Goal: Task Accomplishment & Management: Use online tool/utility

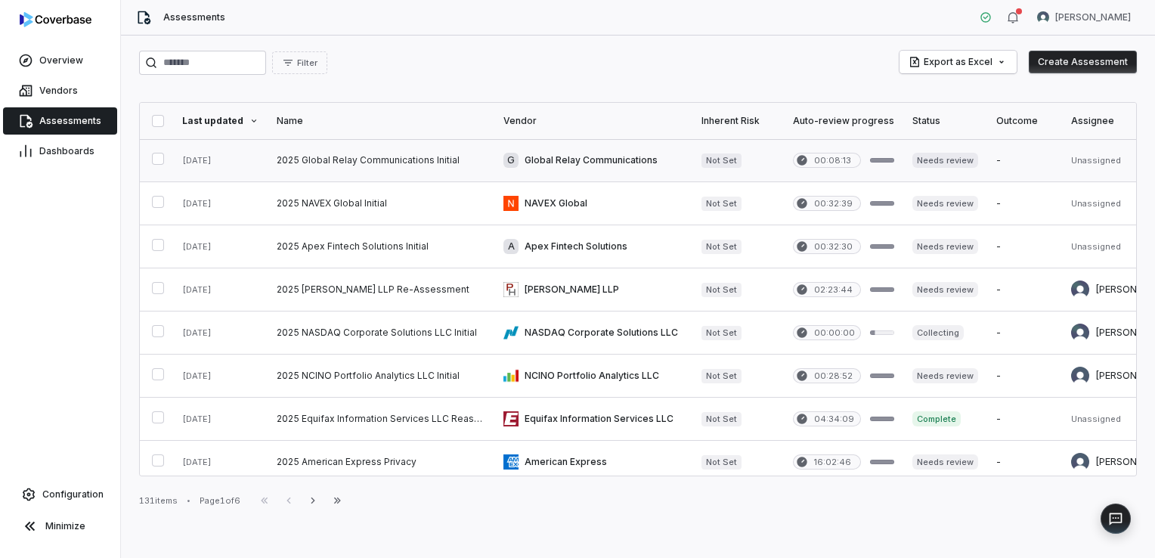
click at [417, 161] on link at bounding box center [381, 160] width 227 height 42
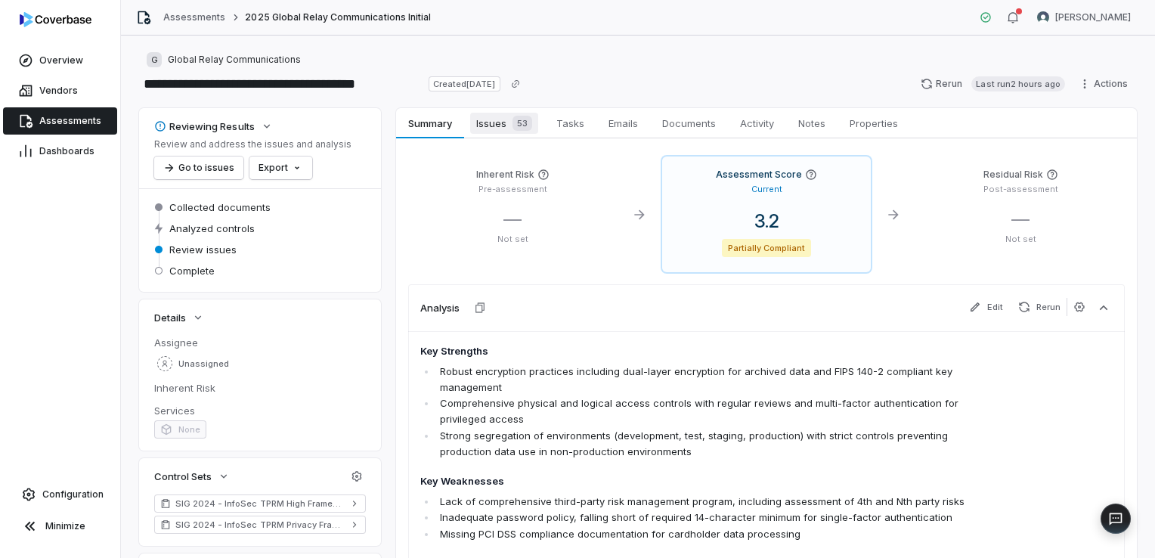
click at [494, 120] on span "Issues 53" at bounding box center [504, 123] width 68 height 21
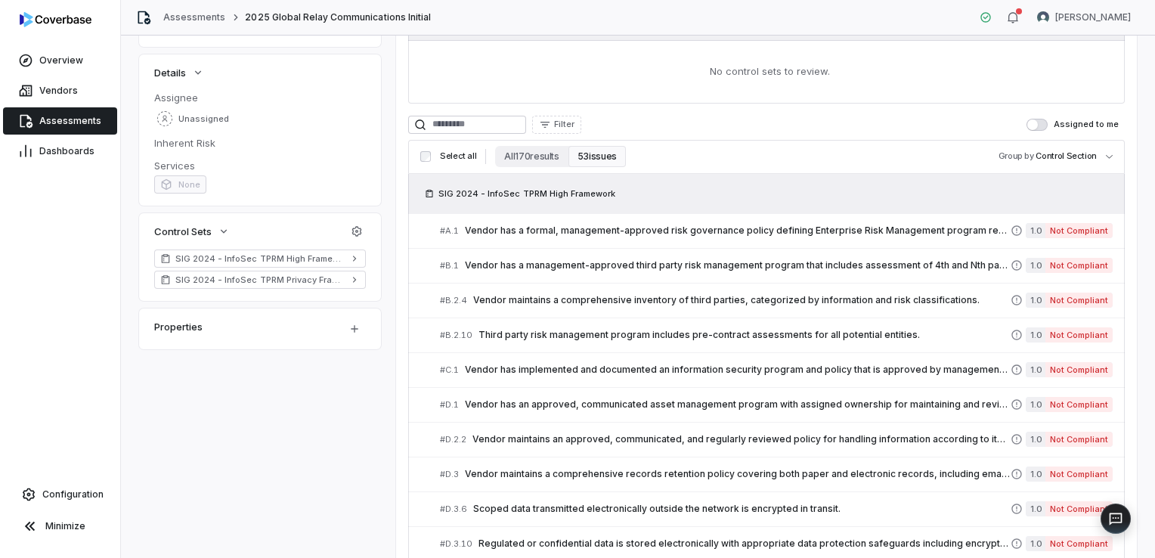
scroll to position [225, 0]
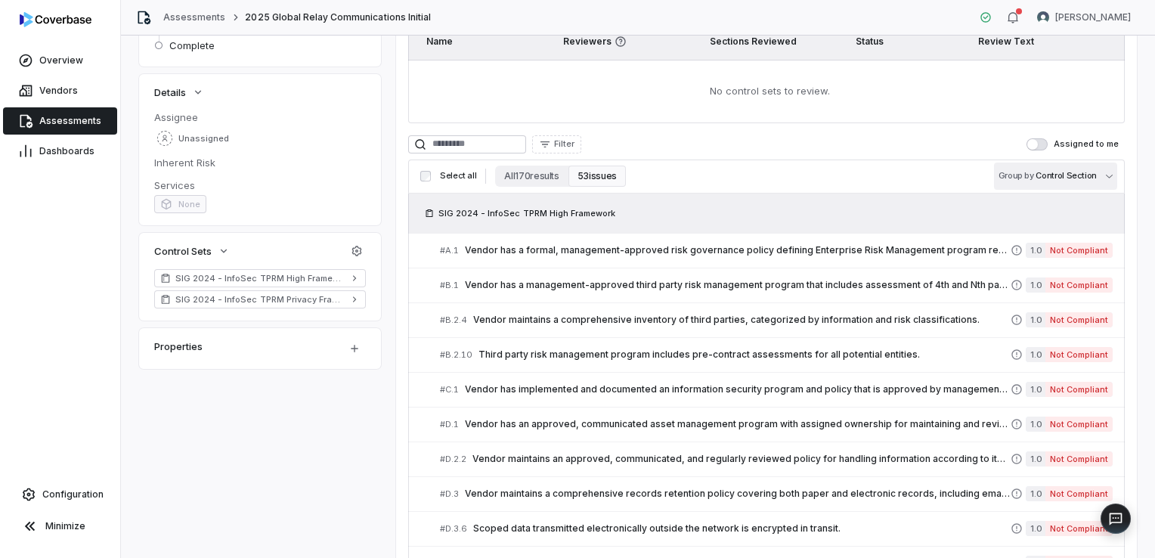
click at [1011, 173] on body "**********" at bounding box center [577, 279] width 1155 height 558
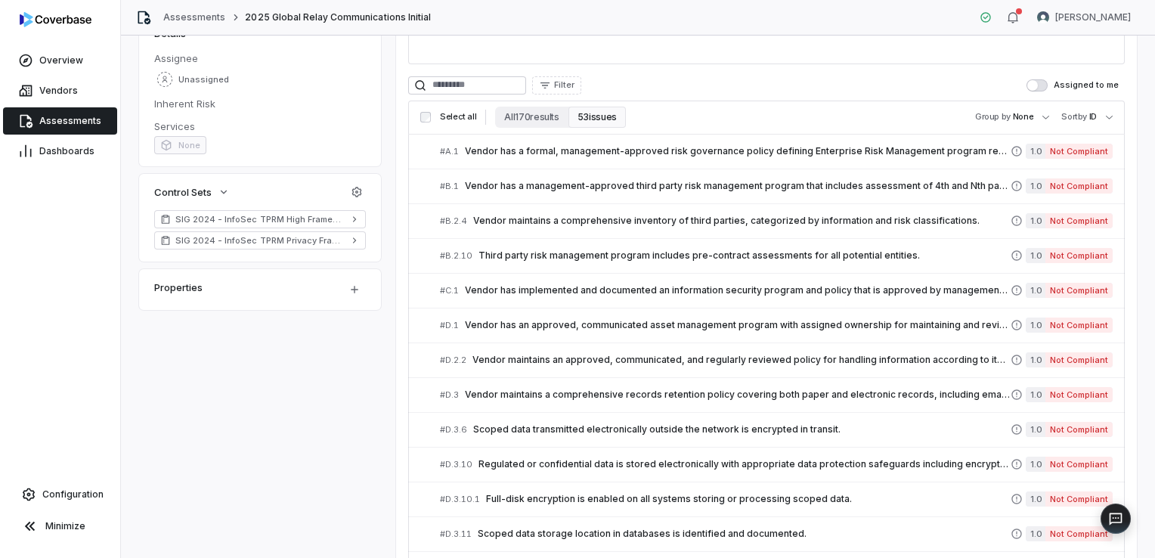
scroll to position [281, 0]
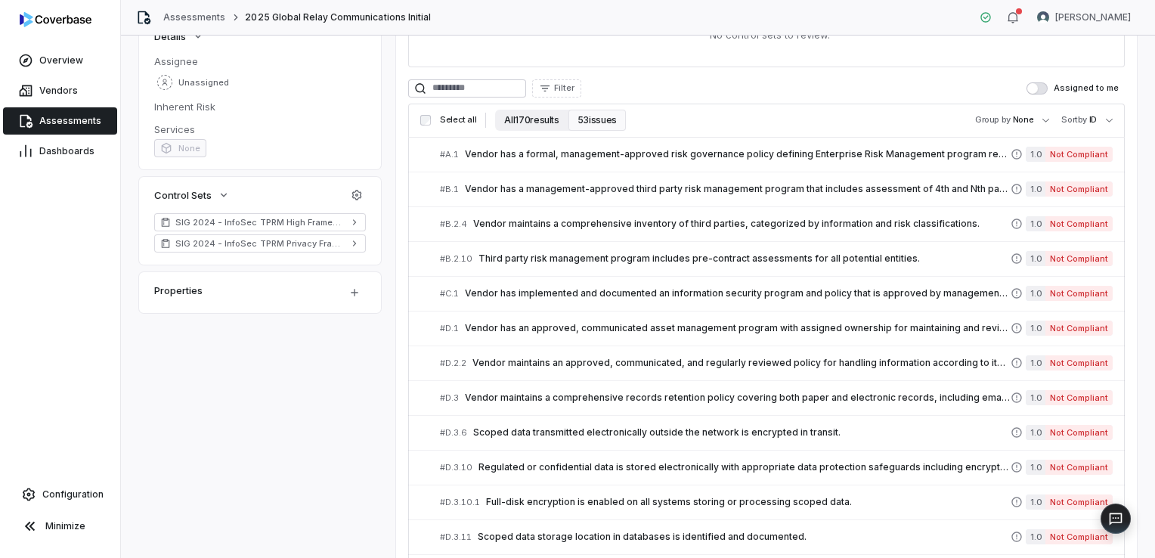
click at [523, 126] on button "All 170 results" at bounding box center [531, 120] width 73 height 21
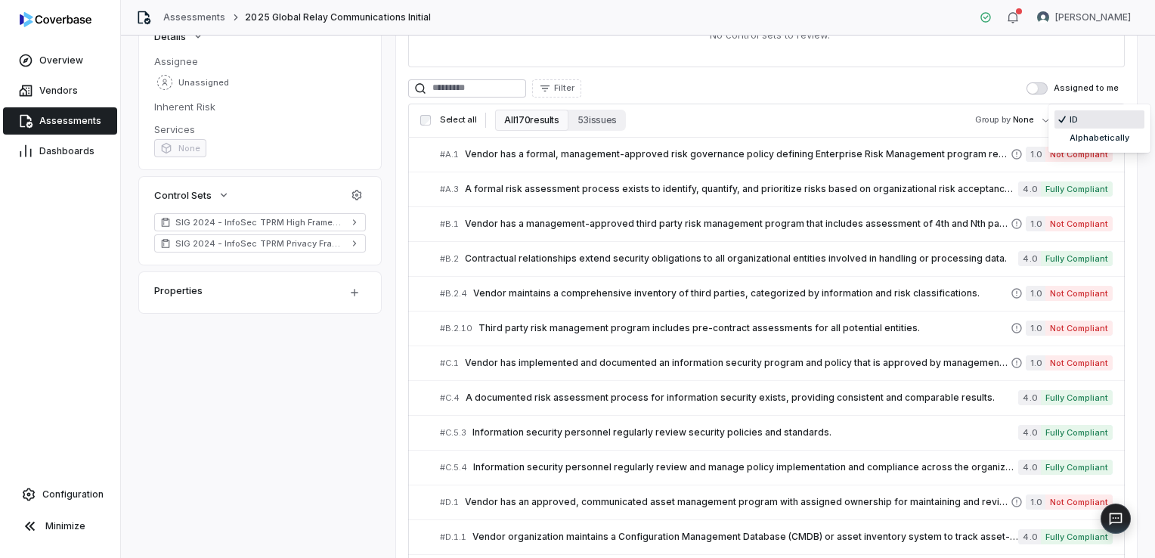
click at [1083, 118] on body "**********" at bounding box center [577, 279] width 1155 height 558
click at [928, 113] on html "**********" at bounding box center [577, 279] width 1155 height 558
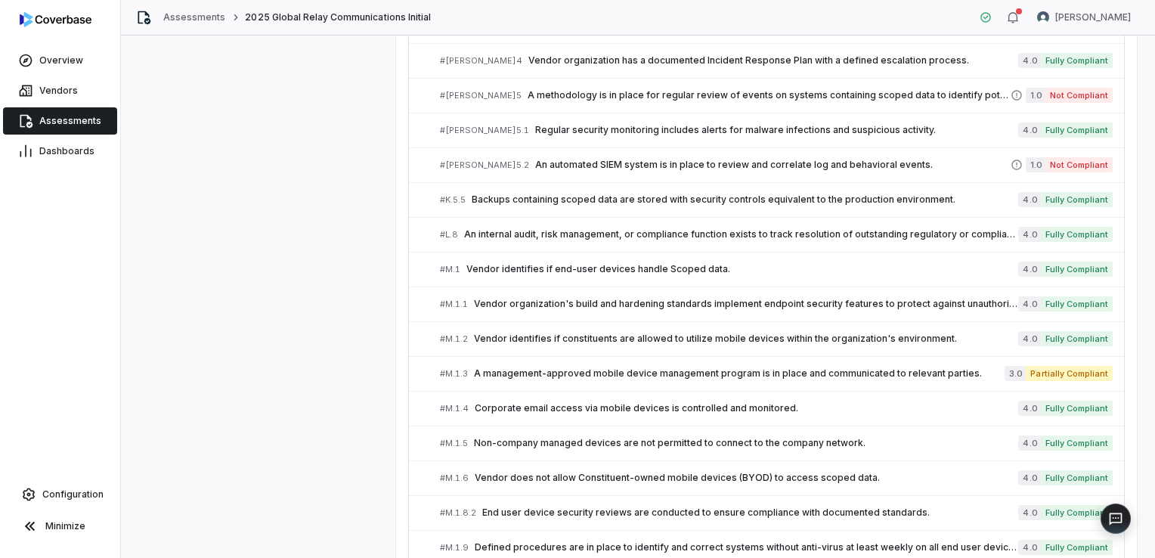
scroll to position [3088, 0]
click at [868, 262] on div "# M.1 Vendor identifies if end-user devices handle Scoped data." at bounding box center [729, 270] width 578 height 16
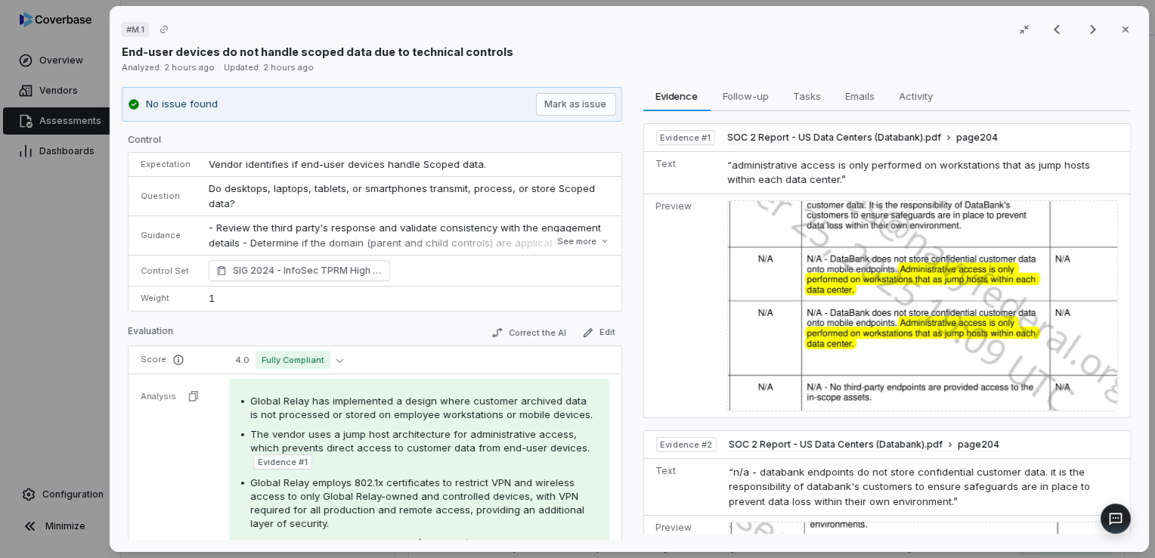
click at [840, 346] on img at bounding box center [922, 305] width 391 height 211
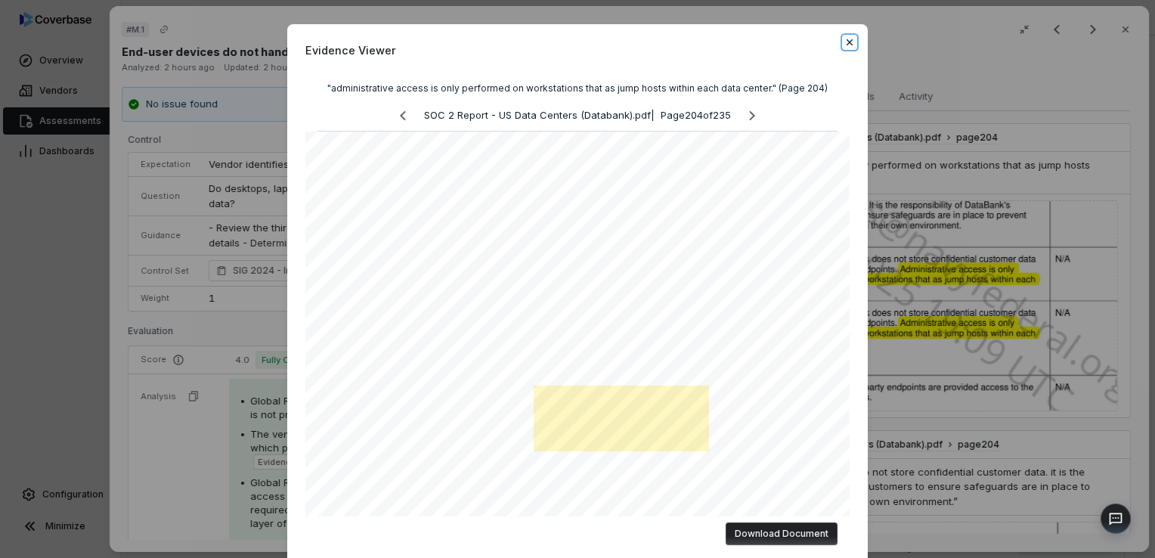
click at [848, 47] on icon "button" at bounding box center [850, 42] width 12 height 12
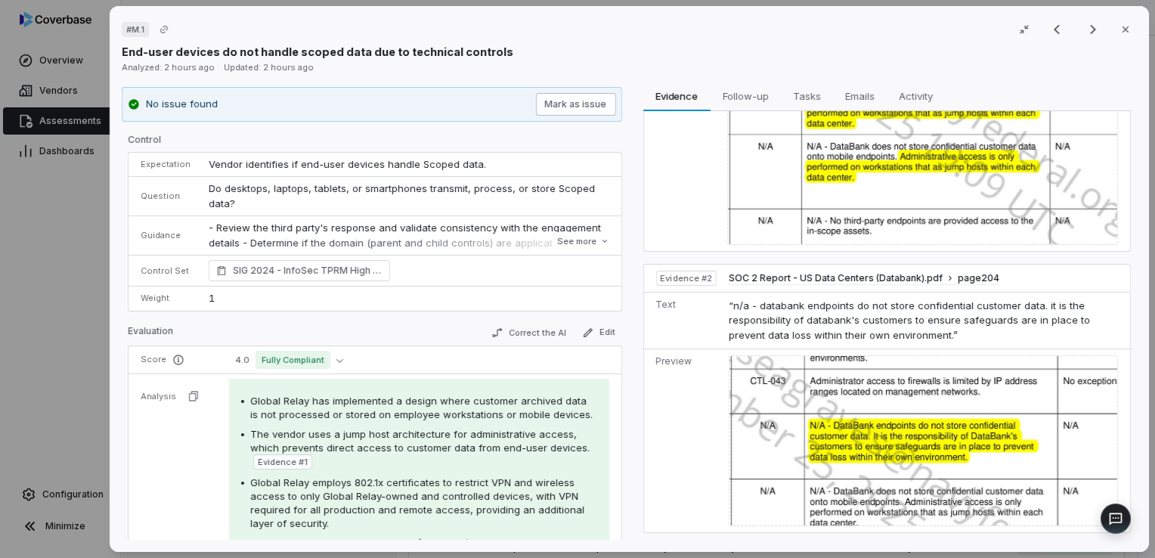
click at [560, 110] on button "Mark as issue" at bounding box center [575, 104] width 80 height 23
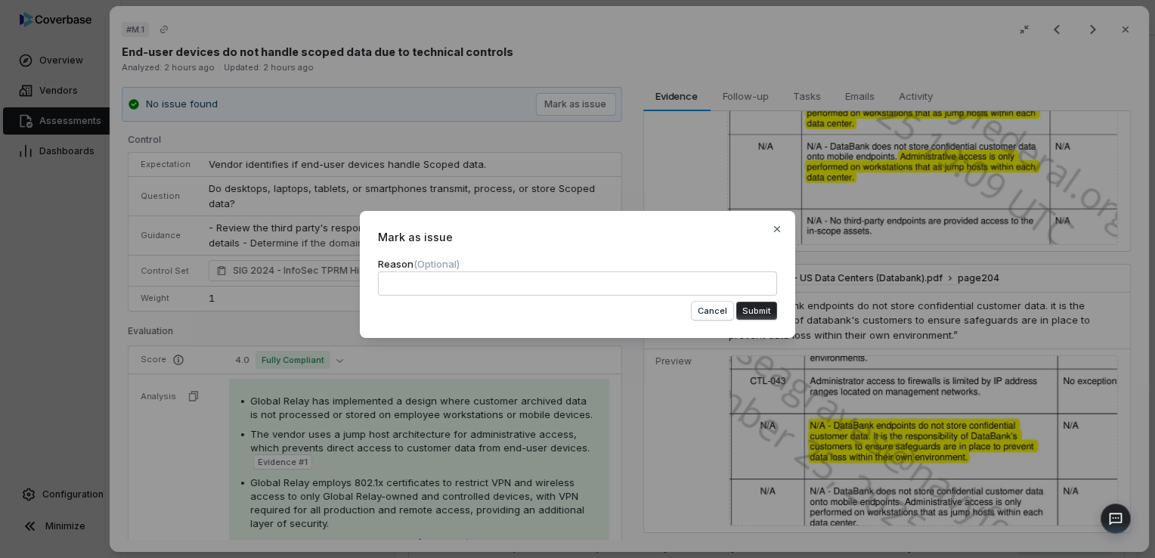
click at [742, 307] on button "Submit" at bounding box center [756, 311] width 41 height 18
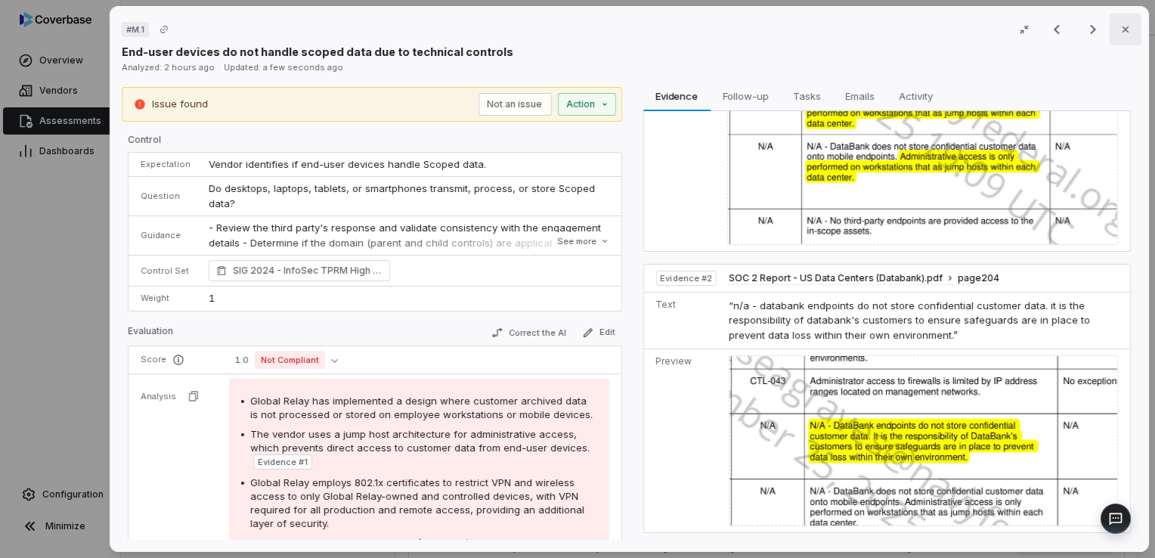
click at [1120, 35] on icon "button" at bounding box center [1126, 29] width 12 height 12
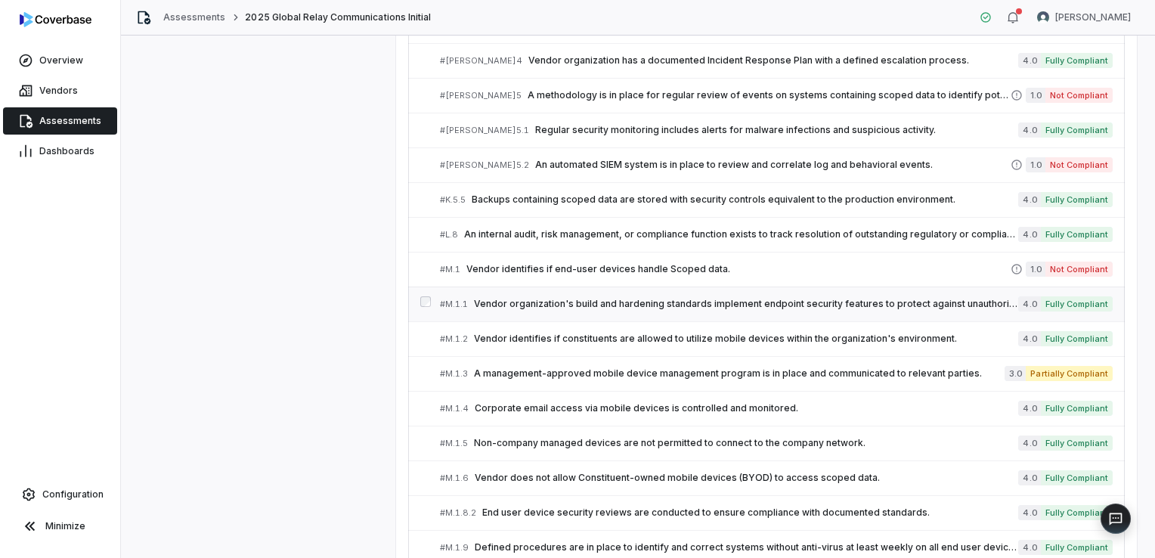
click at [664, 298] on span "Vendor organization's build and hardening standards implement endpoint security…" at bounding box center [746, 304] width 544 height 12
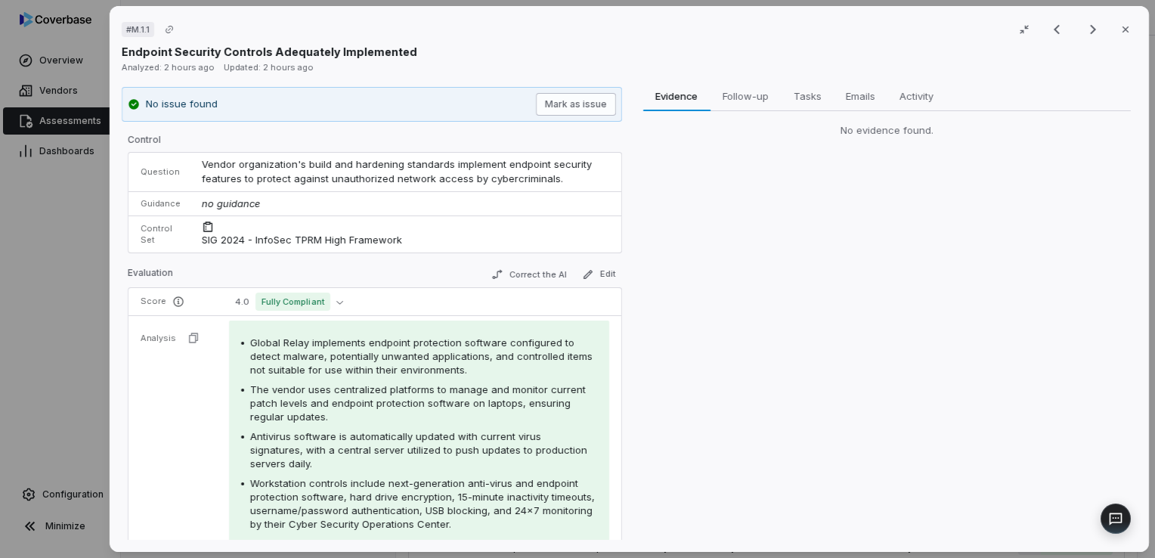
click at [584, 104] on button "Mark as issue" at bounding box center [575, 104] width 80 height 23
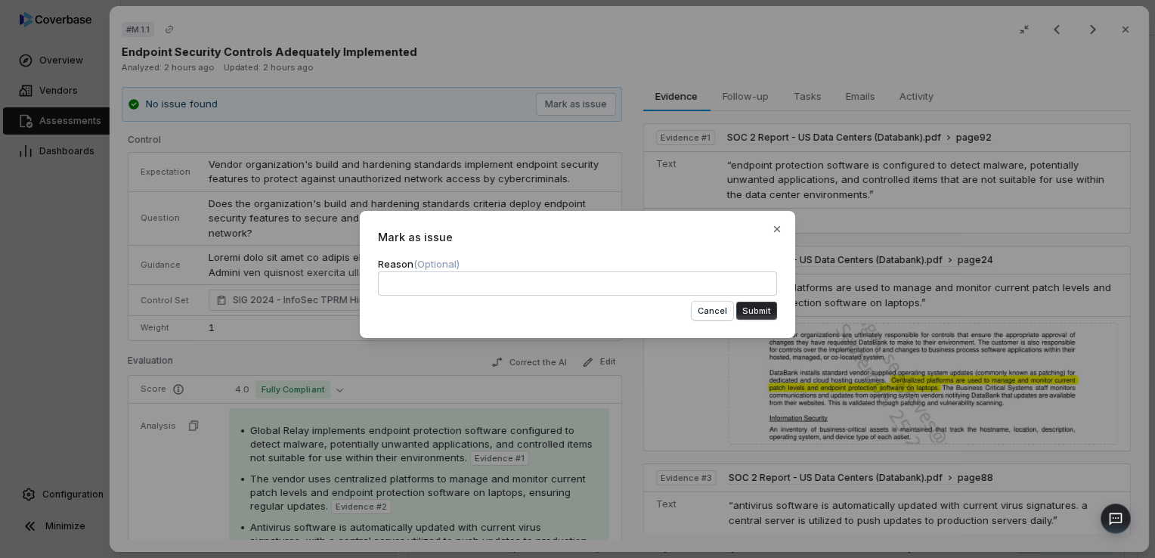
click at [758, 307] on button "Submit" at bounding box center [756, 311] width 41 height 18
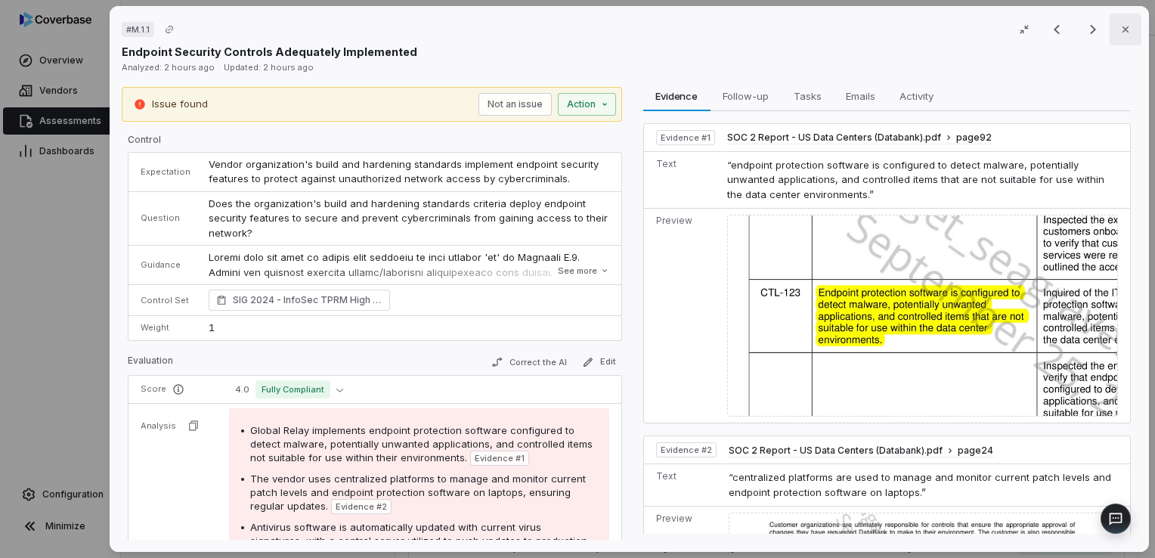
click at [1122, 26] on icon "button" at bounding box center [1126, 29] width 12 height 12
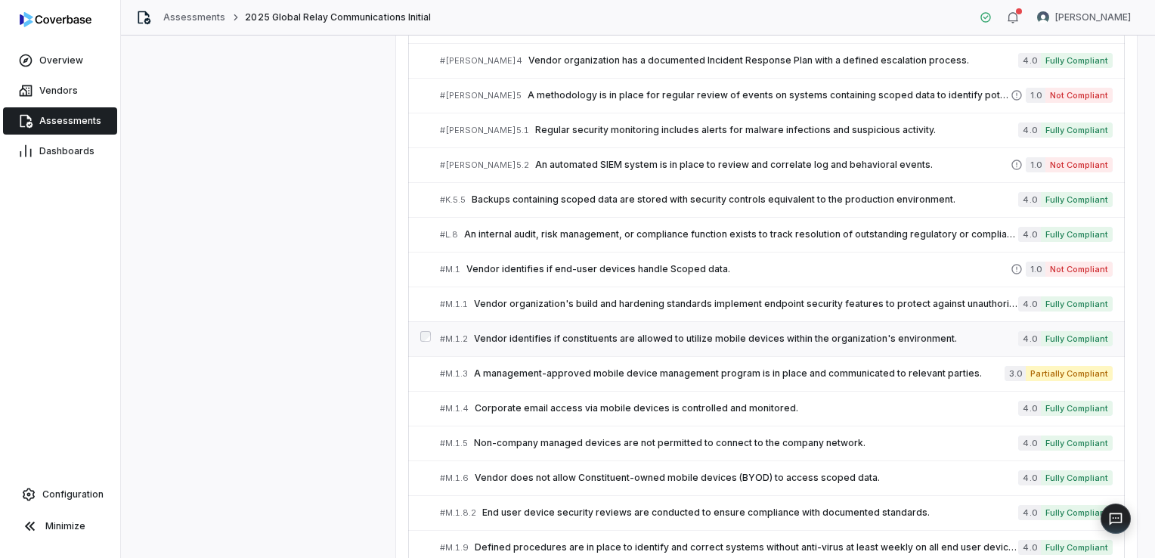
click at [793, 333] on span "Vendor identifies if constituents are allowed to utilize mobile devices within …" at bounding box center [746, 339] width 544 height 12
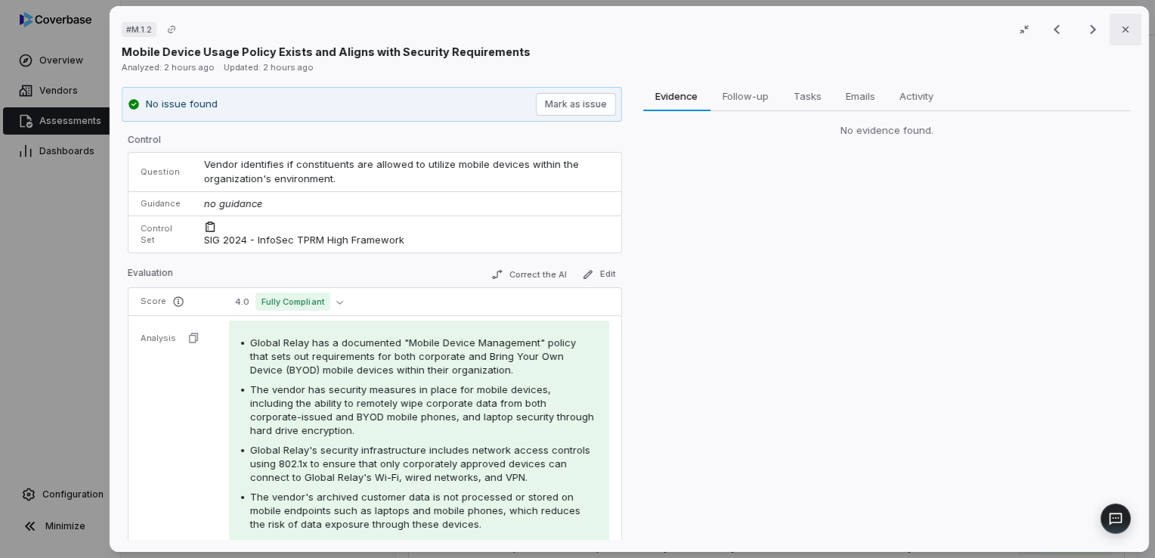
click at [1120, 31] on icon "button" at bounding box center [1126, 29] width 12 height 12
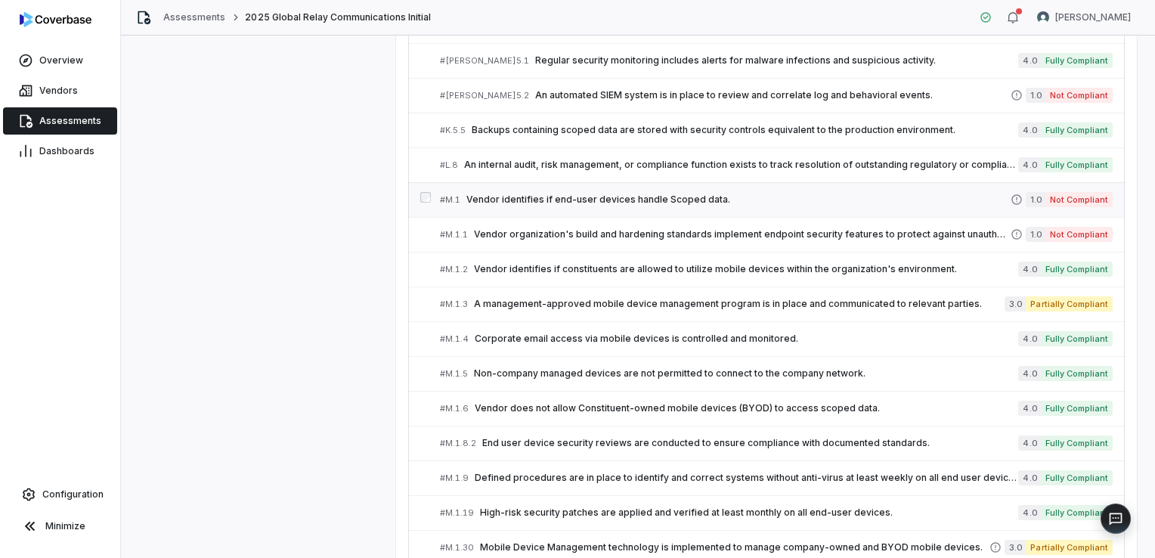
scroll to position [3203, 0]
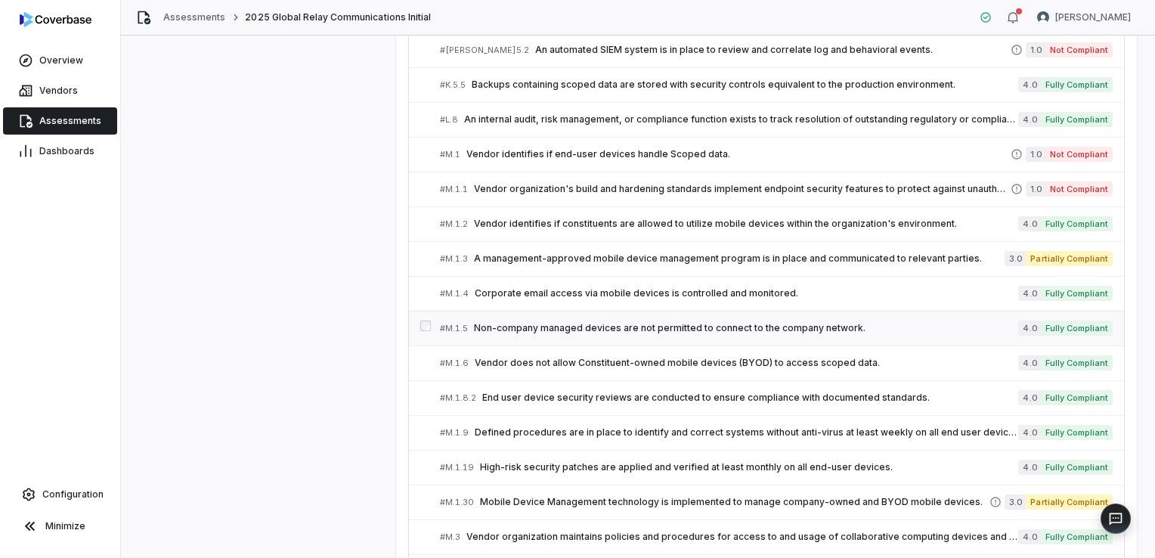
click at [809, 322] on span "Non-company managed devices are not permitted to connect to the company network." at bounding box center [746, 328] width 544 height 12
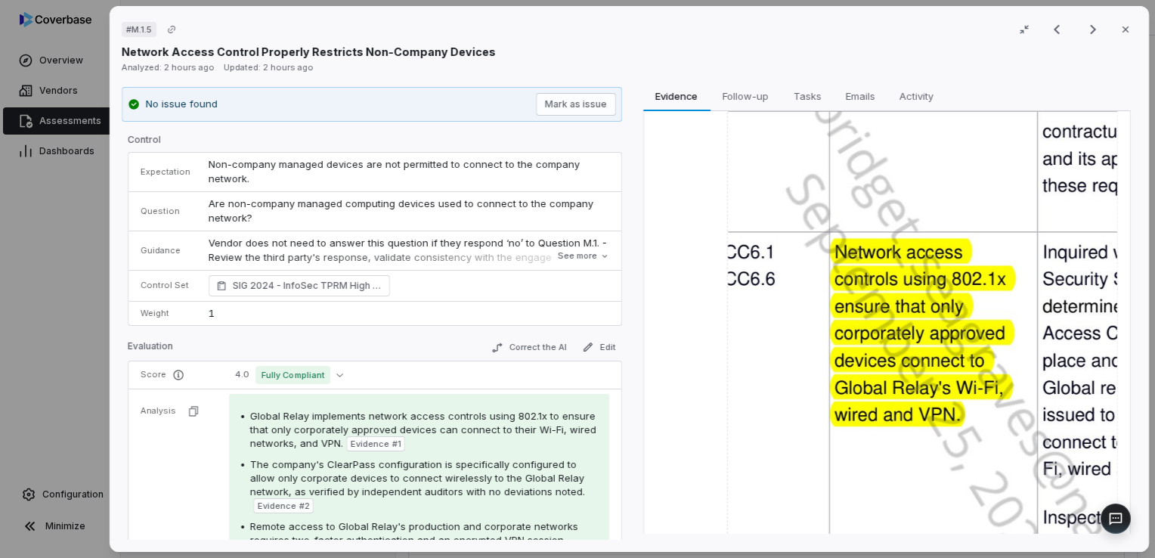
scroll to position [101, 0]
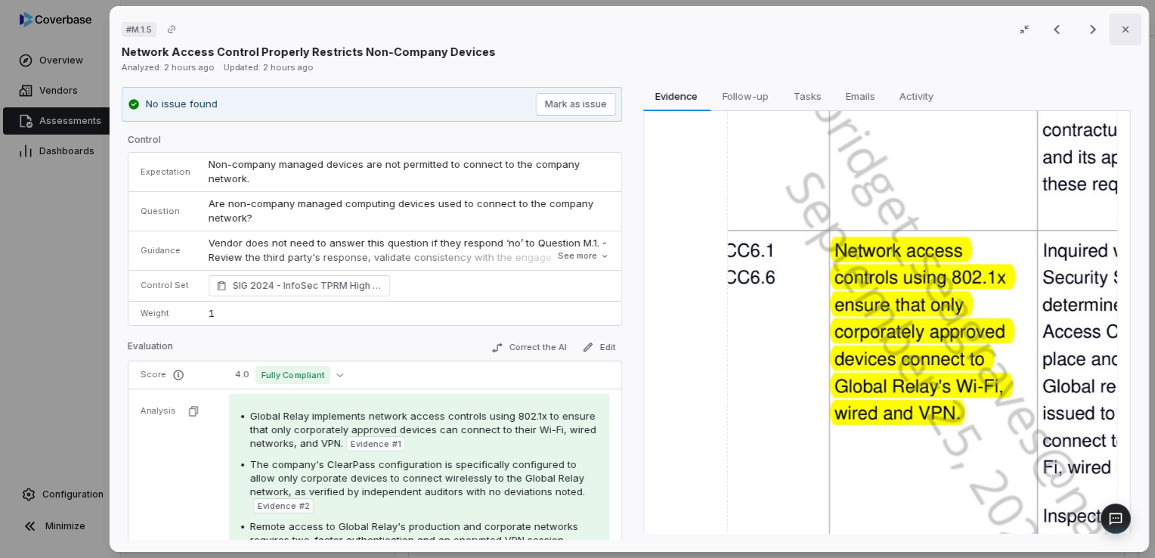
click at [1120, 32] on icon "button" at bounding box center [1126, 29] width 12 height 12
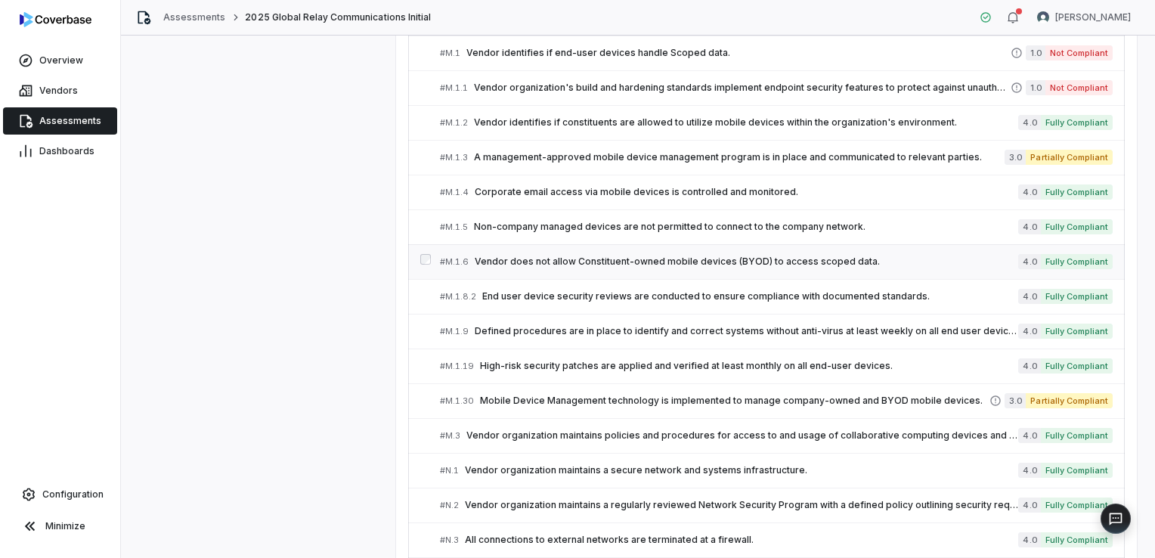
scroll to position [3305, 0]
click at [686, 290] on span "End user device security reviews are conducted to ensure compliance with docume…" at bounding box center [750, 296] width 536 height 12
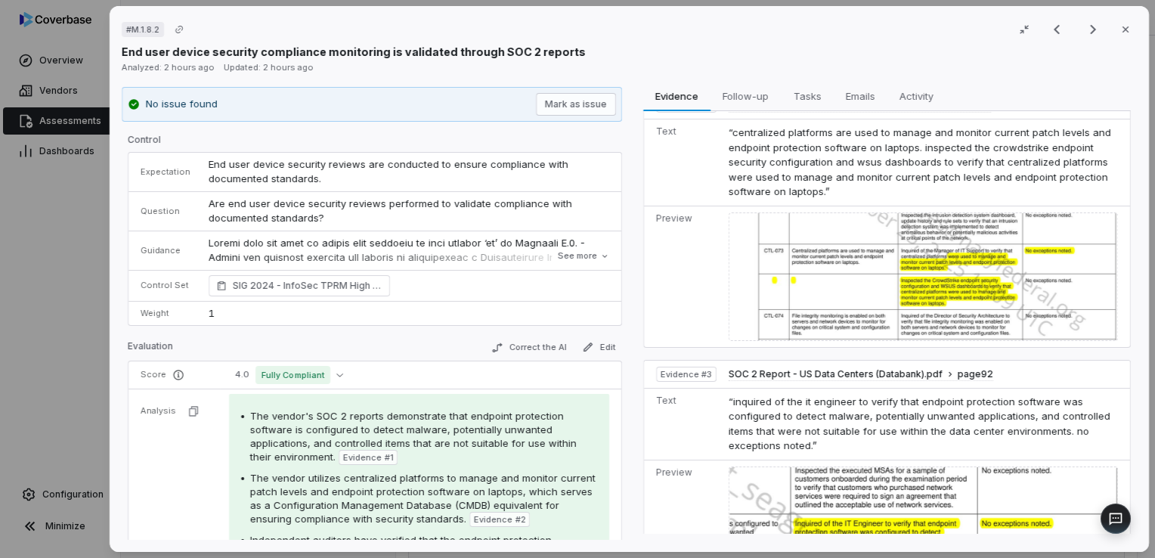
scroll to position [346, 0]
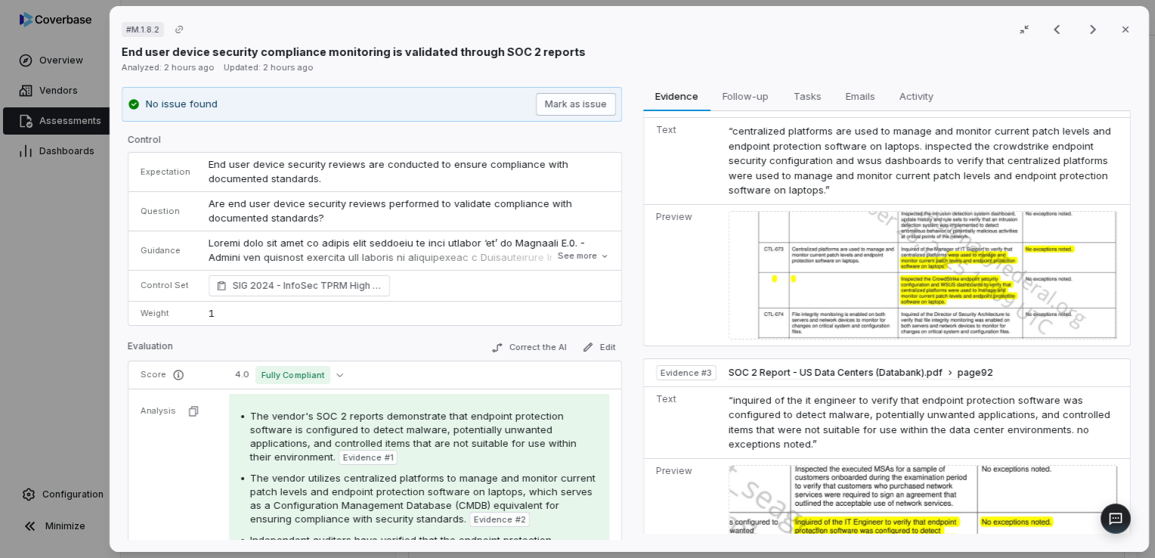
click at [587, 104] on button "Mark as issue" at bounding box center [575, 104] width 80 height 23
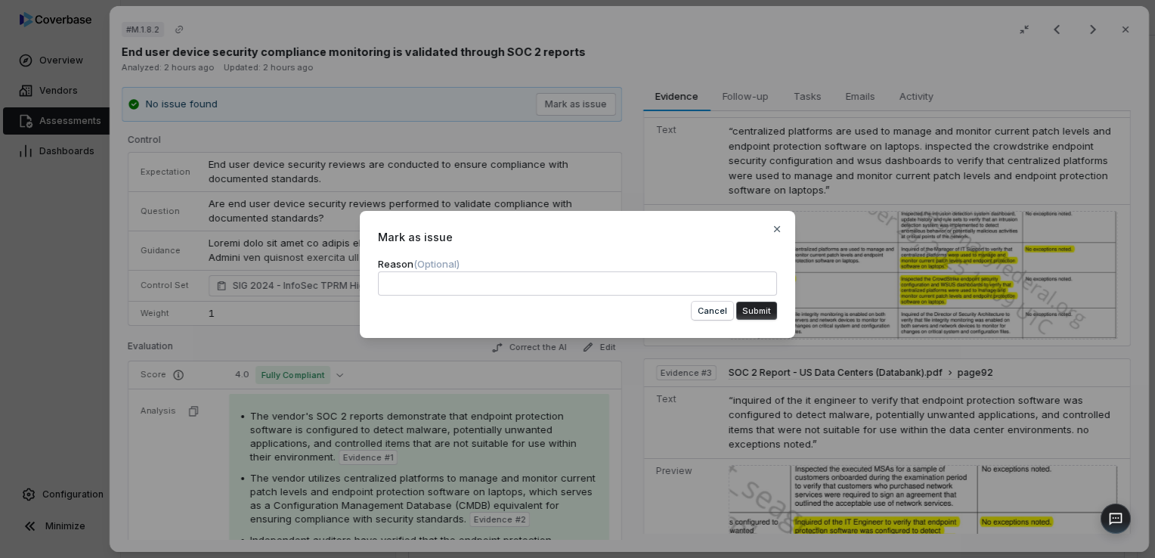
click at [747, 313] on button "Submit" at bounding box center [756, 311] width 41 height 18
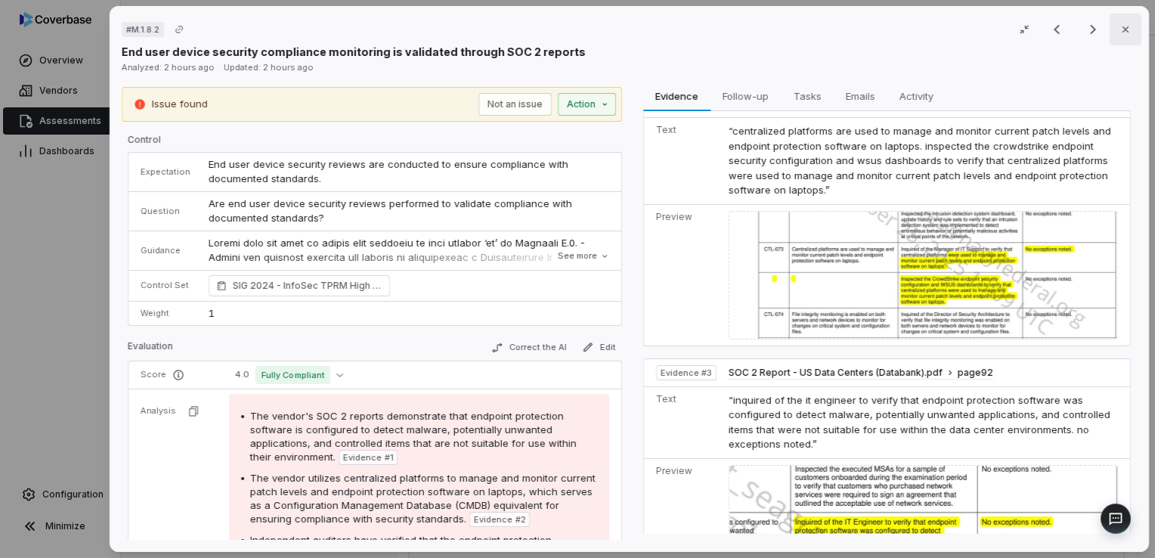
click at [1120, 27] on icon "button" at bounding box center [1126, 29] width 12 height 12
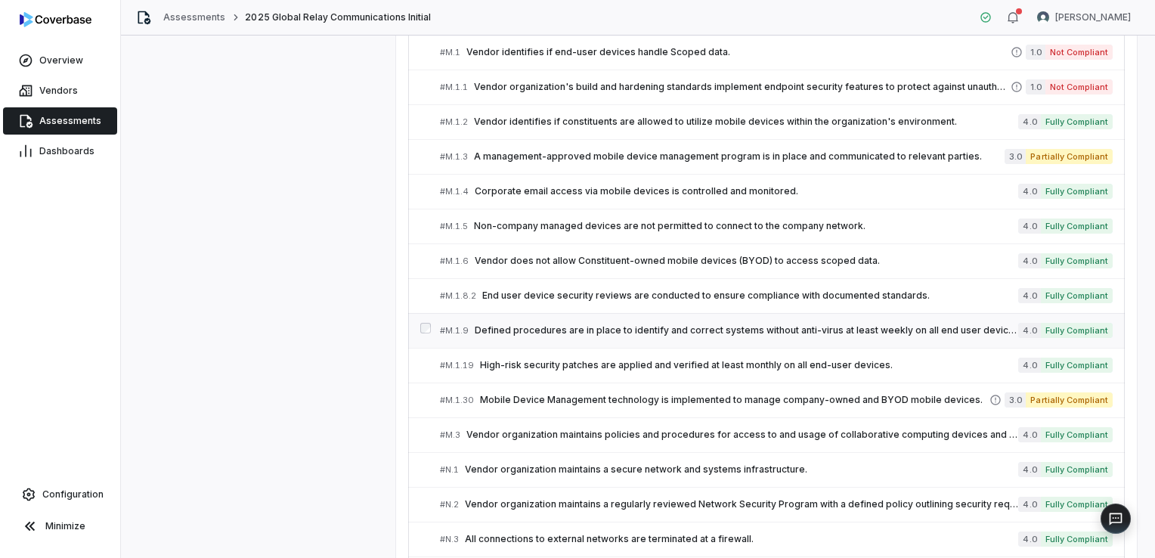
click at [581, 324] on span "Defined procedures are in place to identify and correct systems without anti-vi…" at bounding box center [747, 330] width 544 height 12
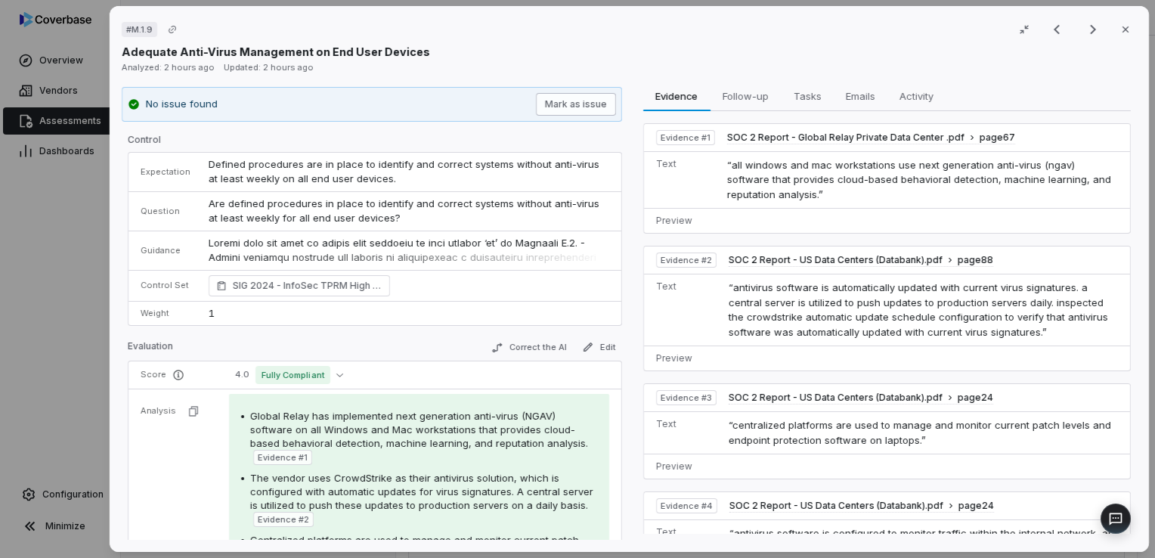
click at [561, 107] on button "Mark as issue" at bounding box center [575, 104] width 80 height 23
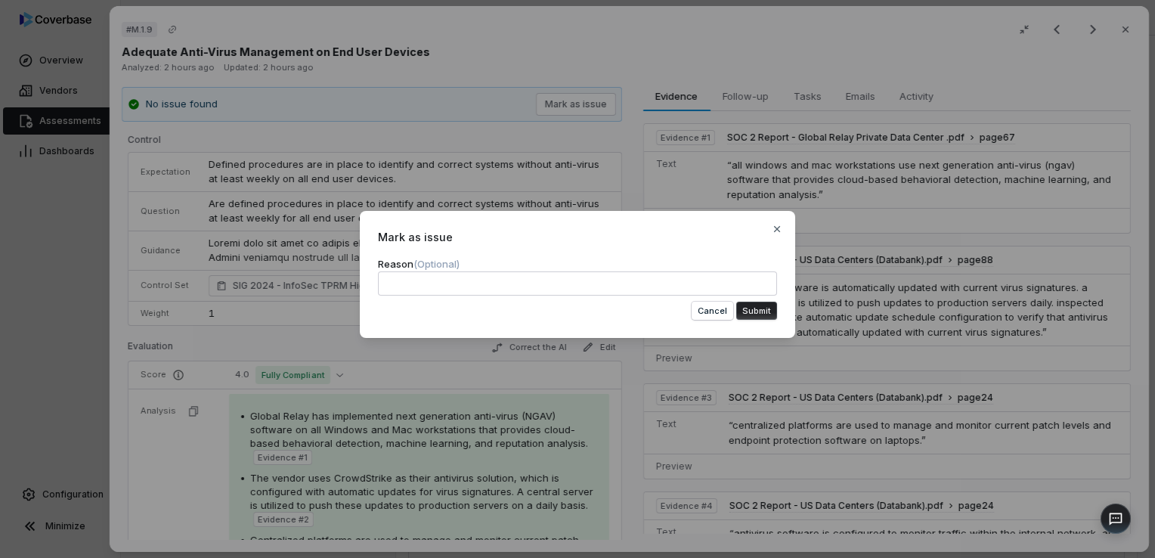
click at [743, 313] on button "Submit" at bounding box center [756, 311] width 41 height 18
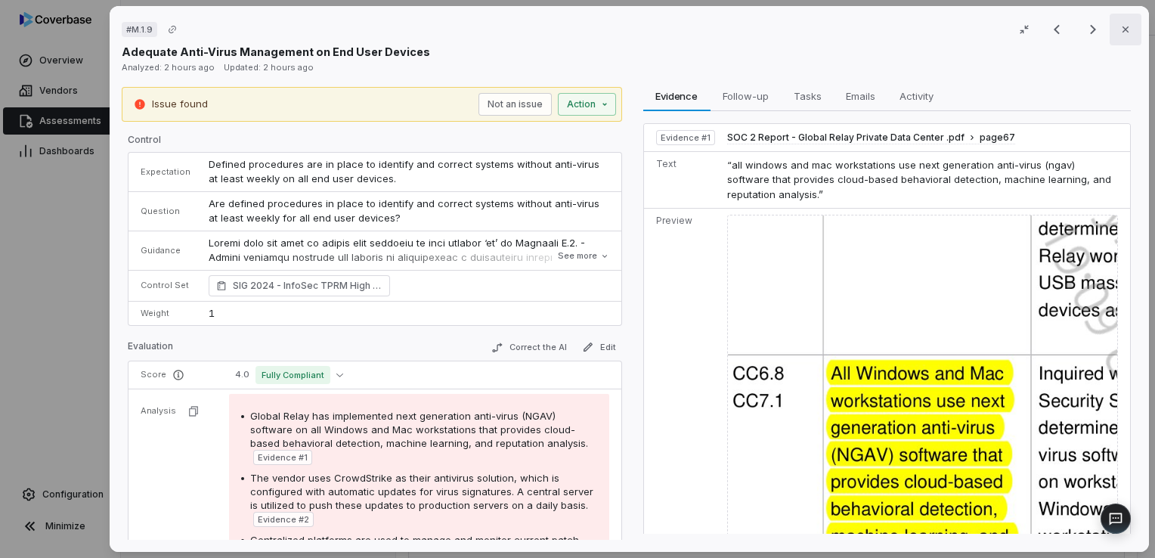
click at [1121, 34] on icon "button" at bounding box center [1126, 29] width 12 height 12
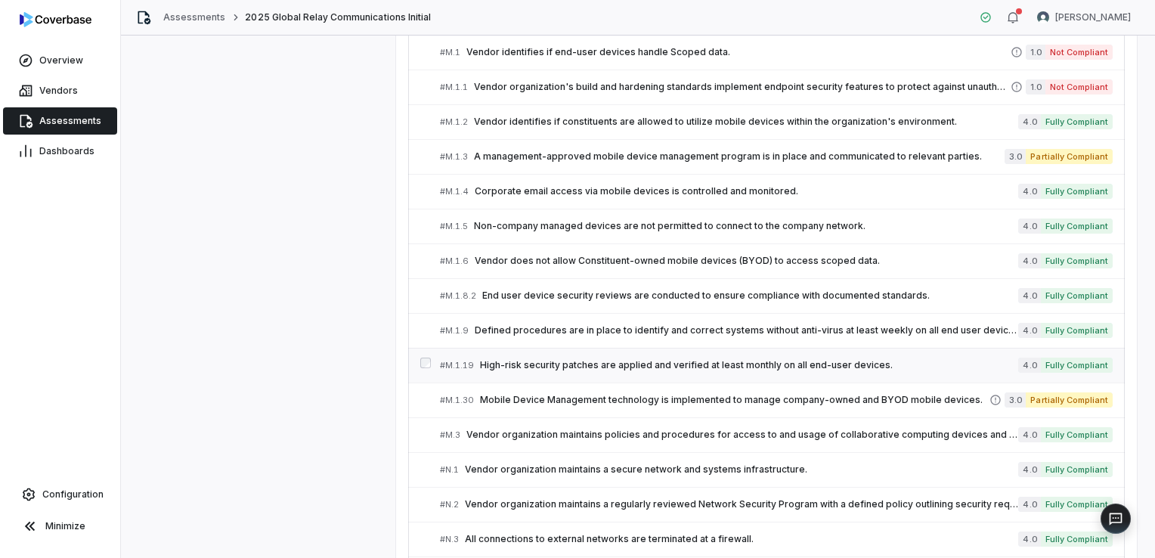
click at [641, 359] on span "High-risk security patches are applied and verified at least monthly on all end…" at bounding box center [749, 365] width 538 height 12
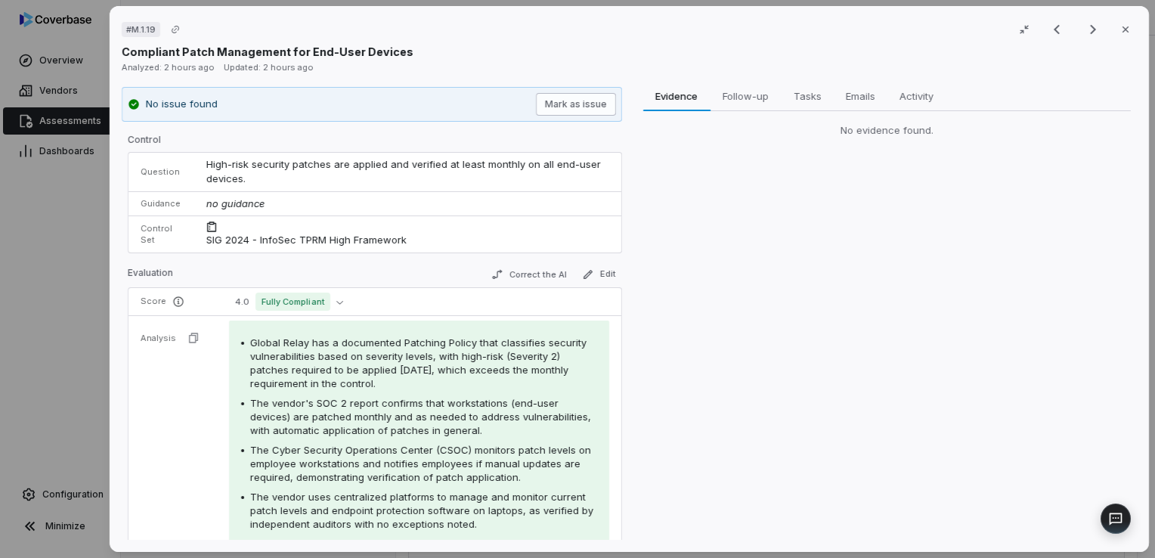
click at [560, 104] on button "Mark as issue" at bounding box center [575, 104] width 80 height 23
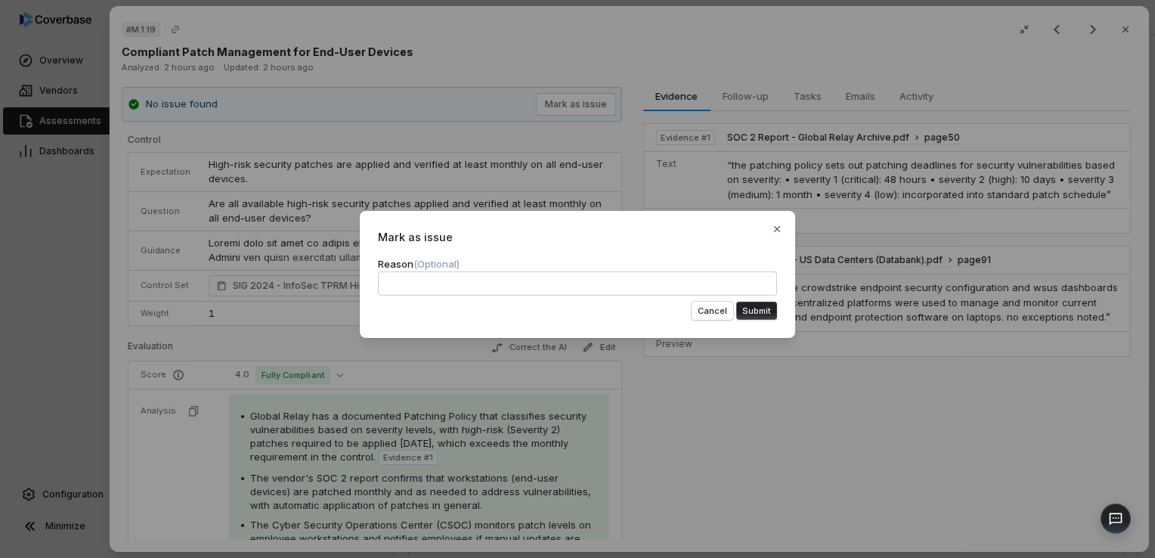
click at [749, 308] on button "Submit" at bounding box center [756, 311] width 41 height 18
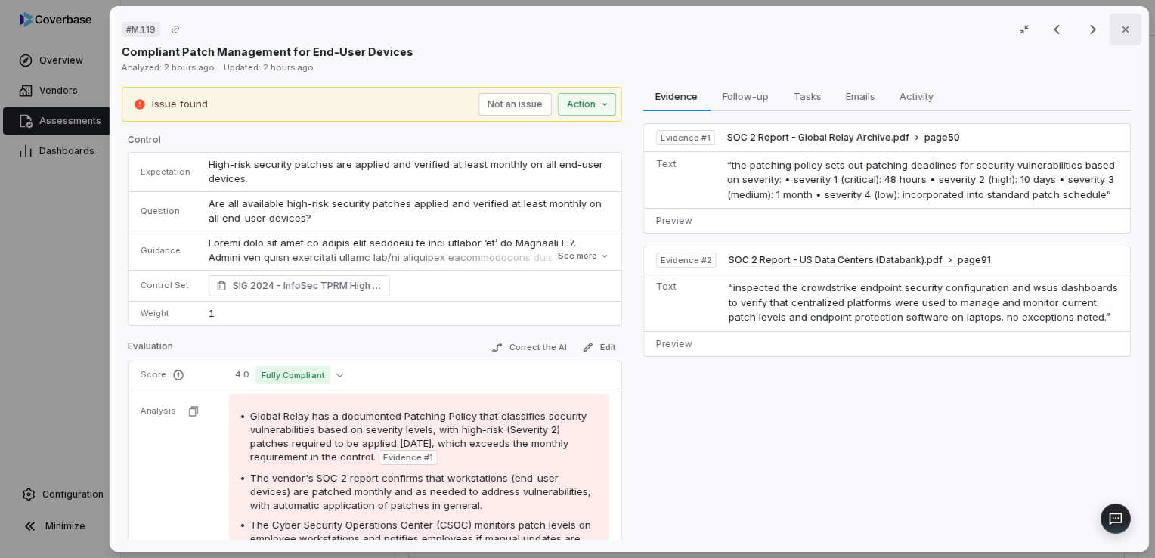
click at [1120, 29] on icon "button" at bounding box center [1126, 29] width 12 height 12
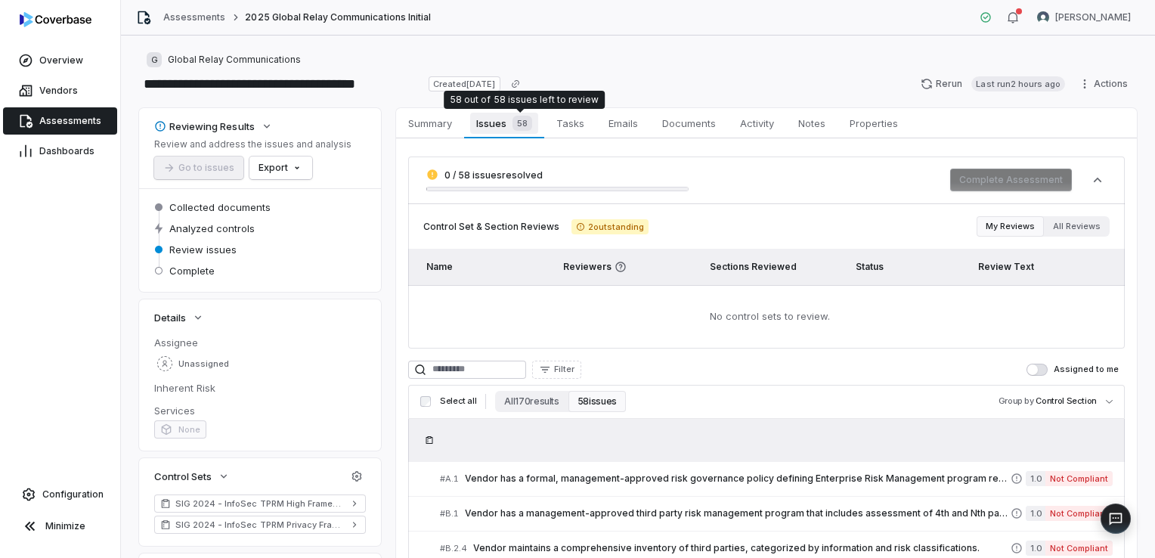
click at [516, 123] on span "58" at bounding box center [523, 123] width 20 height 15
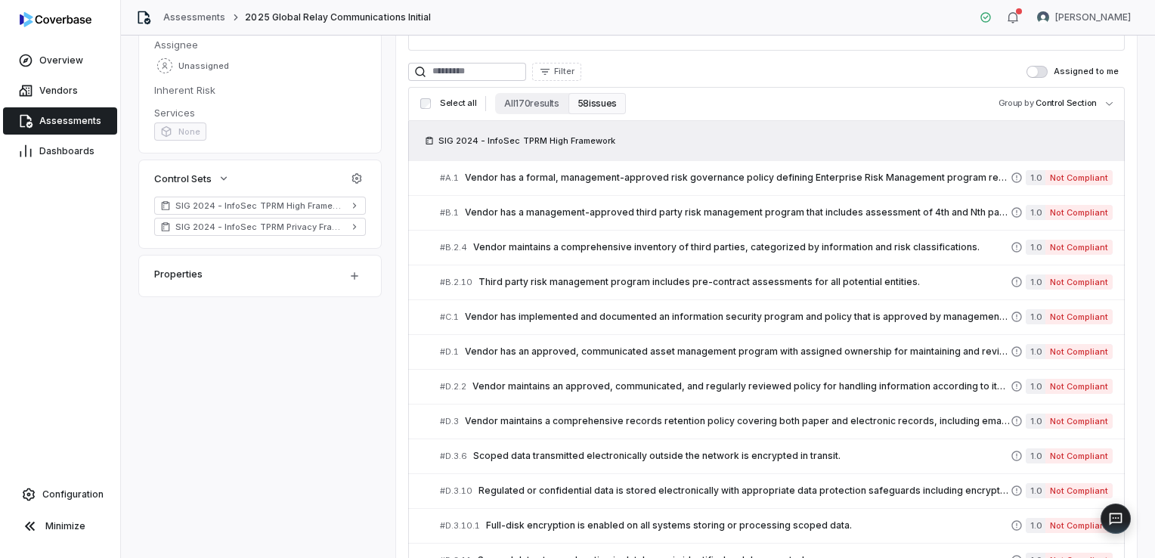
scroll to position [299, 0]
click at [544, 106] on button "All 170 results" at bounding box center [531, 102] width 73 height 21
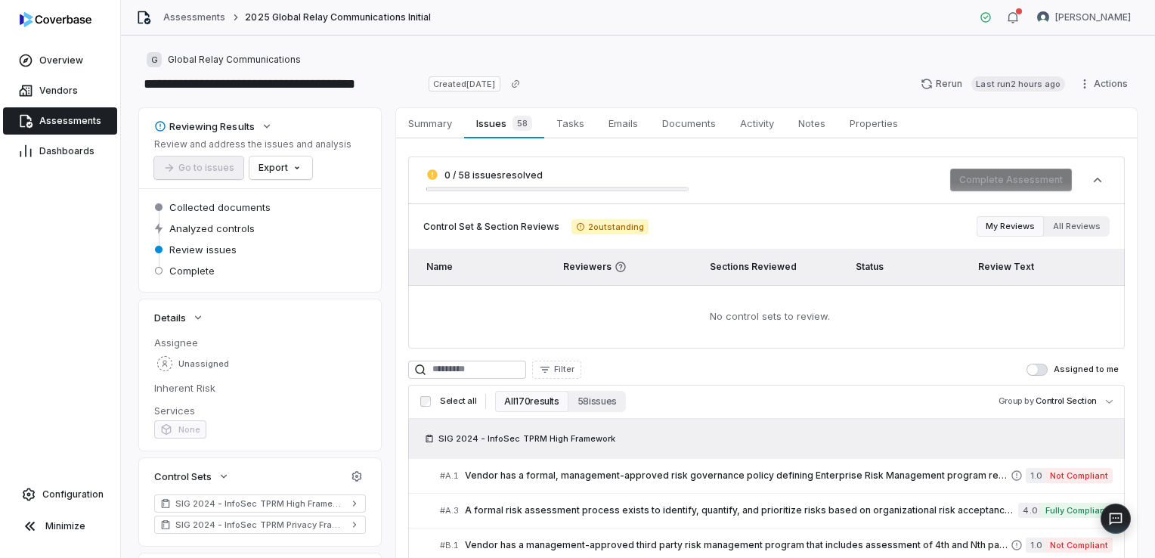
scroll to position [0, 0]
click at [1025, 387] on body "**********" at bounding box center [577, 279] width 1155 height 558
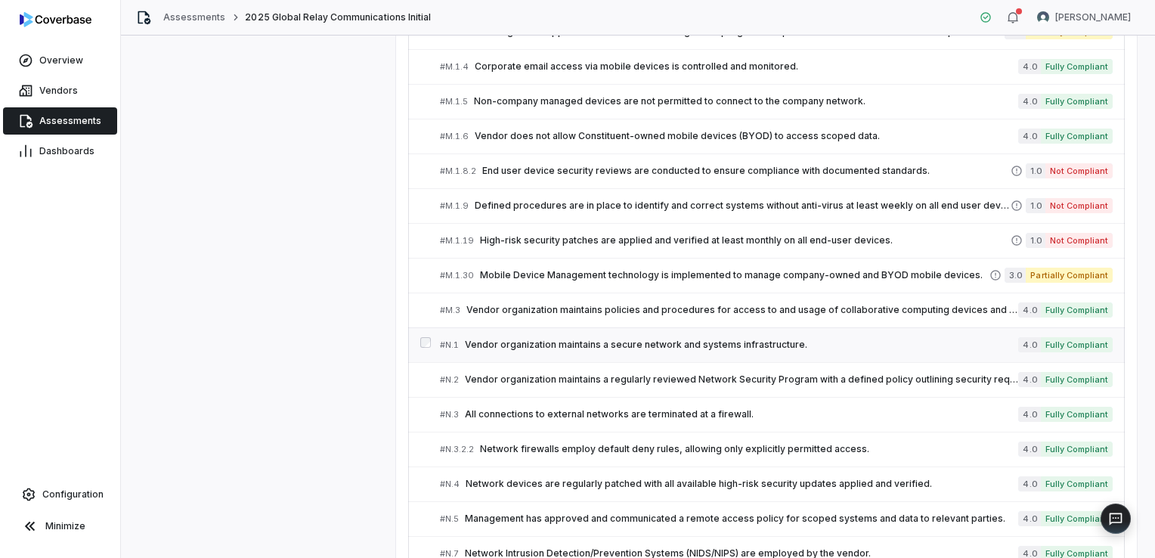
scroll to position [3435, 0]
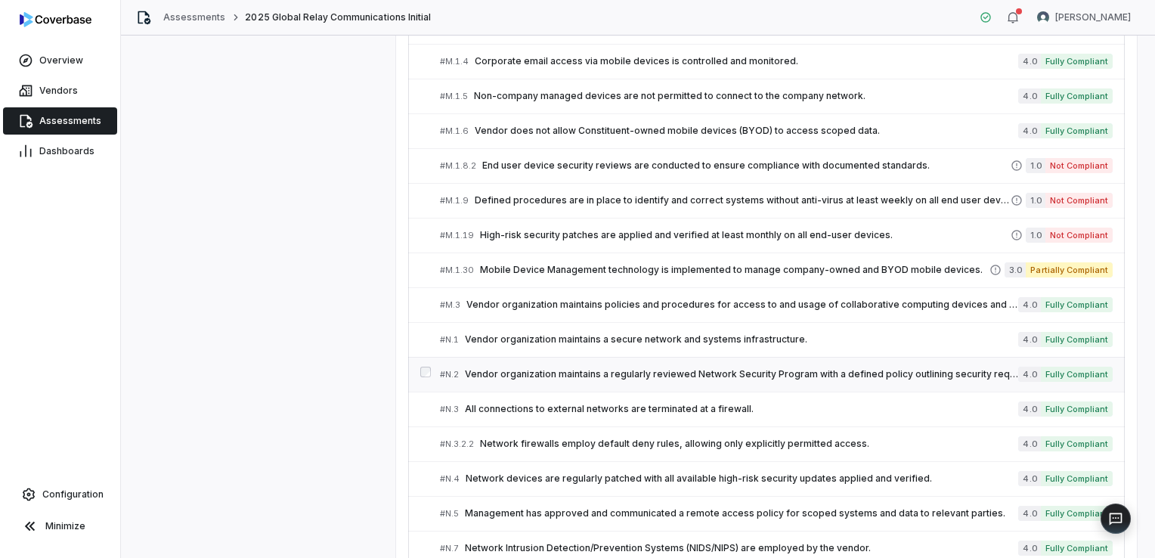
click at [797, 367] on div "# N.2 Vendor organization maintains a regularly reviewed Network Security Progr…" at bounding box center [729, 375] width 578 height 16
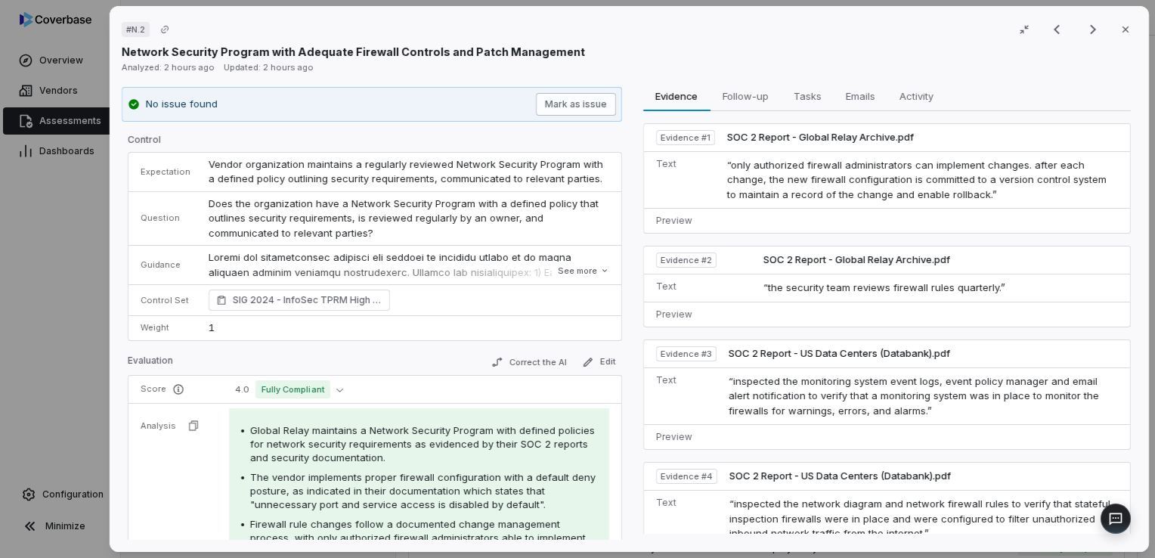
click at [600, 105] on button "Mark as issue" at bounding box center [575, 104] width 80 height 23
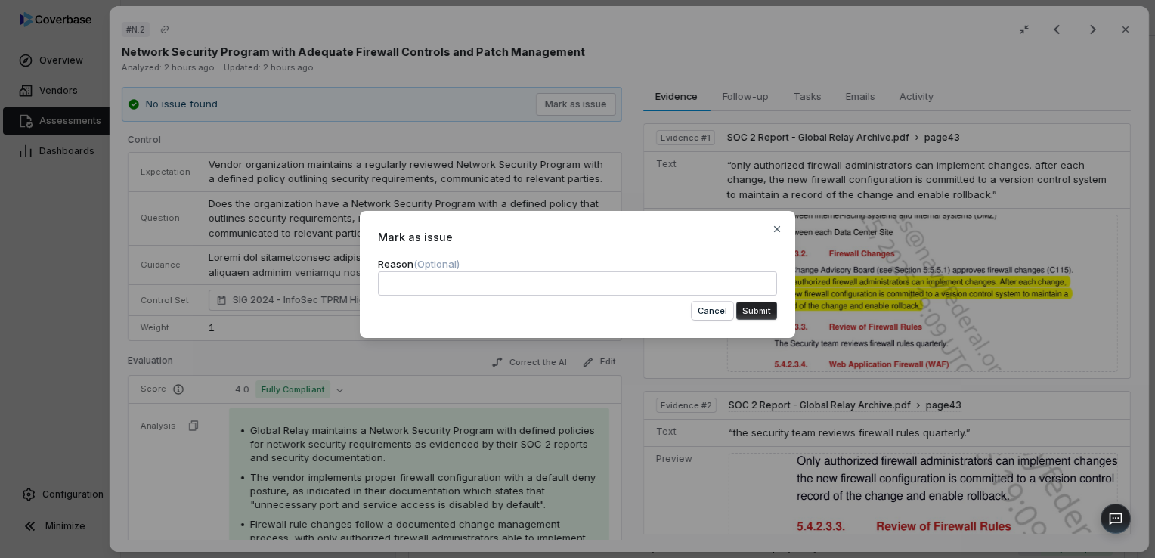
click at [747, 303] on button "Submit" at bounding box center [756, 311] width 41 height 18
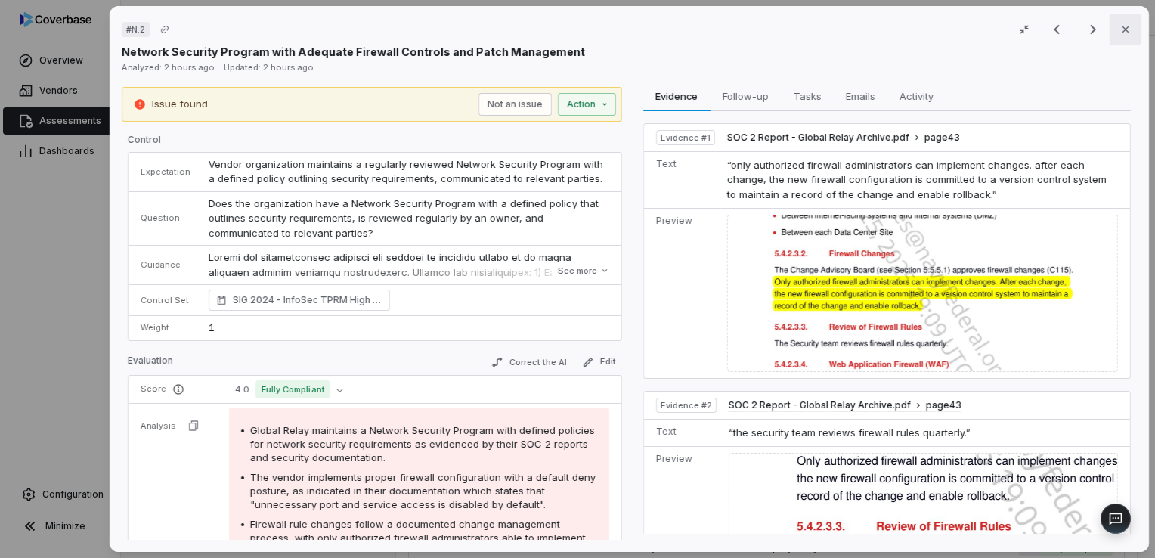
click at [1120, 35] on icon "button" at bounding box center [1126, 29] width 12 height 12
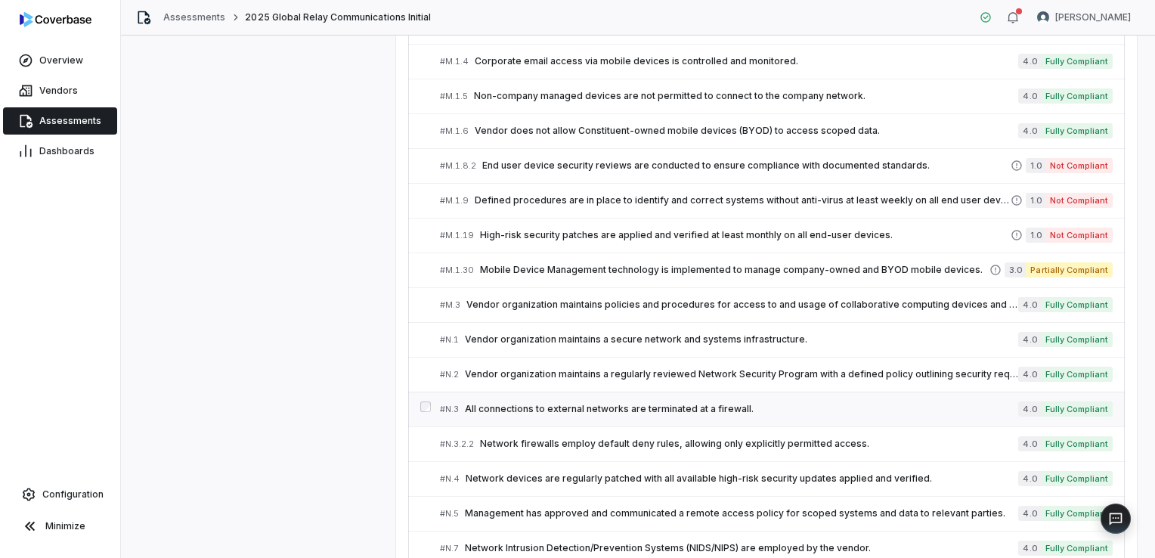
click at [655, 401] on div "# N.3 All connections to external networks are terminated at a firewall." at bounding box center [729, 409] width 578 height 16
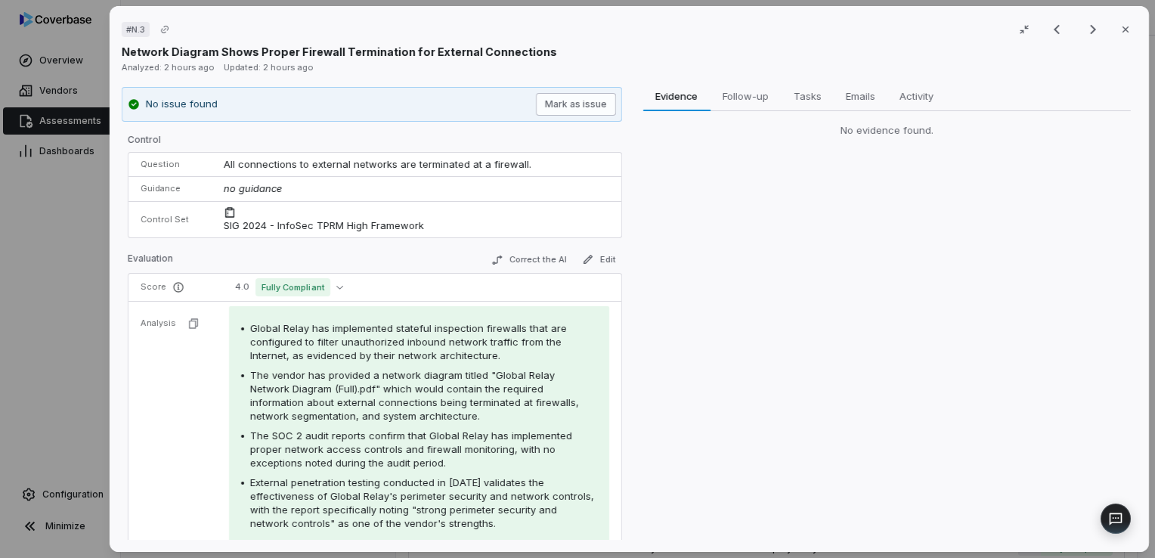
click at [562, 113] on button "Mark as issue" at bounding box center [575, 104] width 80 height 23
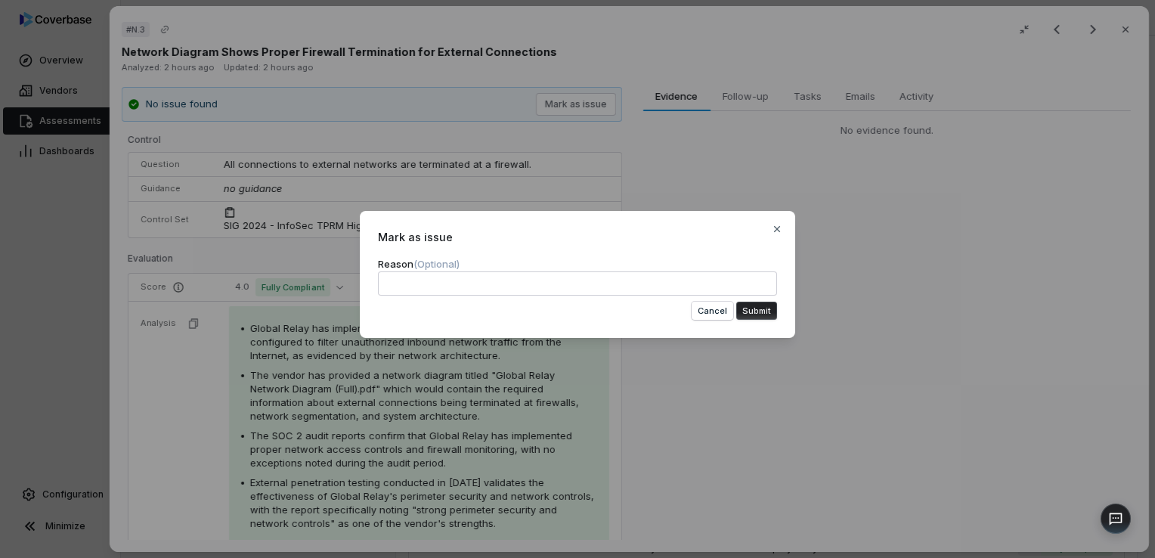
click at [762, 308] on button "Submit" at bounding box center [756, 311] width 41 height 18
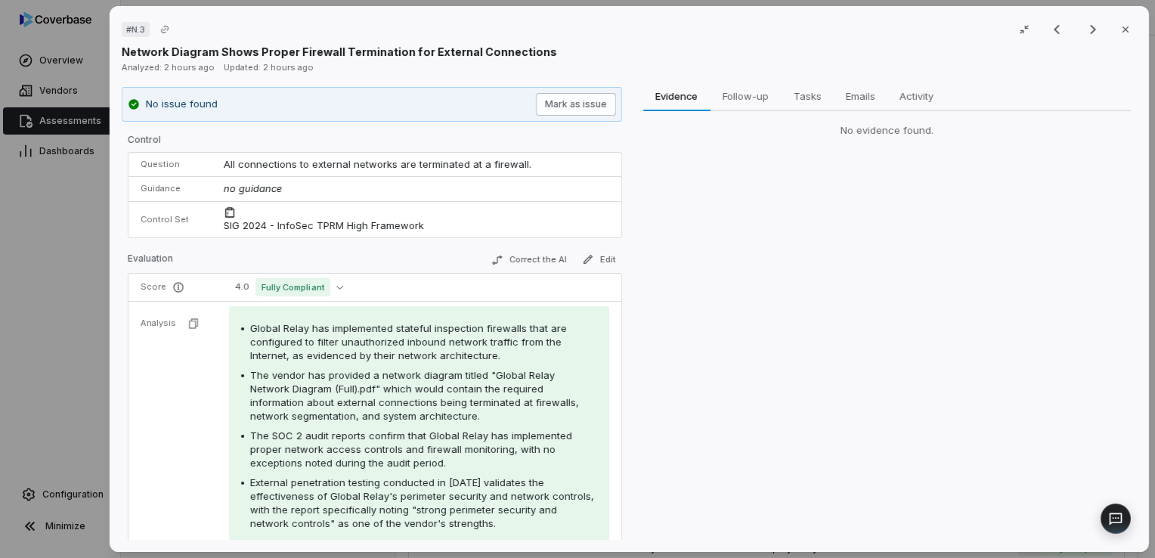
click at [545, 104] on button "Mark as issue" at bounding box center [575, 104] width 80 height 23
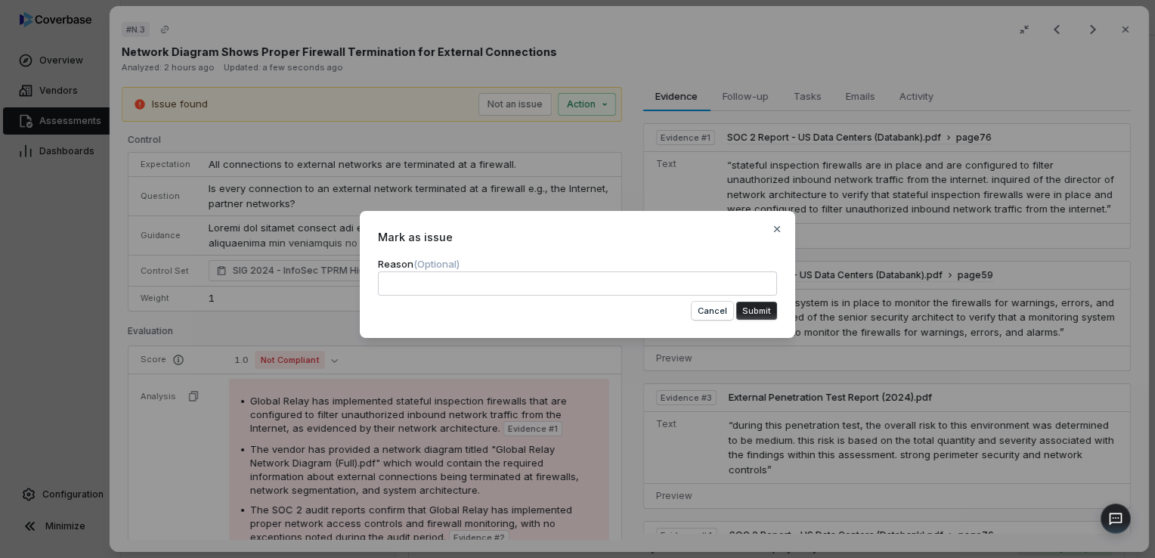
click at [969, 70] on div "Mark as issue Reason (Optional) Cancel Submit Close" at bounding box center [577, 279] width 1155 height 558
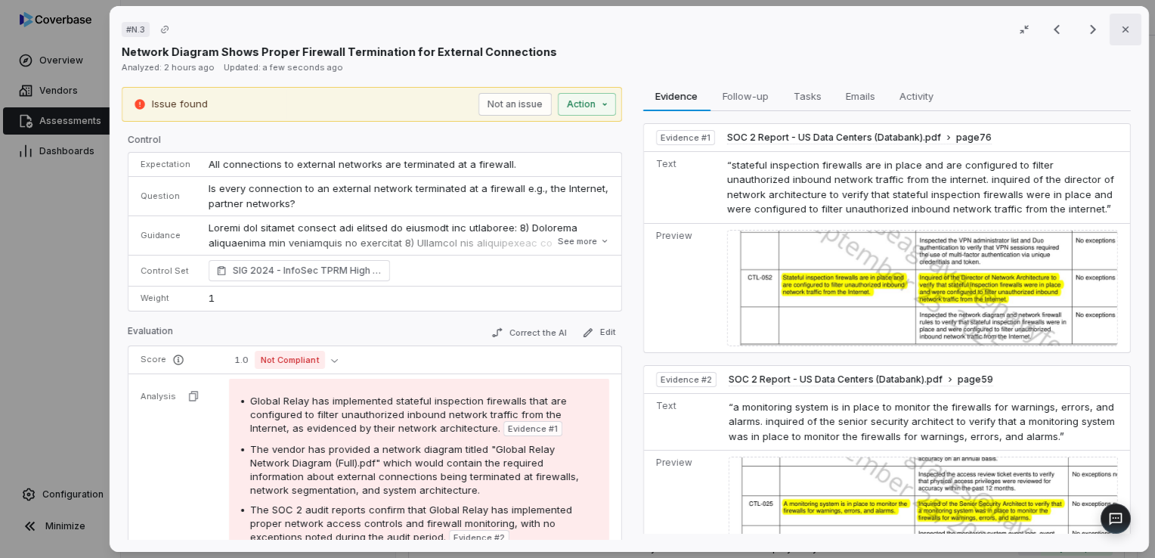
click at [1115, 38] on button "Close" at bounding box center [1126, 30] width 32 height 32
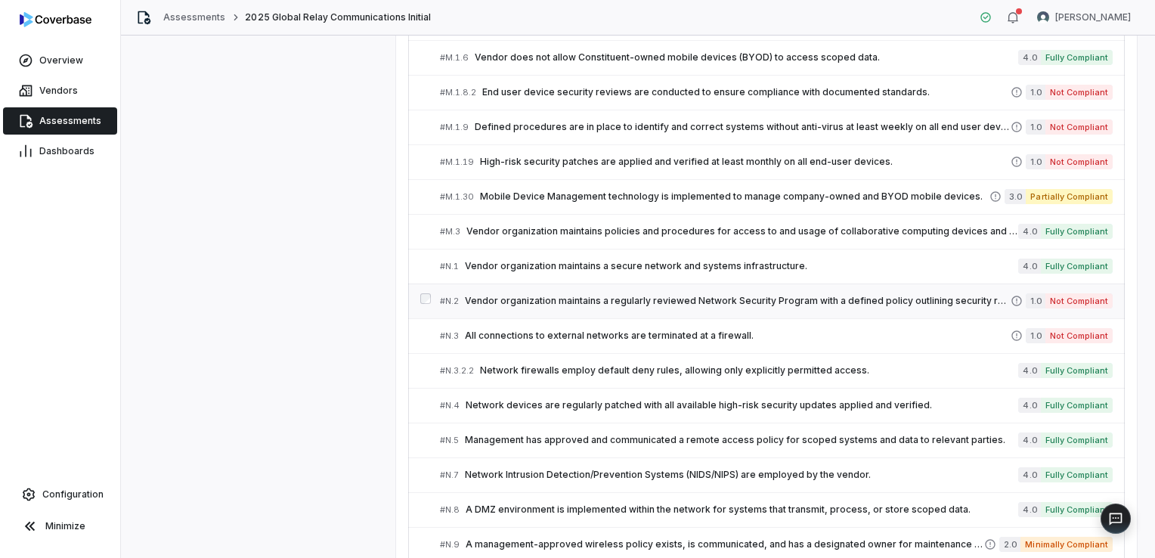
scroll to position [3509, 0]
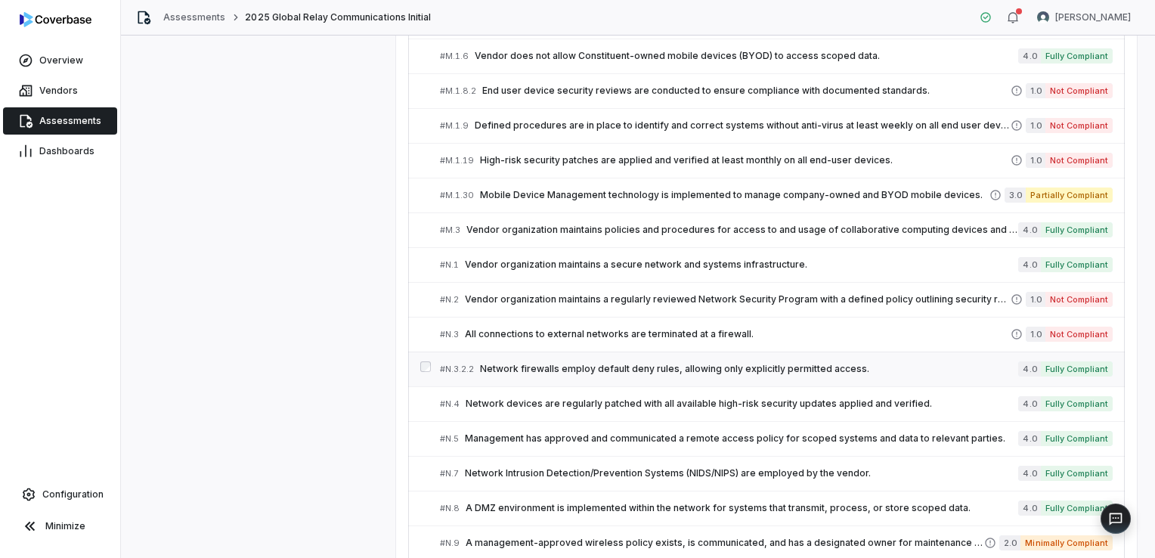
click at [705, 363] on span "Network firewalls employ default deny rules, allowing only explicitly permitted…" at bounding box center [749, 369] width 538 height 12
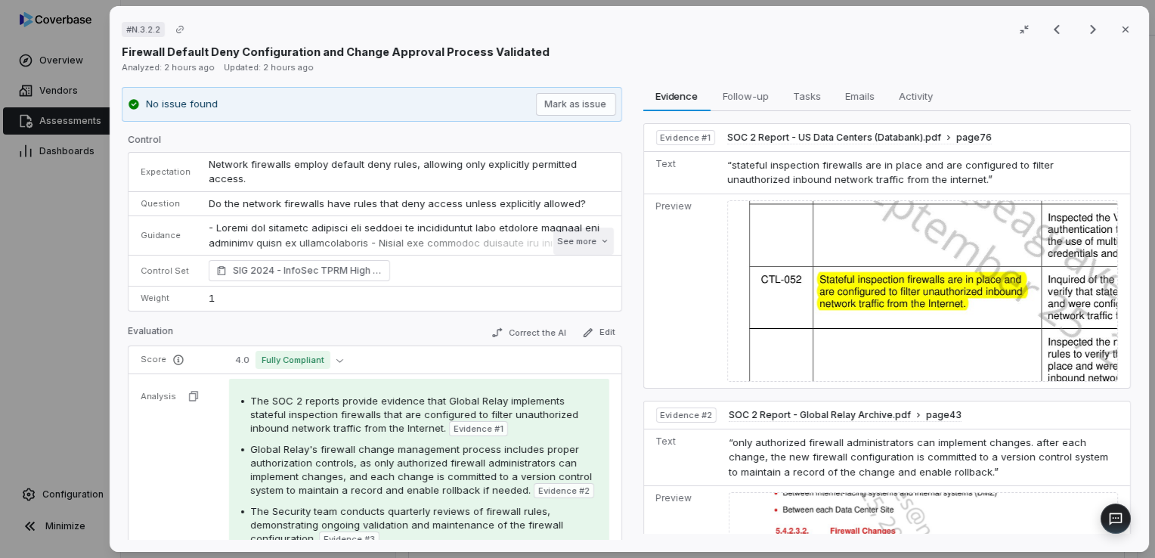
click at [578, 245] on button "See more" at bounding box center [583, 241] width 60 height 27
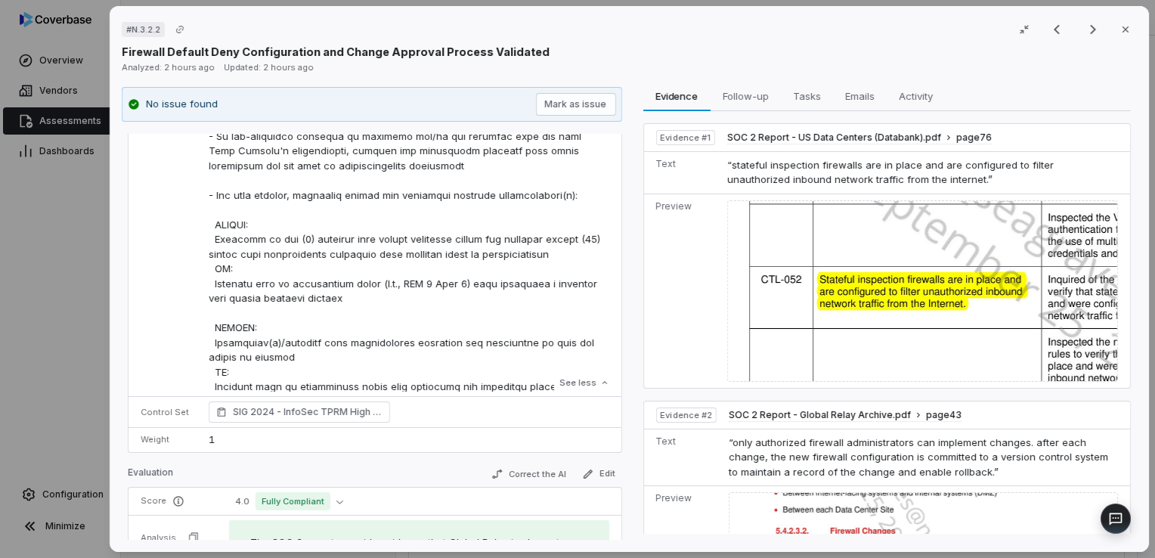
scroll to position [221, 0]
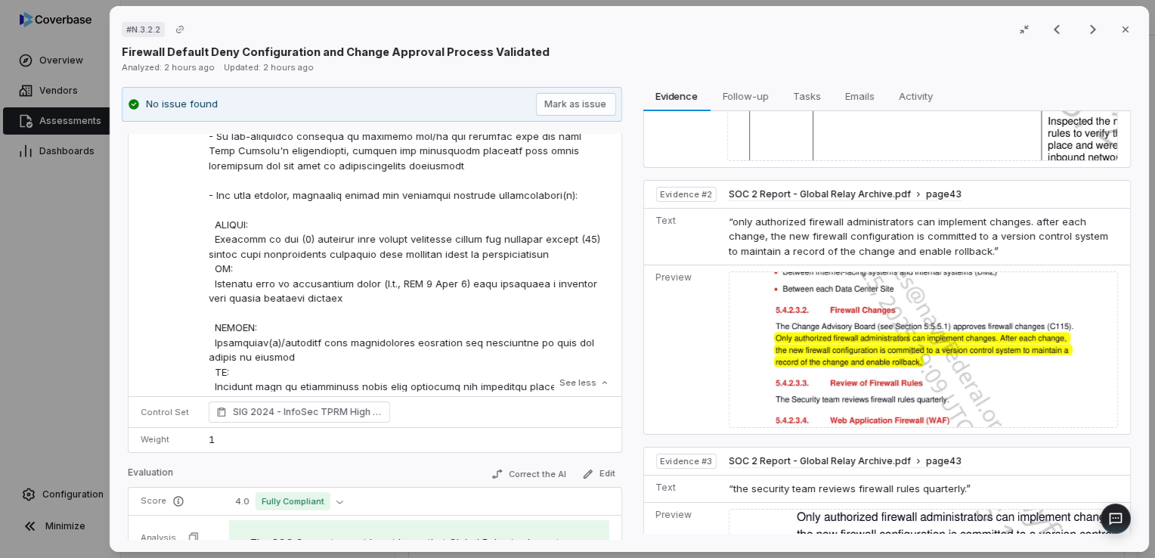
click at [866, 334] on img at bounding box center [923, 349] width 389 height 156
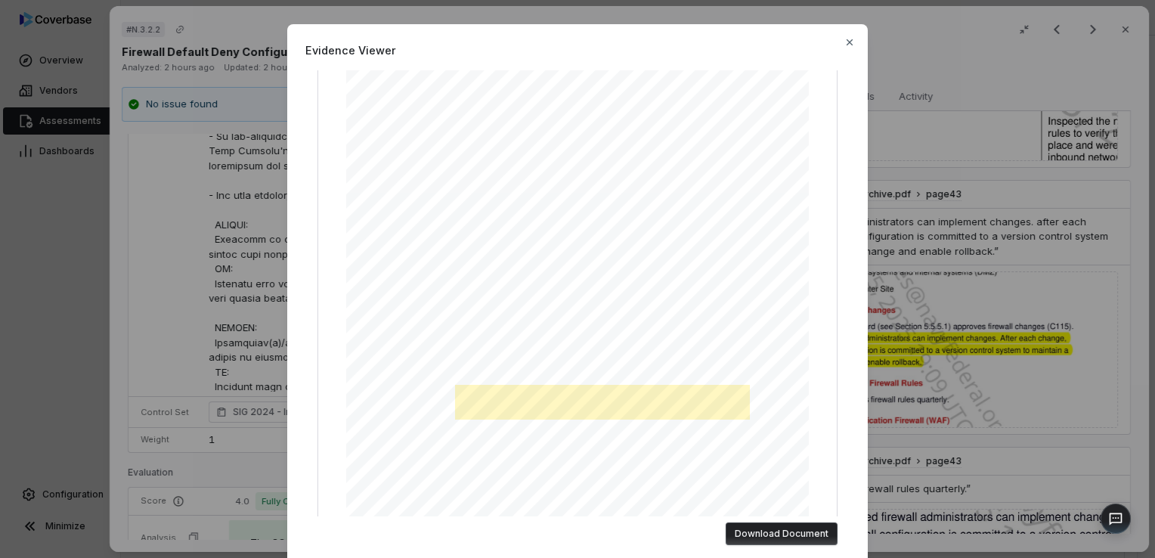
scroll to position [112, 0]
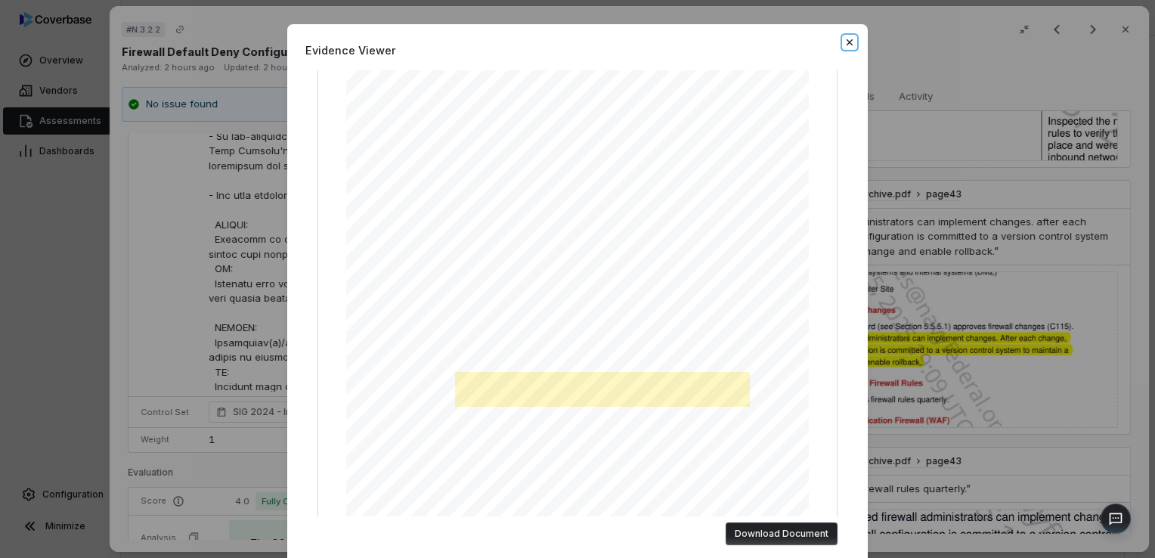
click at [846, 39] on icon "button" at bounding box center [850, 42] width 12 height 12
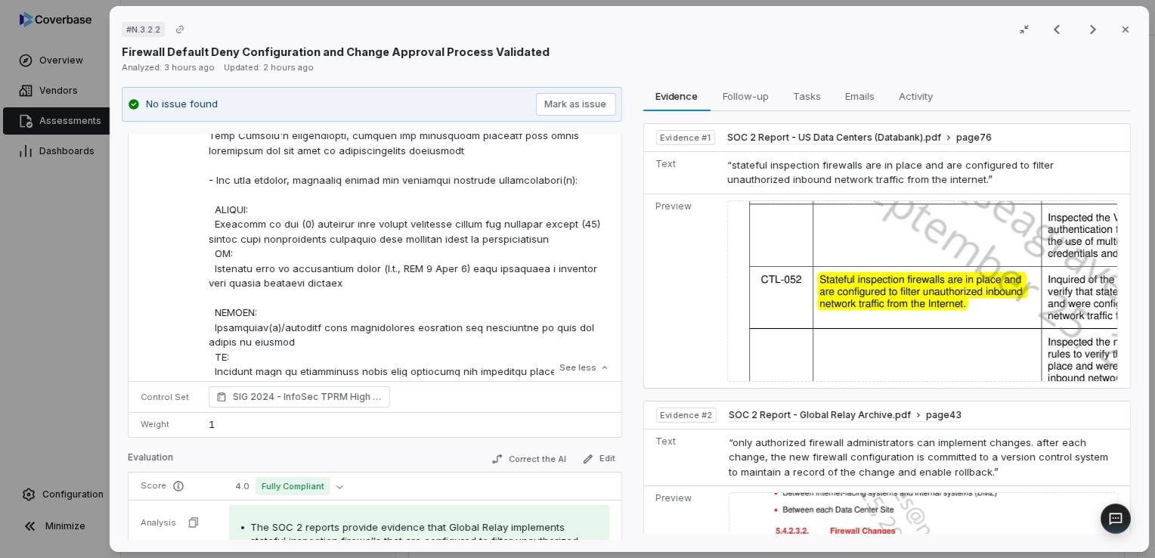
scroll to position [386, 0]
click at [1120, 29] on icon "button" at bounding box center [1126, 29] width 12 height 12
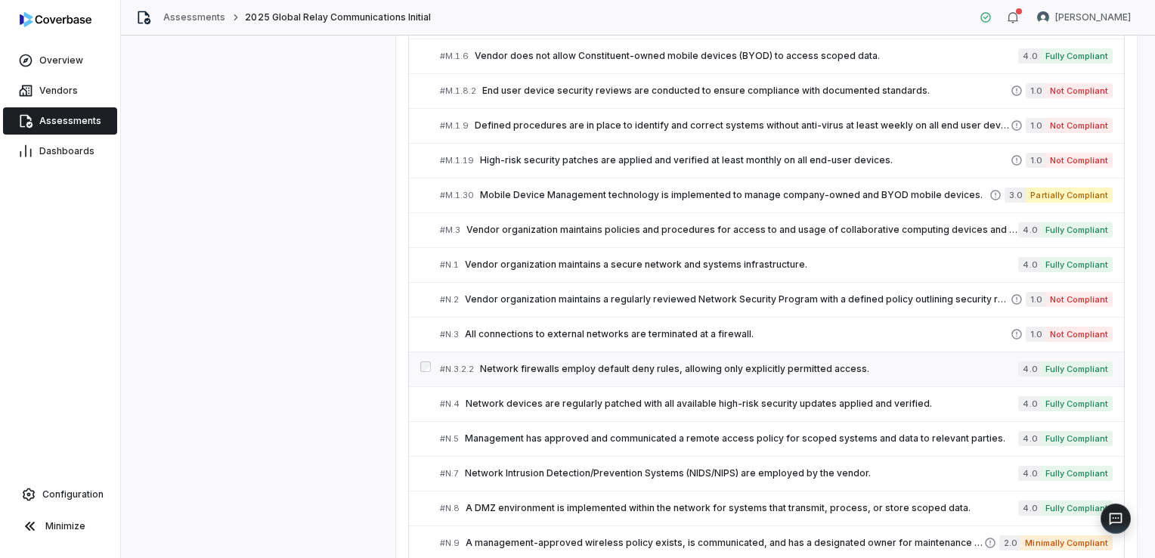
scroll to position [3606, 0]
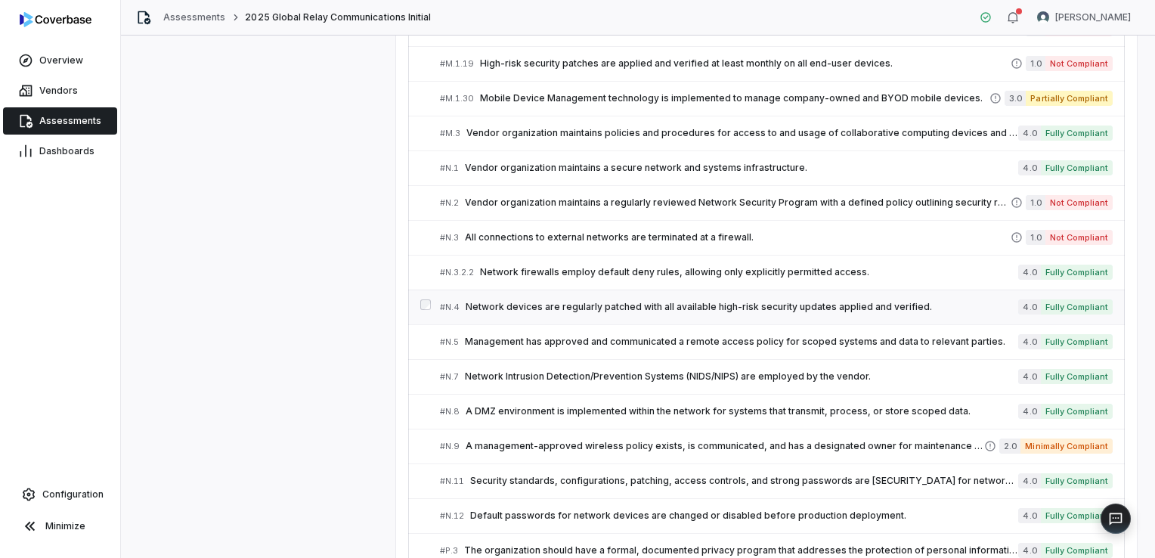
click at [866, 301] on link "# N.4 Network devices are regularly patched with all available high-risk securi…" at bounding box center [776, 307] width 673 height 34
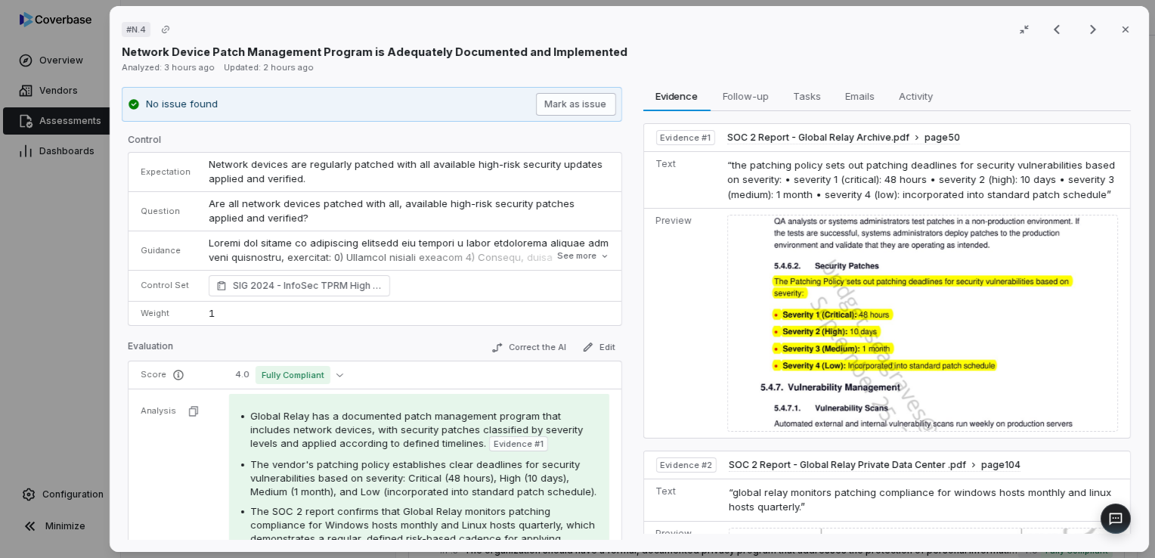
click at [584, 108] on button "Mark as issue" at bounding box center [575, 104] width 80 height 23
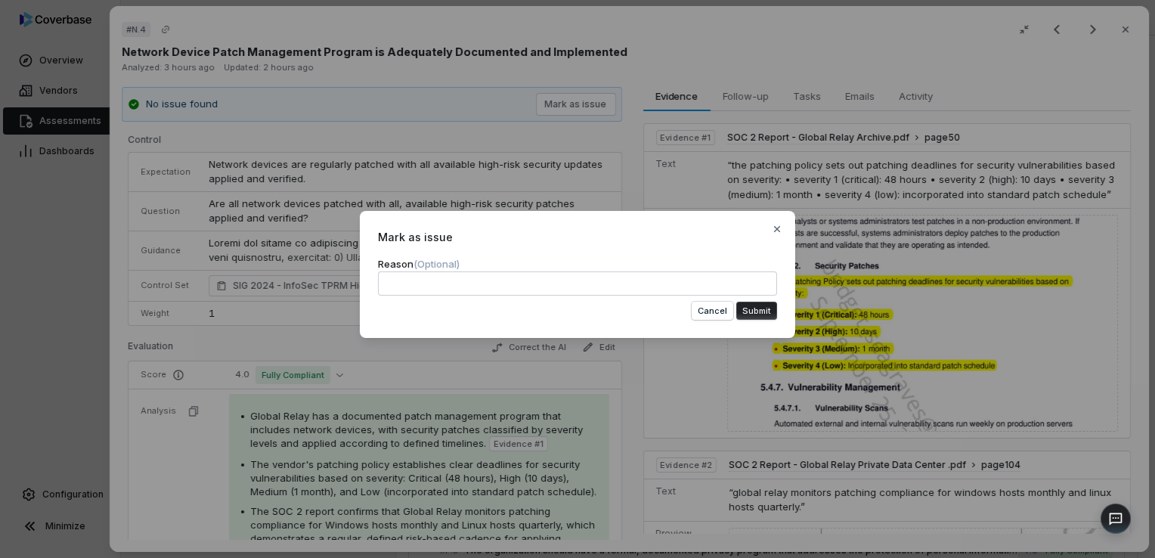
click at [745, 316] on button "Submit" at bounding box center [756, 311] width 41 height 18
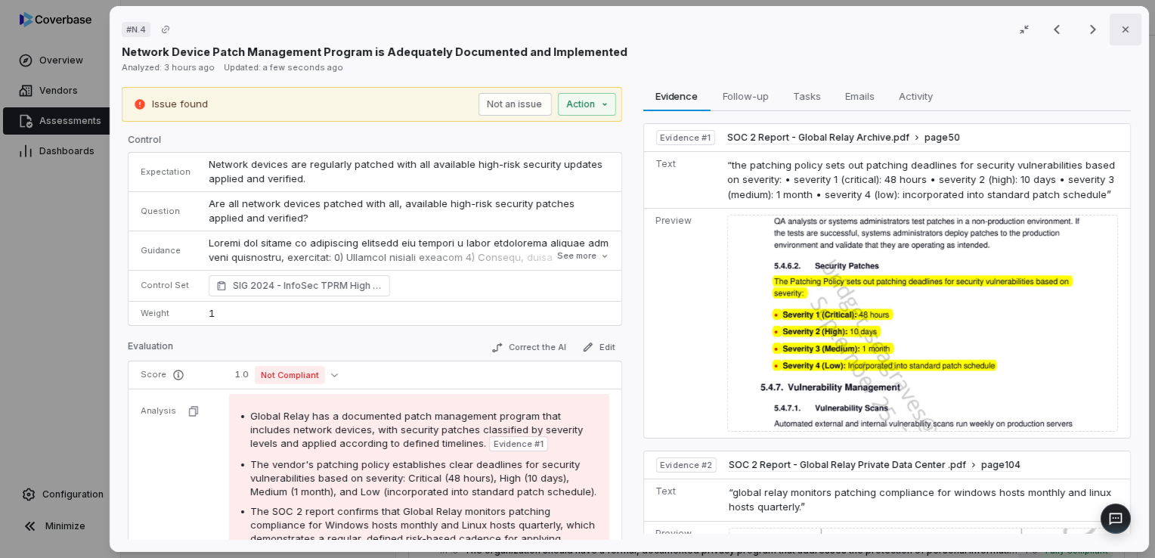
click at [1122, 28] on icon "button" at bounding box center [1126, 29] width 12 height 12
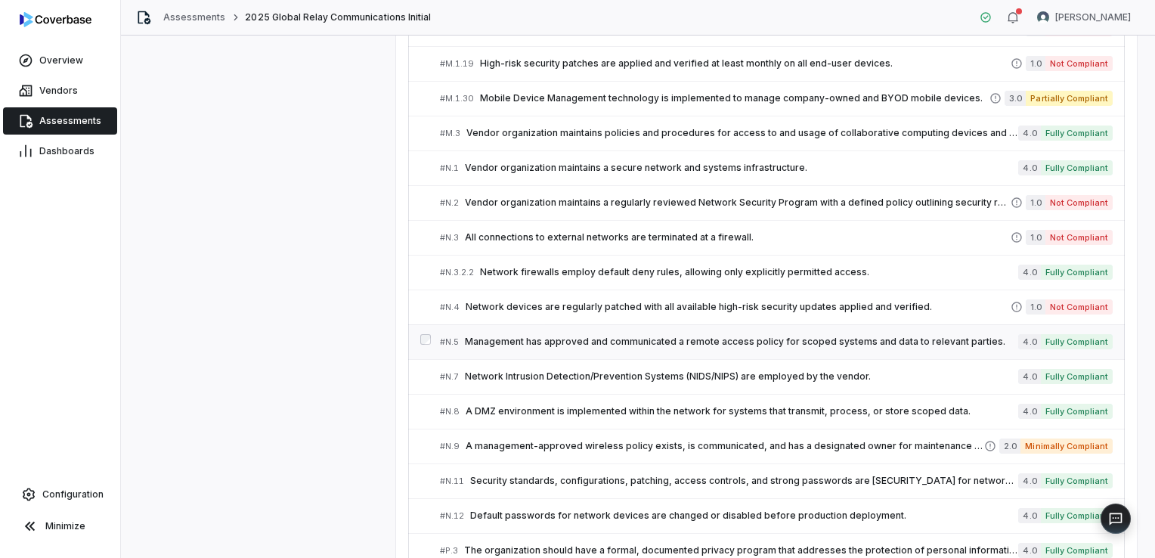
click at [541, 334] on div "# N.5 Management has approved and communicated a remote access policy for scope…" at bounding box center [729, 342] width 578 height 16
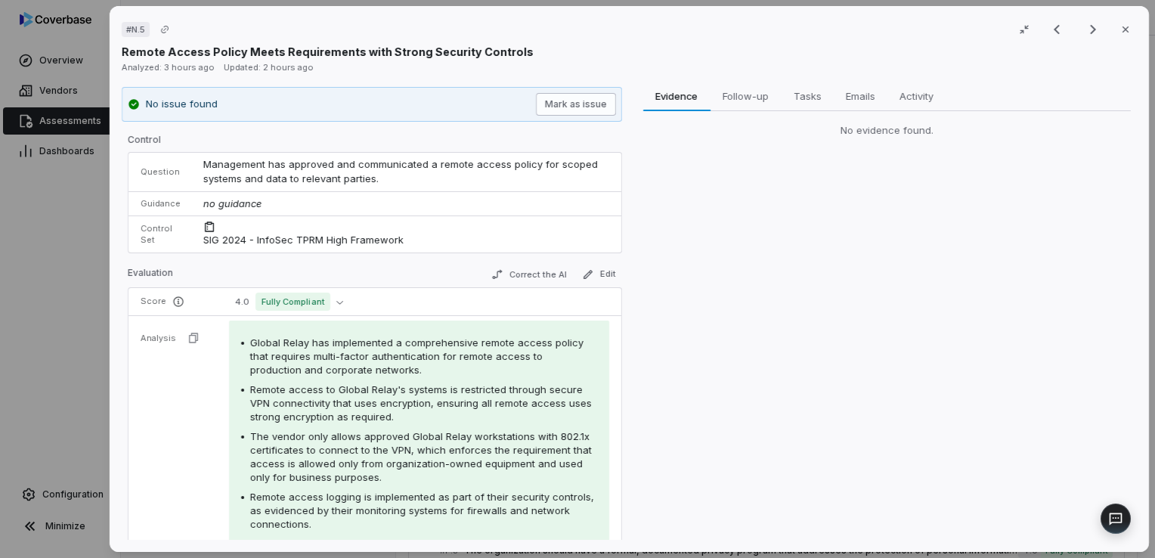
click at [582, 104] on button "Mark as issue" at bounding box center [575, 104] width 80 height 23
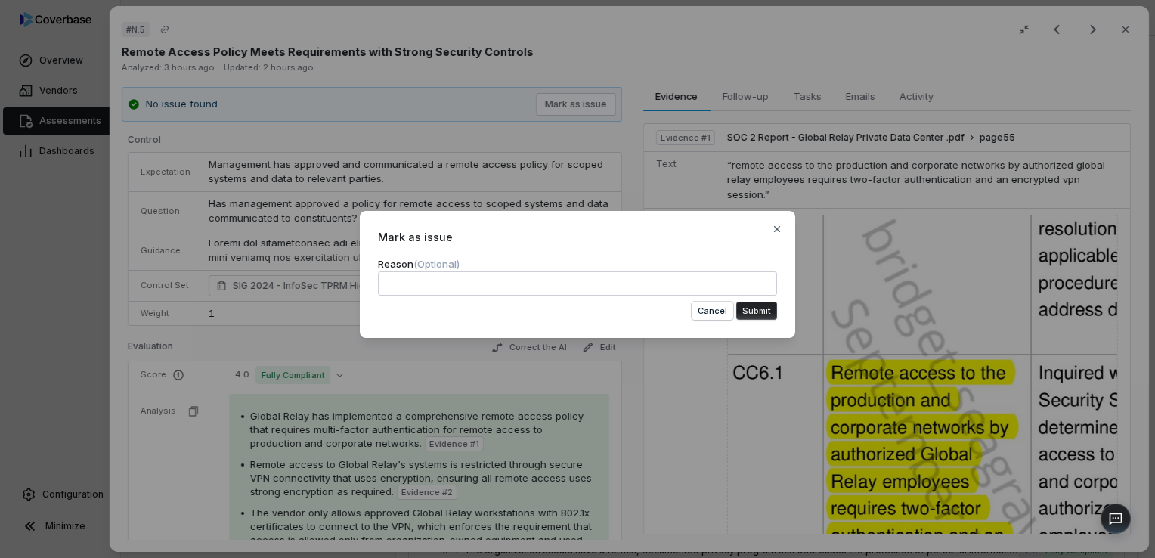
click at [757, 315] on button "Submit" at bounding box center [756, 311] width 41 height 18
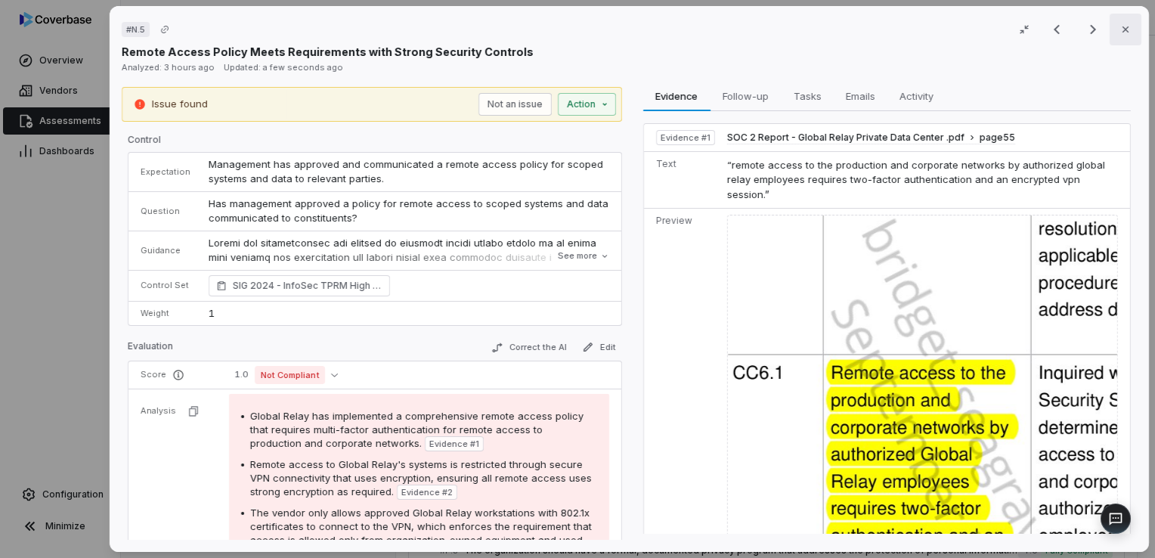
click at [1120, 33] on icon "button" at bounding box center [1126, 29] width 12 height 12
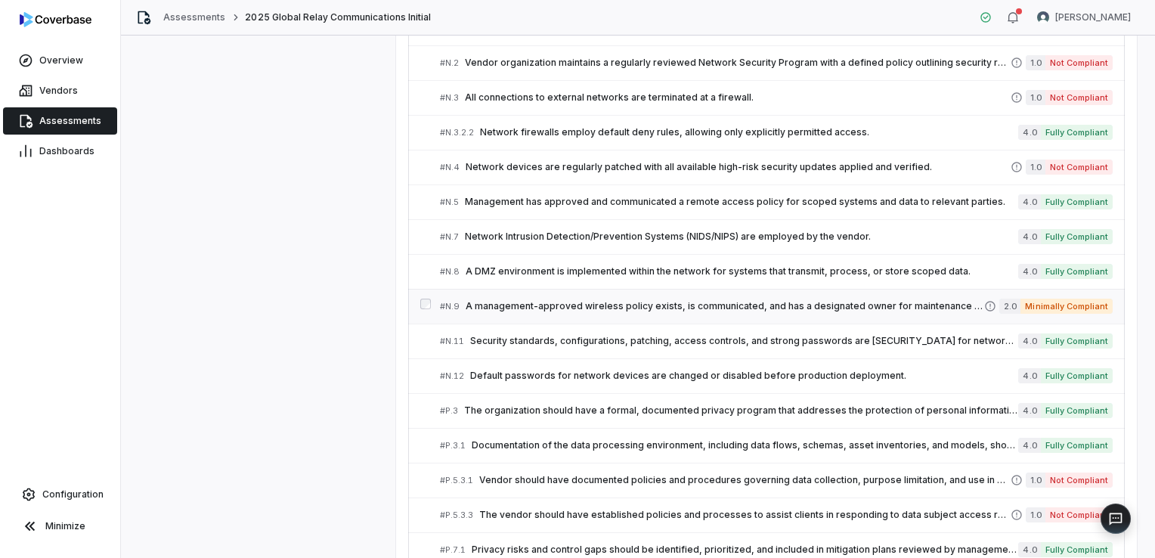
scroll to position [3767, 0]
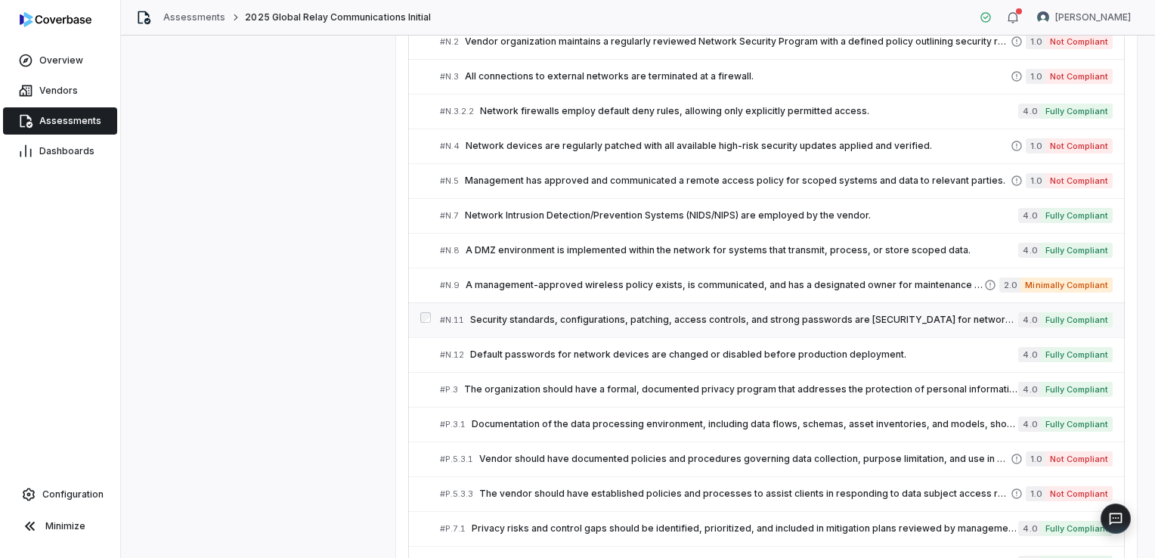
click at [566, 314] on span "Security standards, configurations, patching, access controls, and strong passw…" at bounding box center [744, 320] width 548 height 12
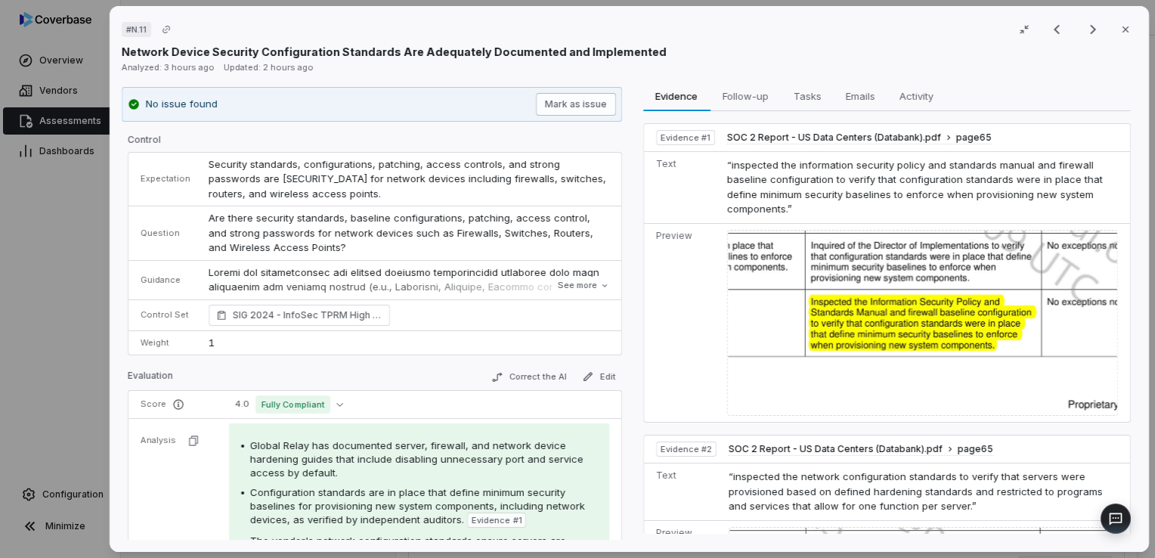
click at [574, 107] on button "Mark as issue" at bounding box center [575, 104] width 80 height 23
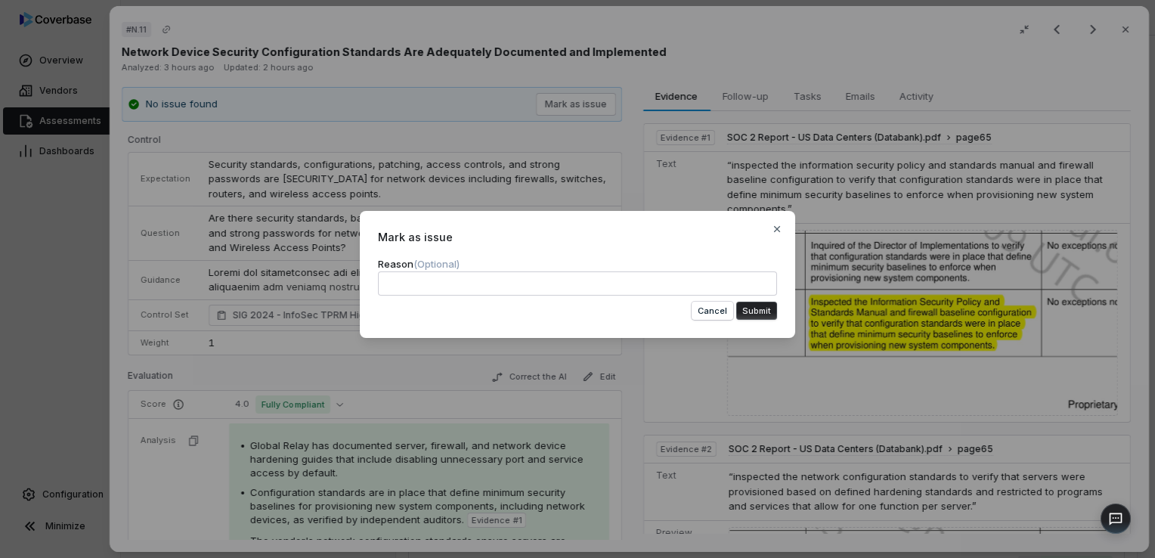
click at [745, 316] on button "Submit" at bounding box center [756, 311] width 41 height 18
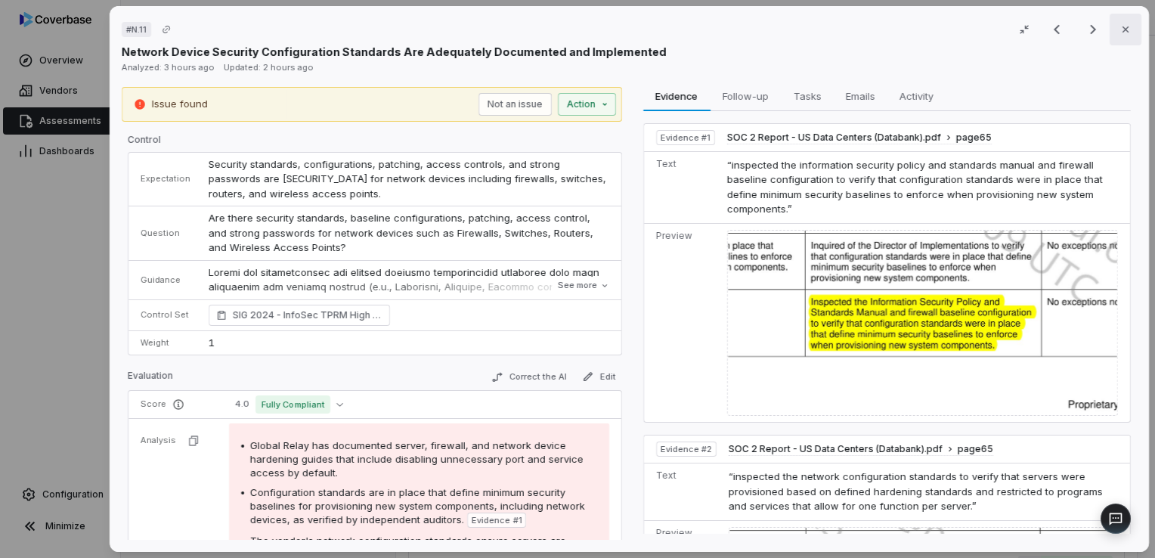
click at [1119, 36] on button "Close" at bounding box center [1126, 30] width 32 height 32
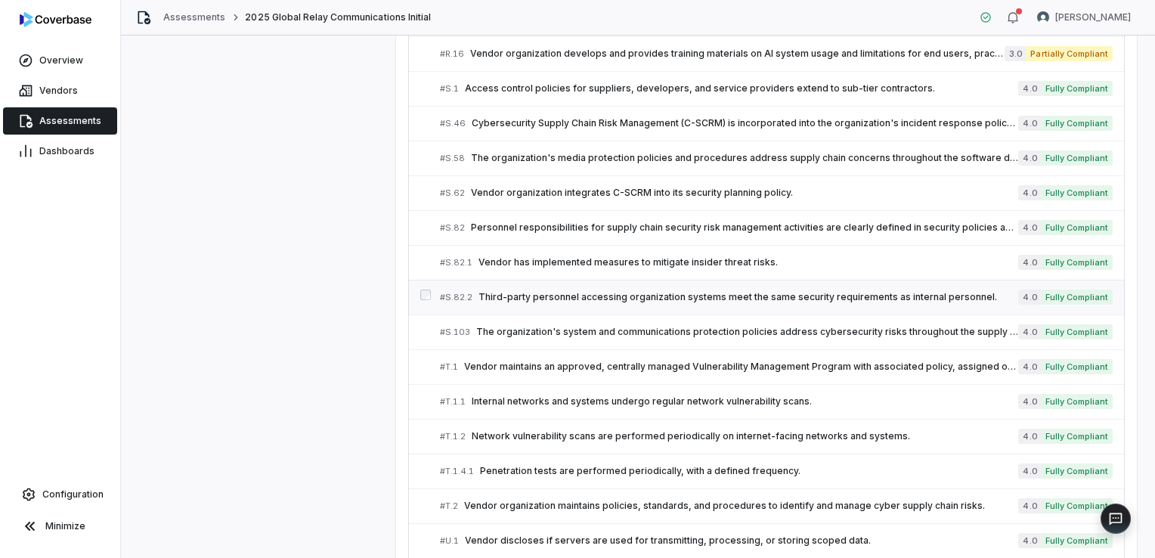
scroll to position [4591, 0]
drag, startPoint x: 767, startPoint y: 342, endPoint x: 611, endPoint y: 364, distance: 158.1
click at [611, 384] on link "# T.1.1 Internal networks and systems undergo regular network vulnerability sca…" at bounding box center [776, 401] width 673 height 34
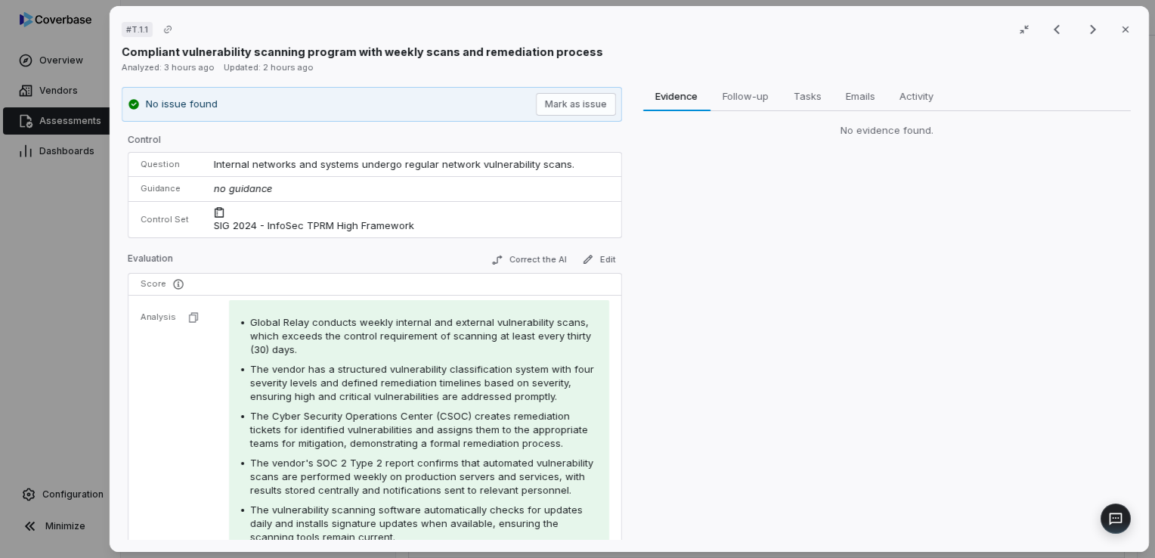
click at [589, 336] on div "Global Relay conducts weekly internal and external vulnerability scans, which e…" at bounding box center [423, 335] width 347 height 41
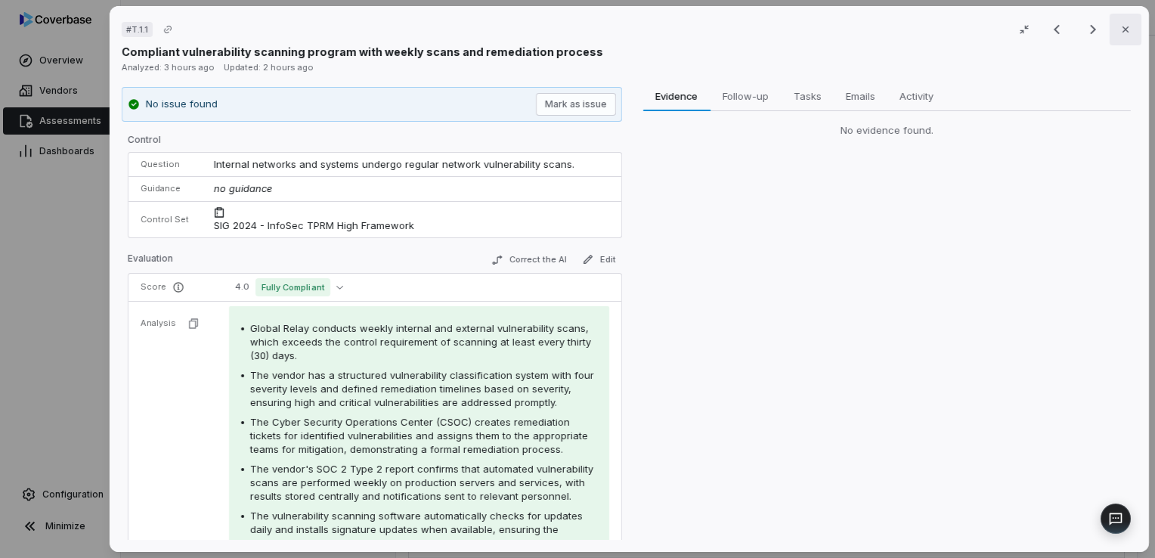
click at [1121, 23] on button "Close" at bounding box center [1126, 30] width 32 height 32
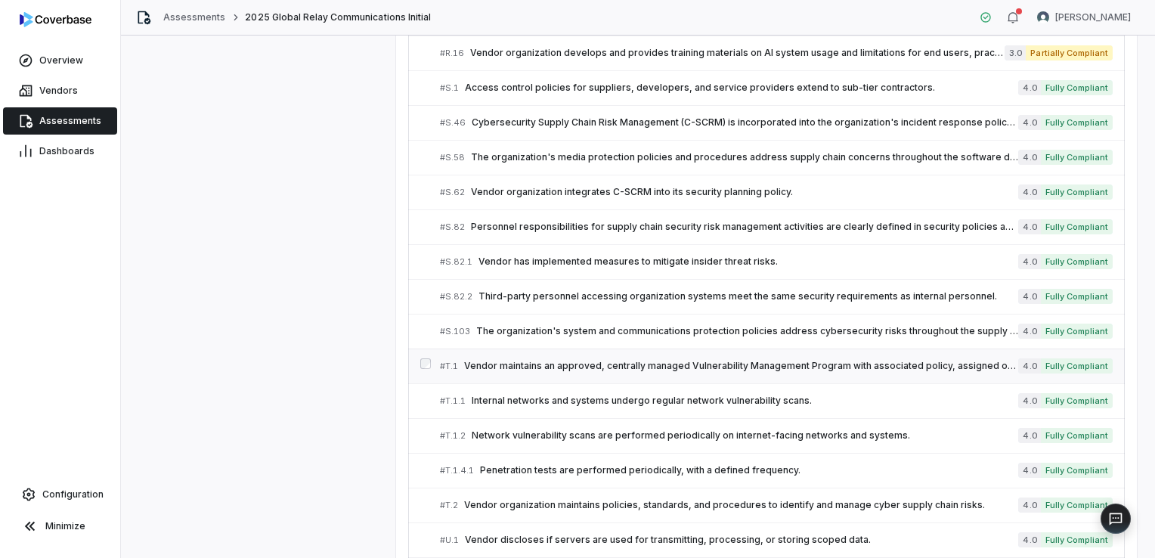
click at [676, 360] on span "Vendor maintains an approved, centrally managed Vulnerability Management Progra…" at bounding box center [741, 366] width 554 height 12
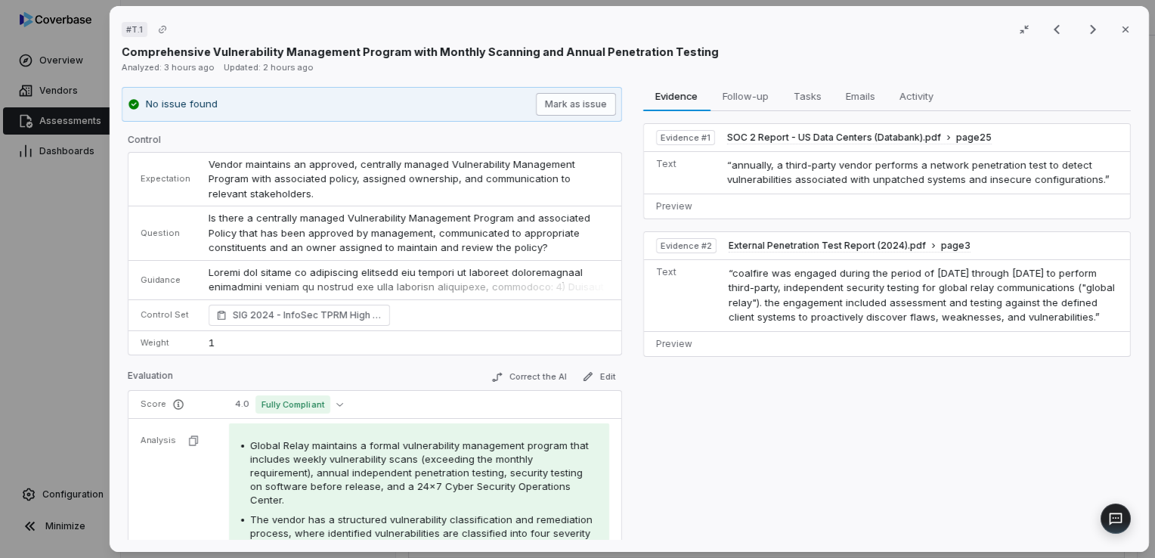
click at [569, 101] on button "Mark as issue" at bounding box center [575, 104] width 80 height 23
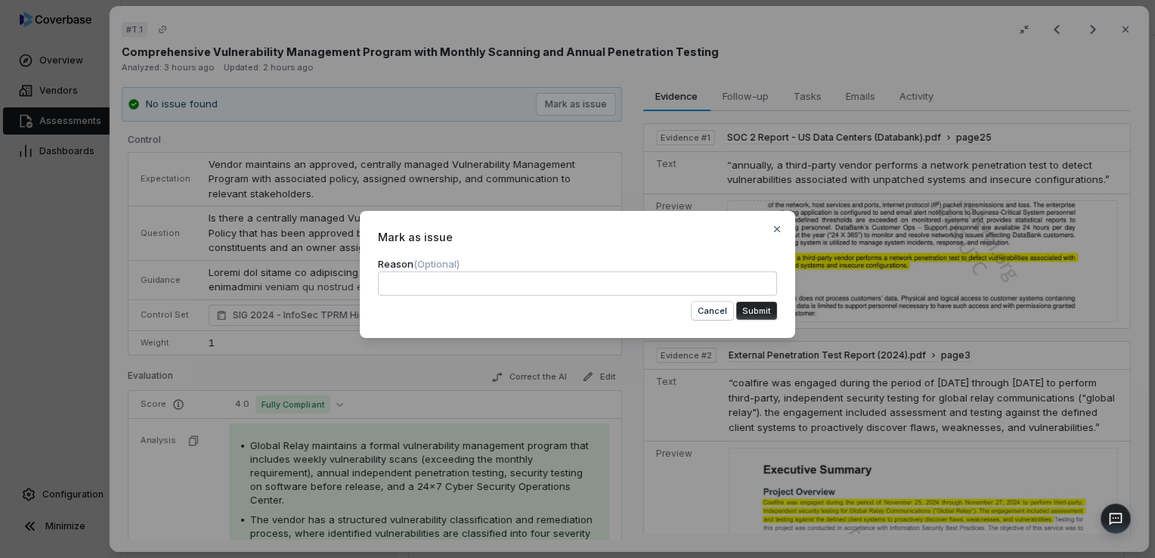
click at [763, 314] on button "Submit" at bounding box center [756, 311] width 41 height 18
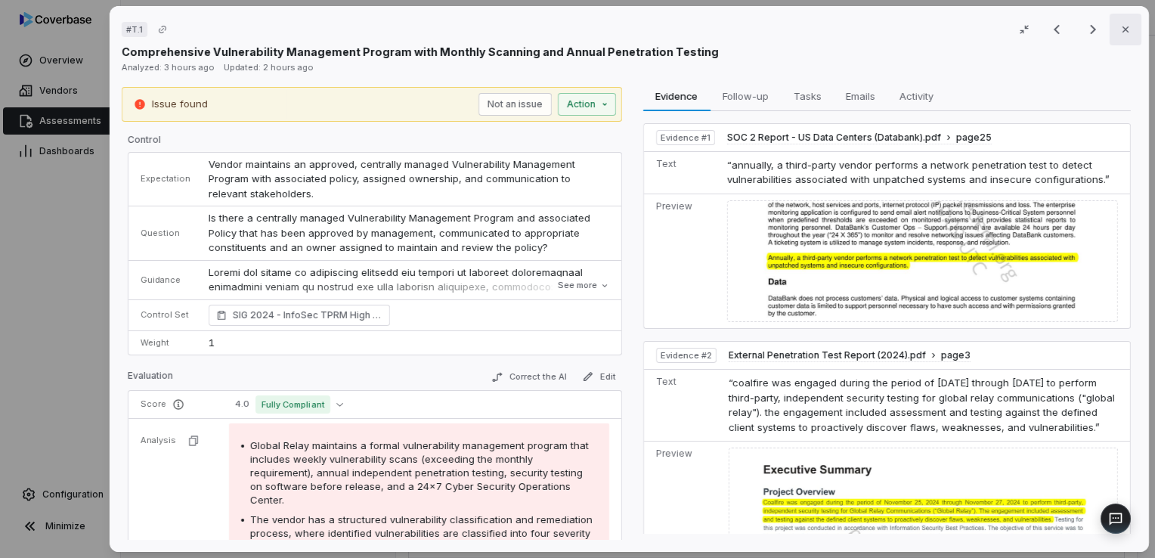
click at [1120, 32] on icon "button" at bounding box center [1126, 29] width 12 height 12
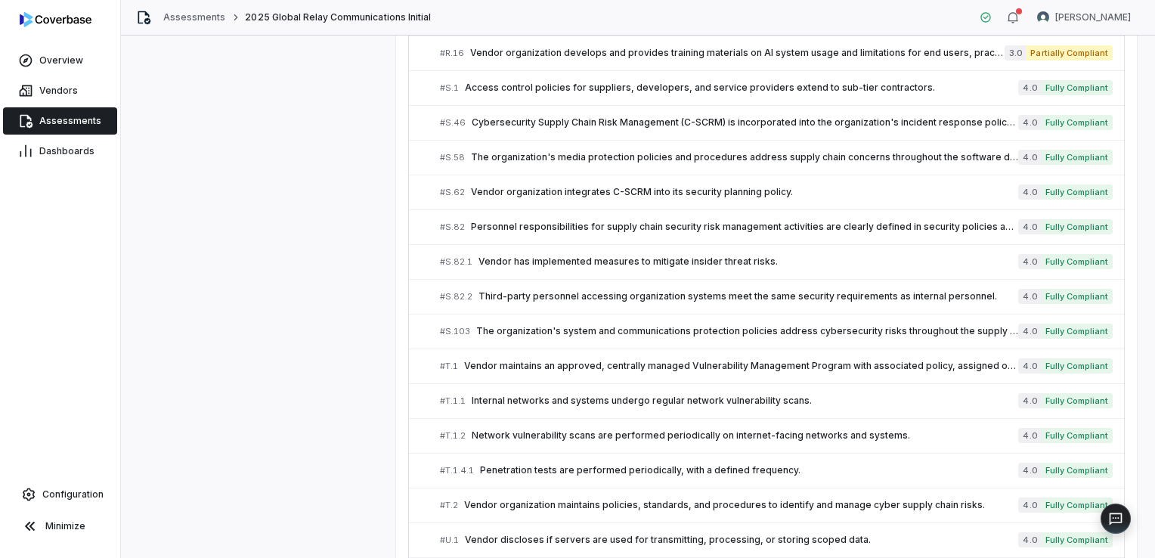
scroll to position [4671, 0]
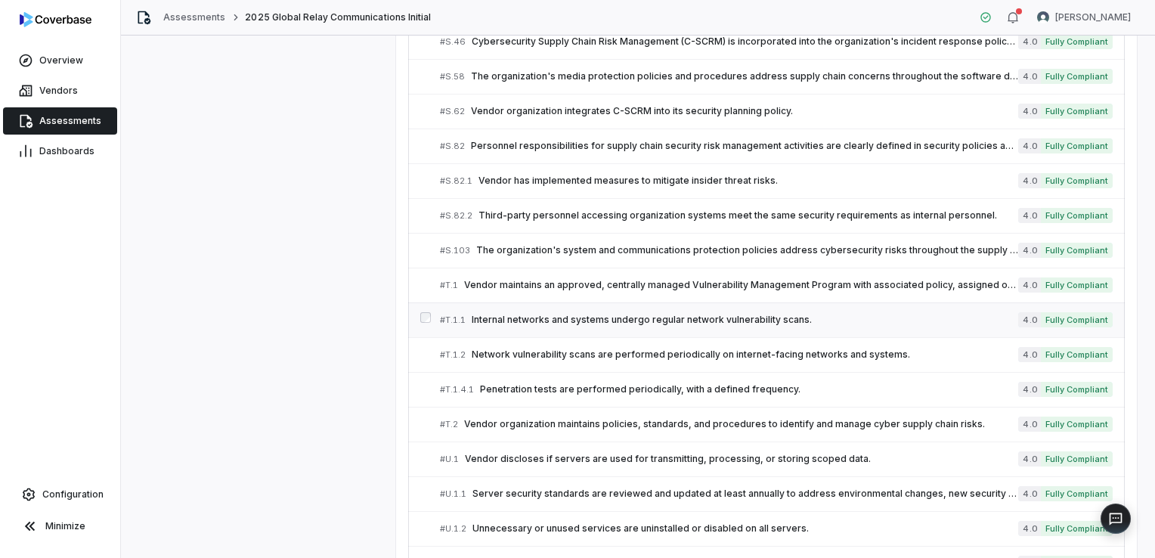
click at [535, 309] on link "# T.1.1 Internal networks and systems undergo regular network vulnerability sca…" at bounding box center [776, 320] width 673 height 34
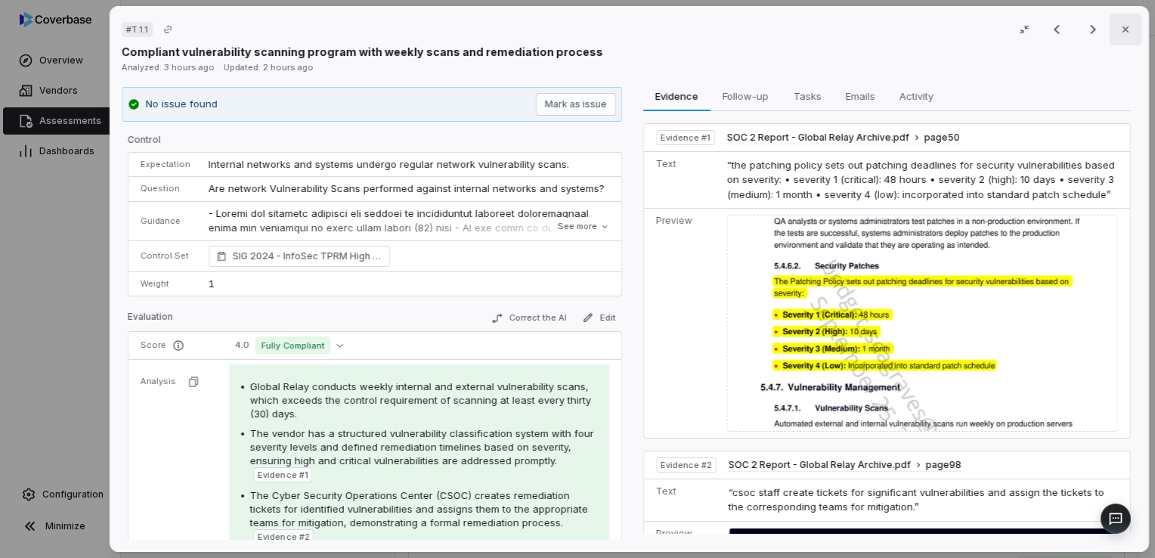
click at [1120, 35] on icon "button" at bounding box center [1126, 29] width 12 height 12
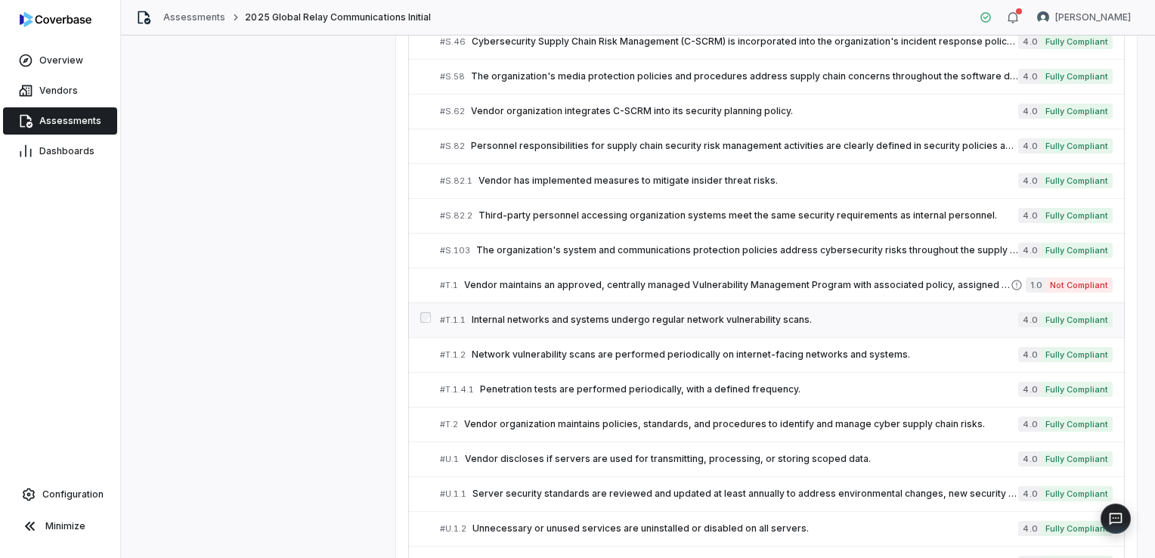
scroll to position [4709, 0]
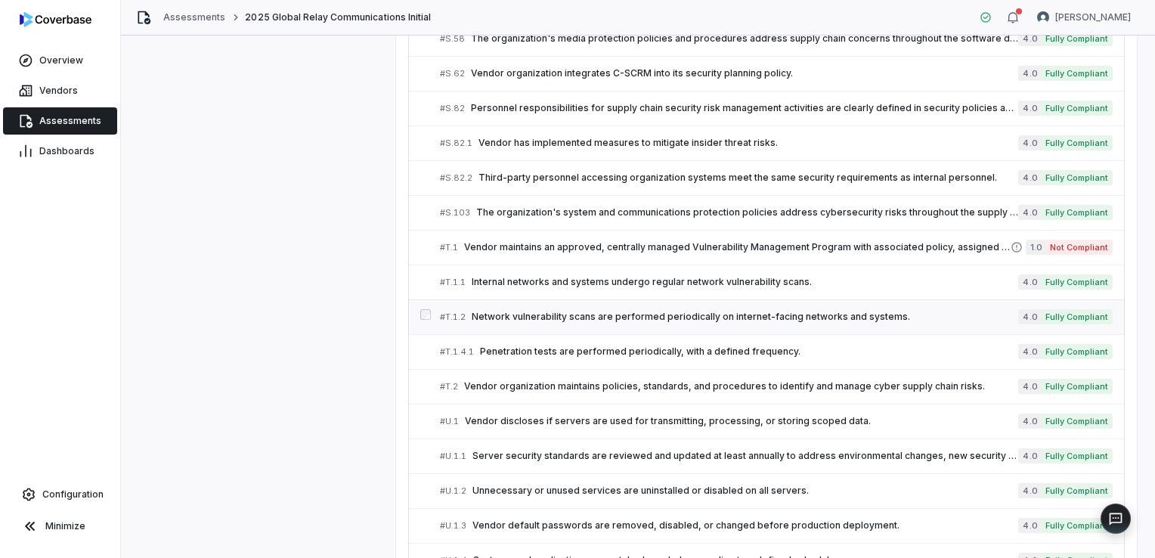
click at [717, 311] on span "Network vulnerability scans are performed periodically on internet-facing netwo…" at bounding box center [745, 317] width 547 height 12
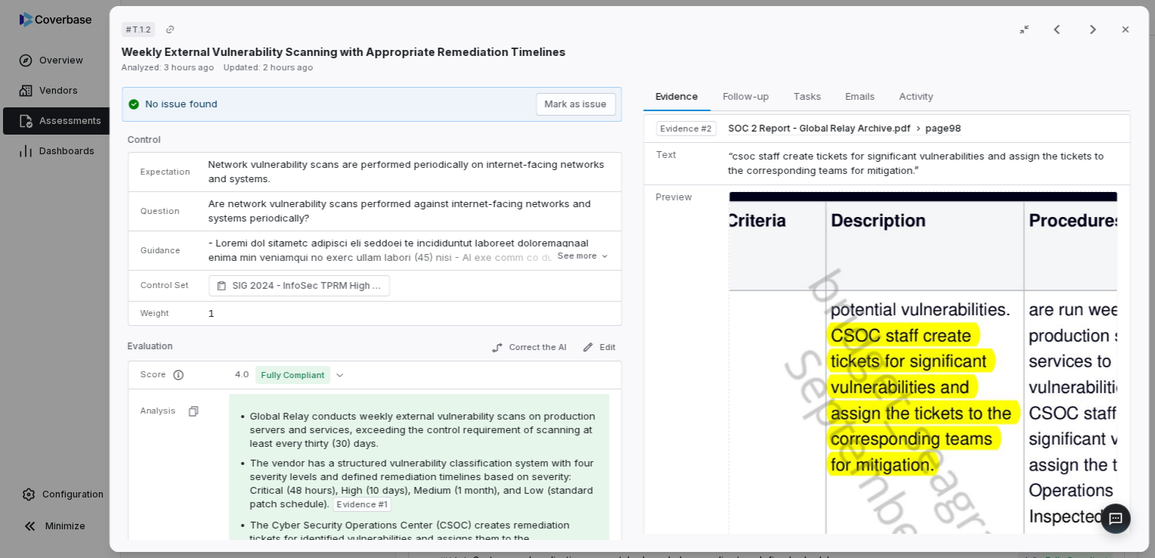
scroll to position [185, 0]
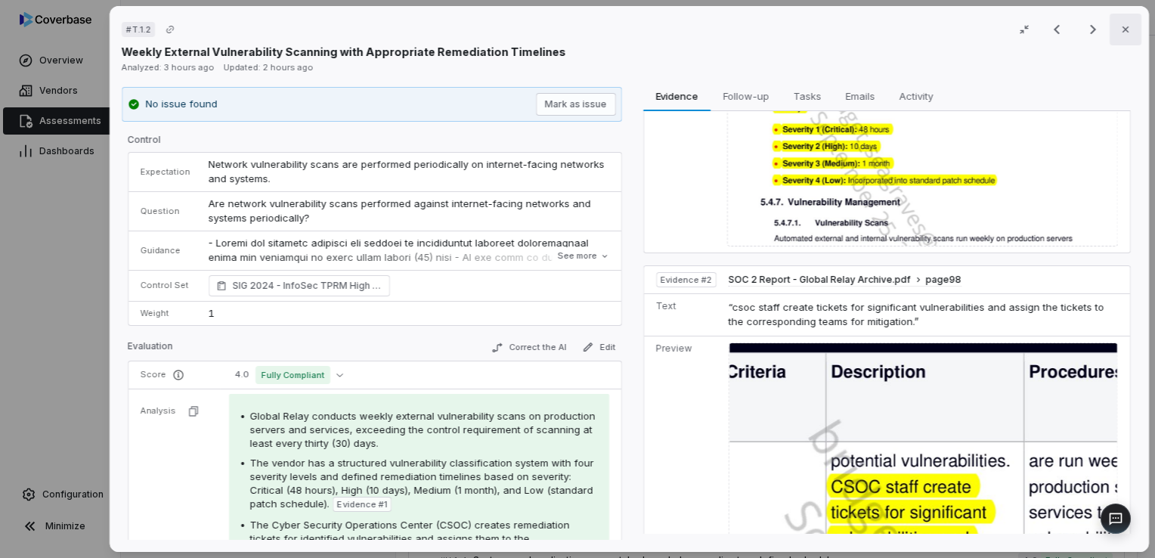
click at [1120, 32] on icon "button" at bounding box center [1126, 29] width 12 height 12
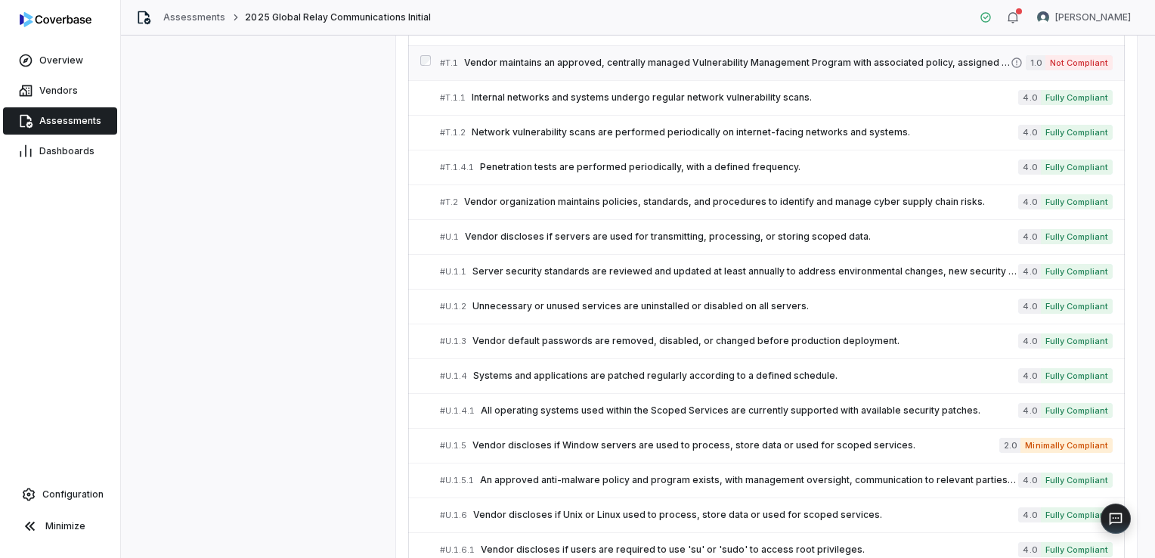
scroll to position [4904, 0]
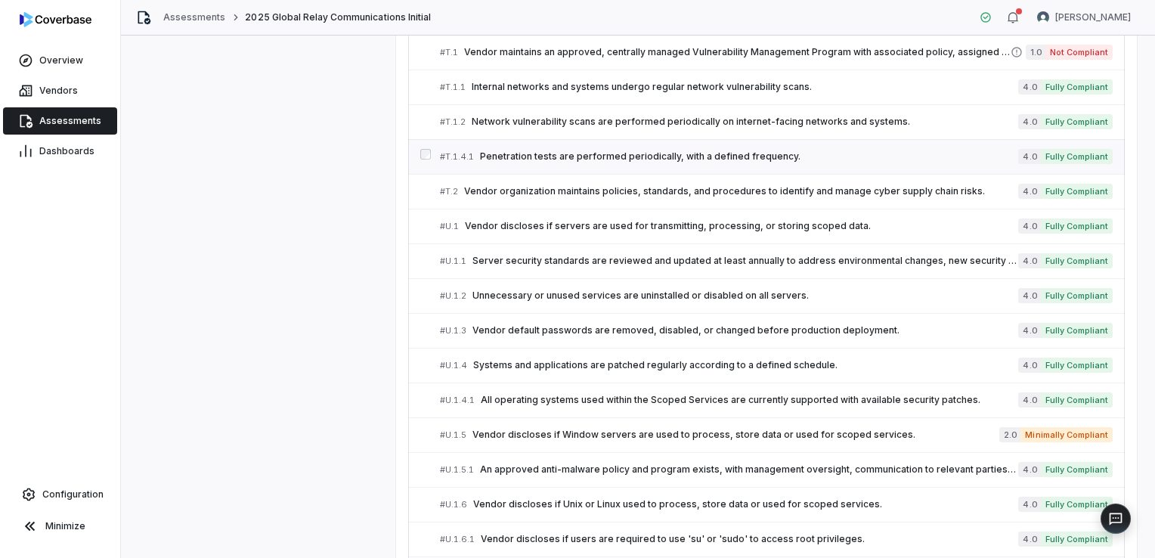
click at [627, 150] on span "Penetration tests are performed periodically, with a defined frequency." at bounding box center [749, 156] width 538 height 12
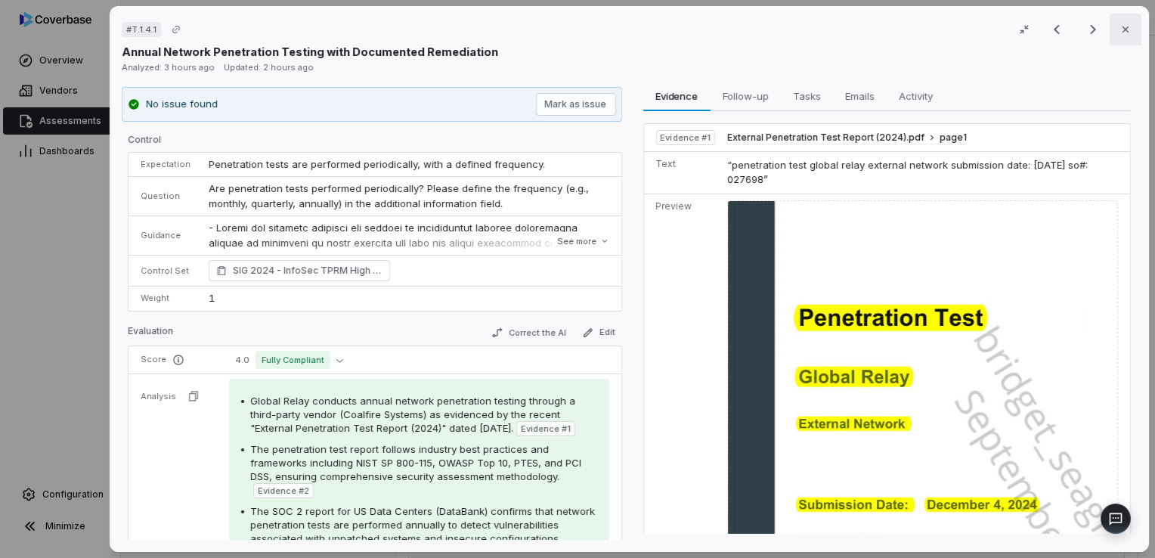
click at [1110, 32] on button "Close" at bounding box center [1126, 30] width 32 height 32
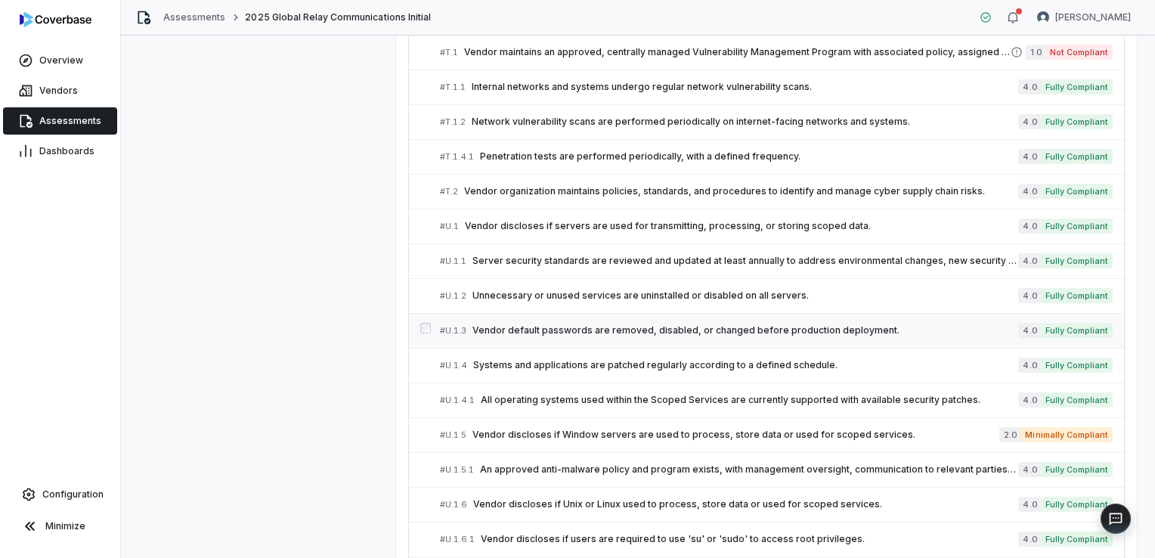
scroll to position [4920, 0]
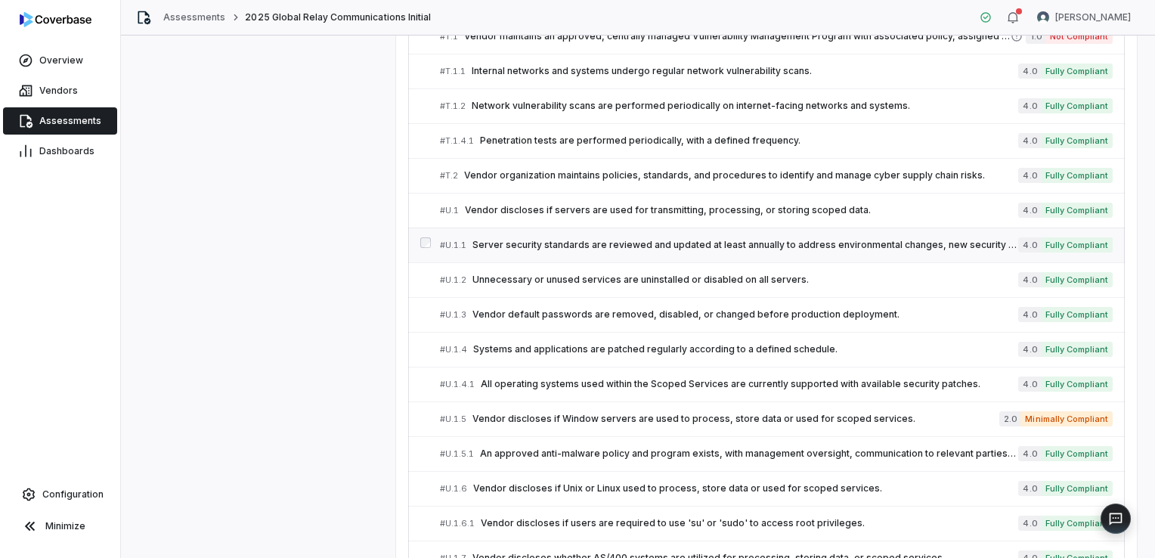
click at [530, 239] on span "Server security standards are reviewed and updated at least annually to address…" at bounding box center [746, 245] width 546 height 12
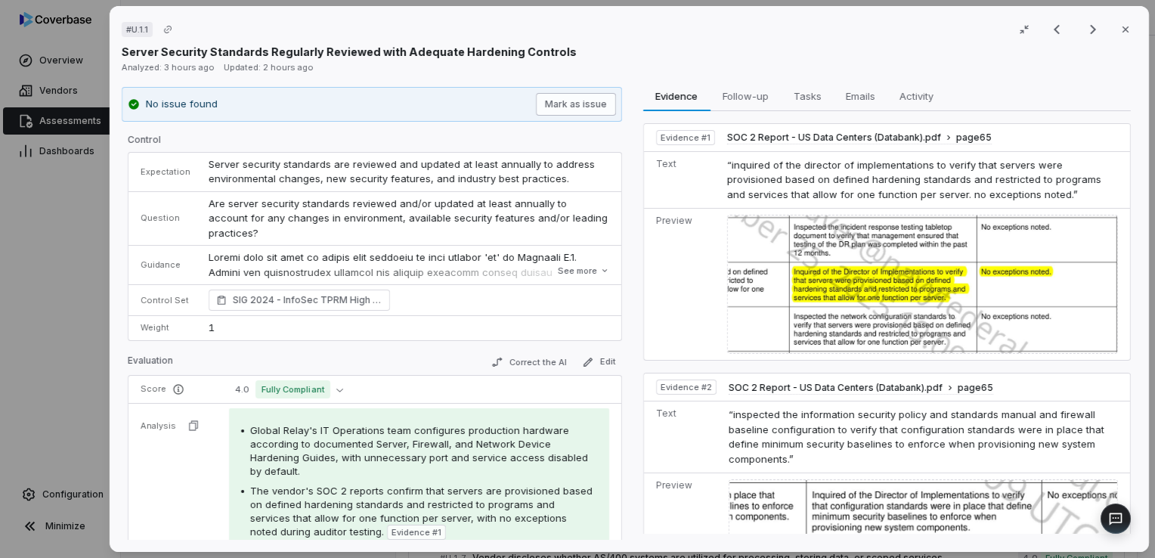
click at [583, 109] on button "Mark as issue" at bounding box center [575, 104] width 80 height 23
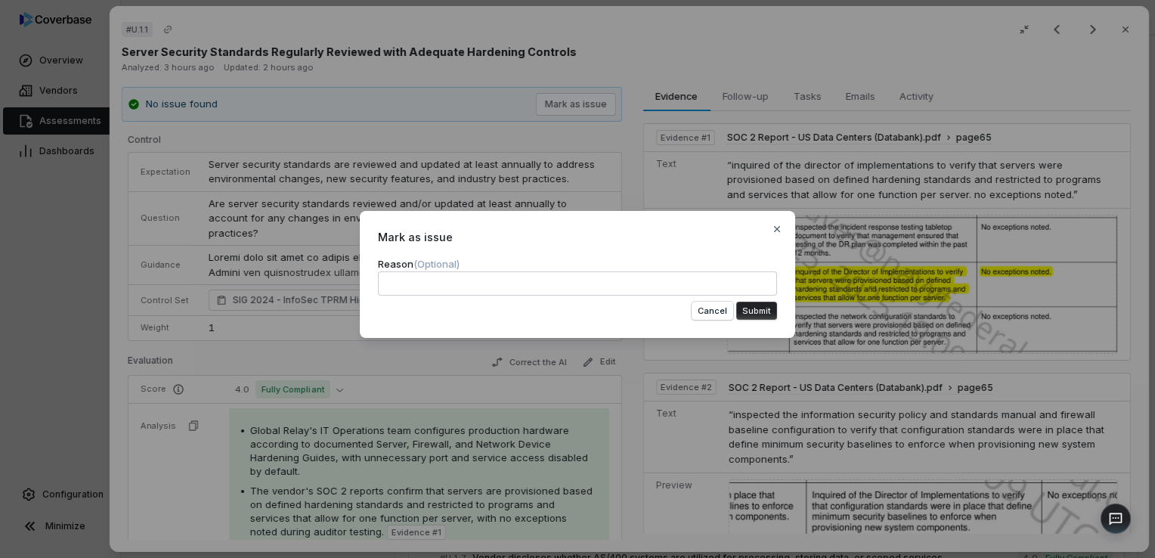
click at [752, 307] on button "Submit" at bounding box center [756, 311] width 41 height 18
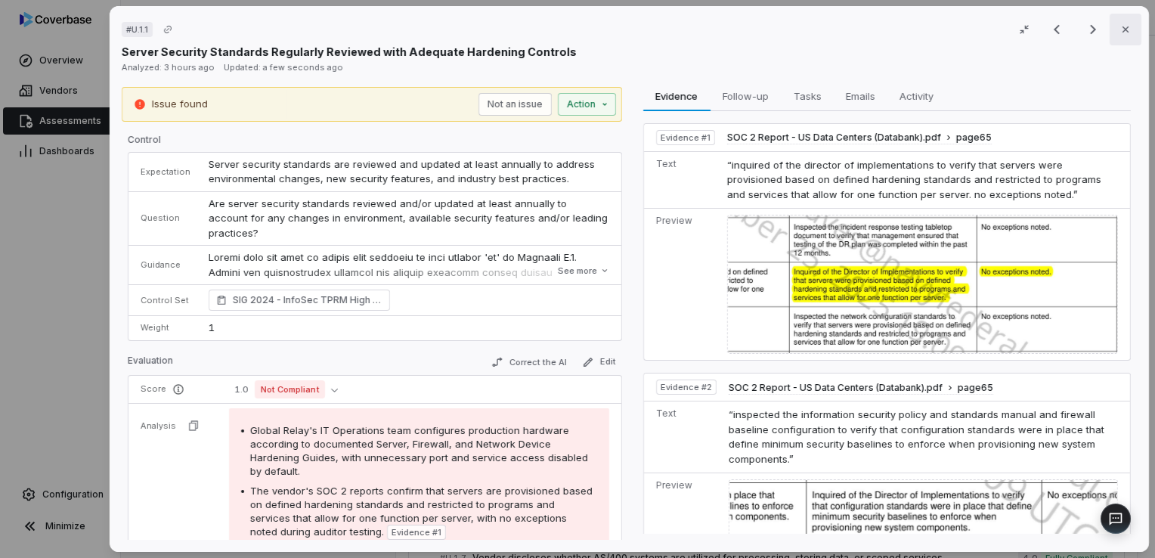
click at [1120, 32] on icon "button" at bounding box center [1126, 29] width 12 height 12
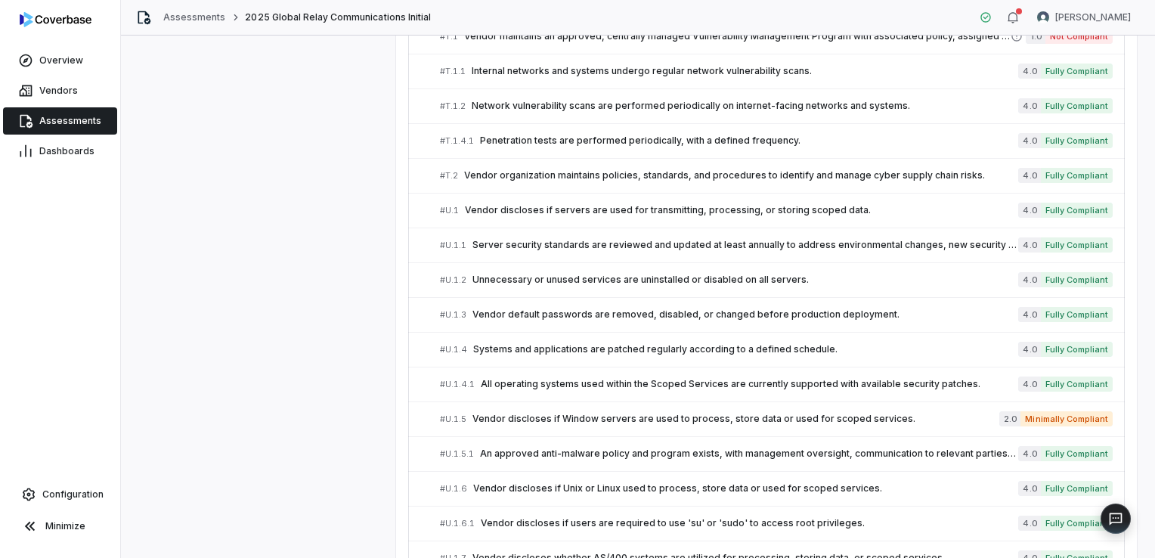
scroll to position [4957, 0]
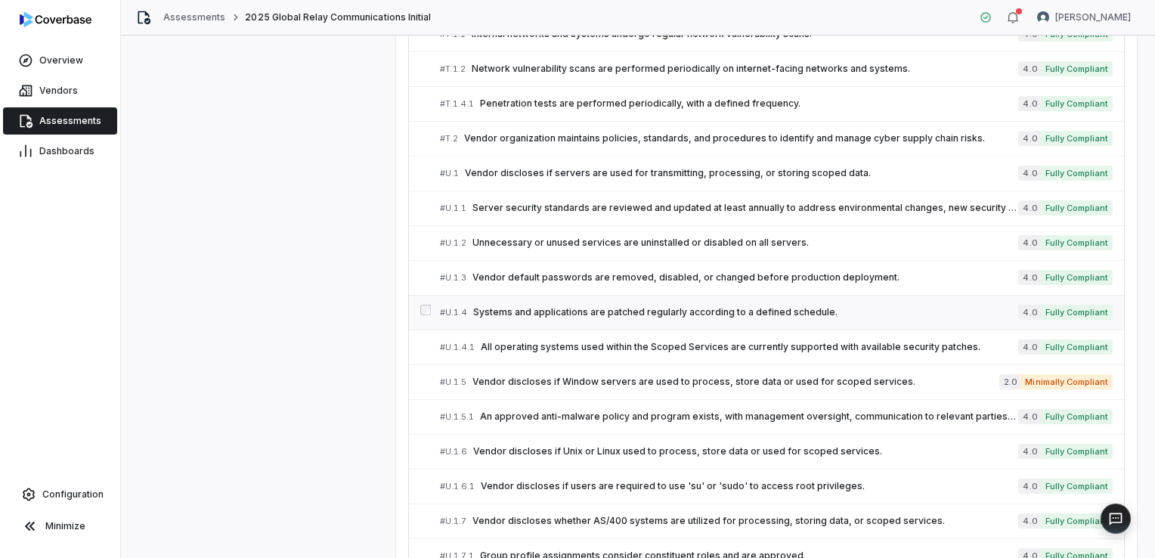
click at [553, 302] on link "# U.1.4 Systems and applications are patched regularly according to a defined s…" at bounding box center [776, 313] width 673 height 34
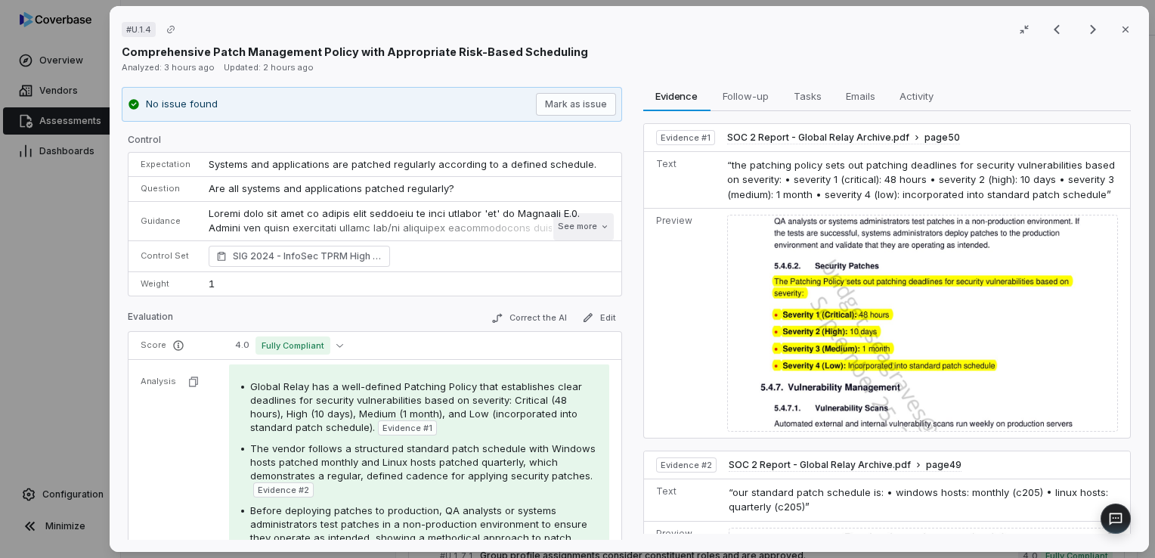
click at [560, 225] on button "See more" at bounding box center [583, 226] width 60 height 27
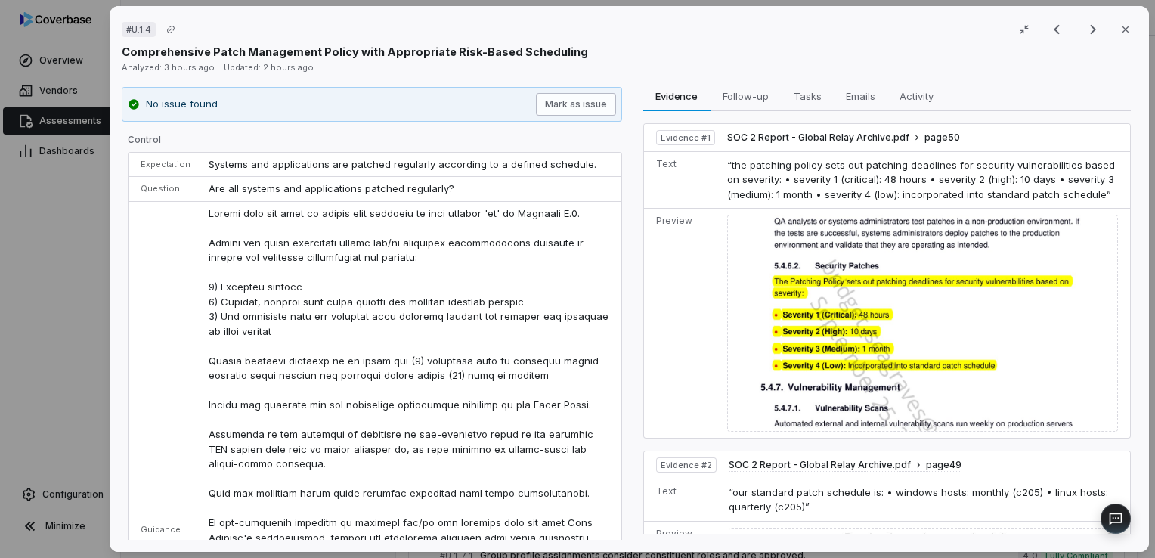
click at [596, 106] on button "Mark as issue" at bounding box center [575, 104] width 80 height 23
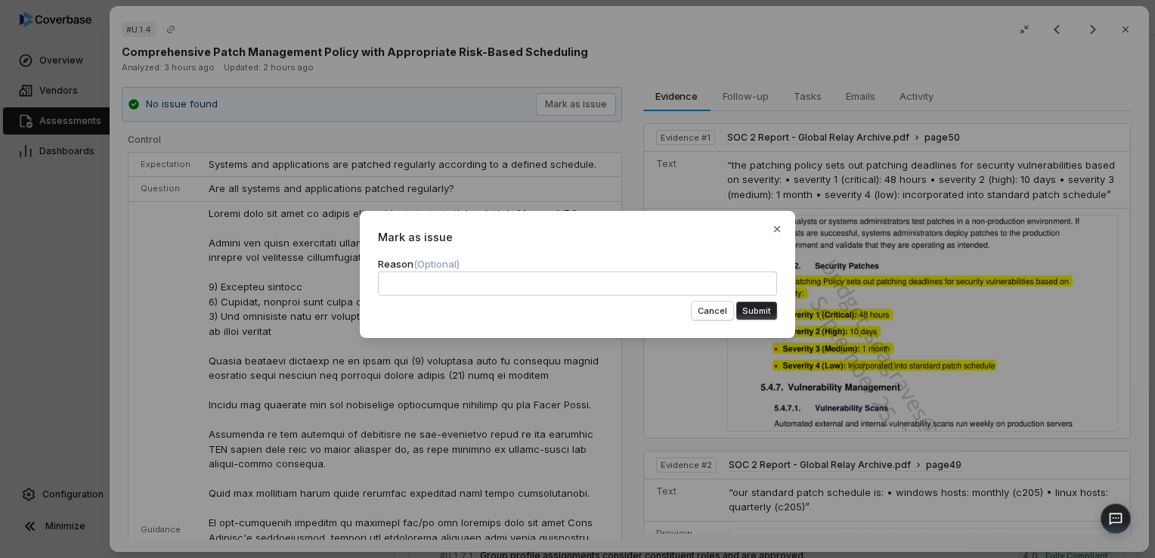
click at [755, 308] on button "Submit" at bounding box center [756, 311] width 41 height 18
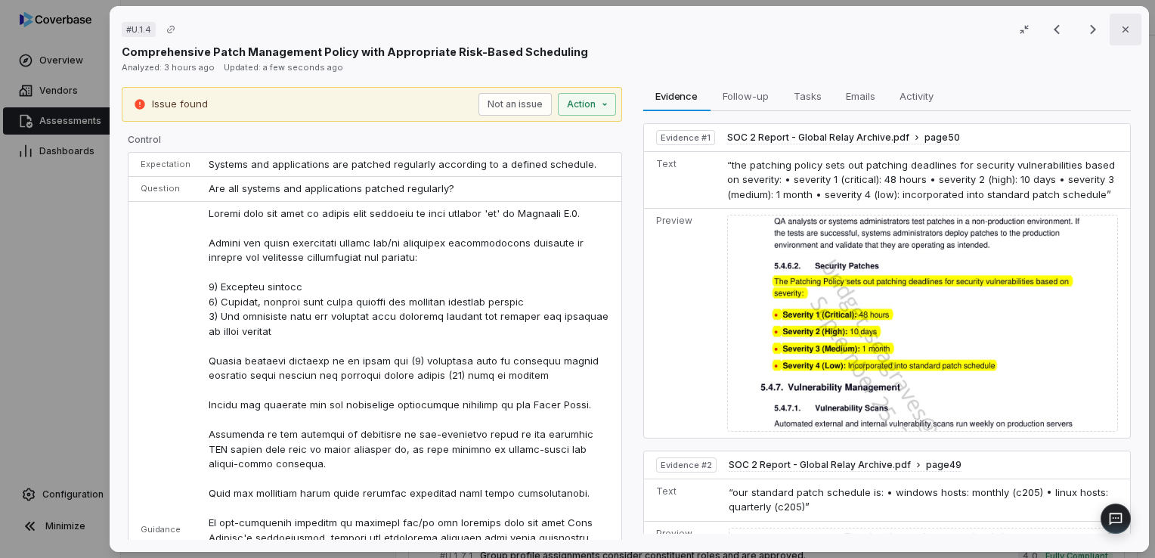
click at [1120, 29] on icon "button" at bounding box center [1126, 29] width 12 height 12
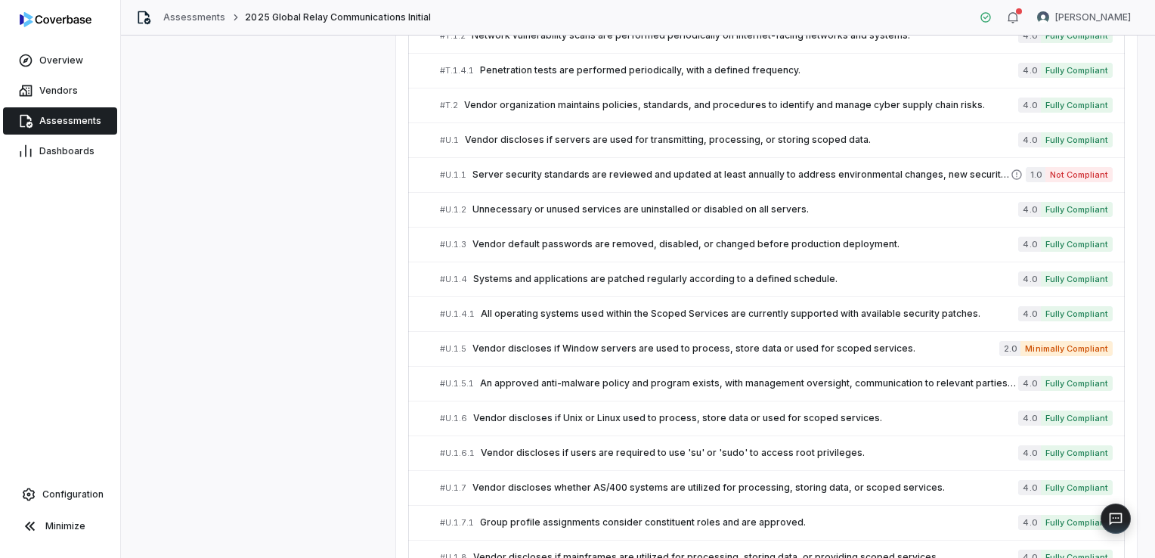
scroll to position [4991, 0]
click at [673, 377] on span "An approved anti-malware policy and program exists, with management oversight, …" at bounding box center [749, 383] width 538 height 12
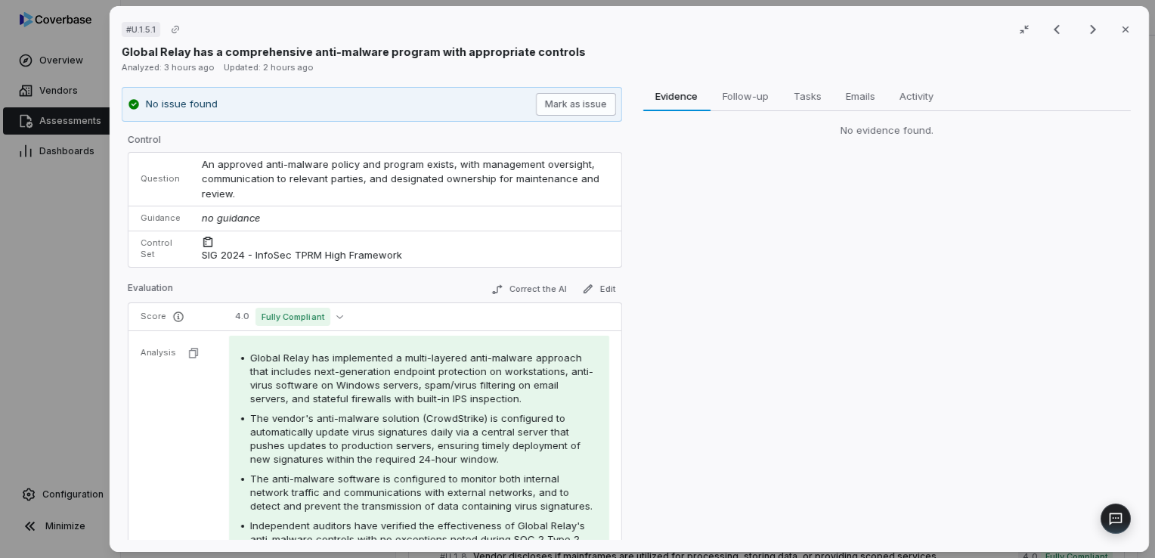
click at [562, 98] on button "Mark as issue" at bounding box center [575, 104] width 80 height 23
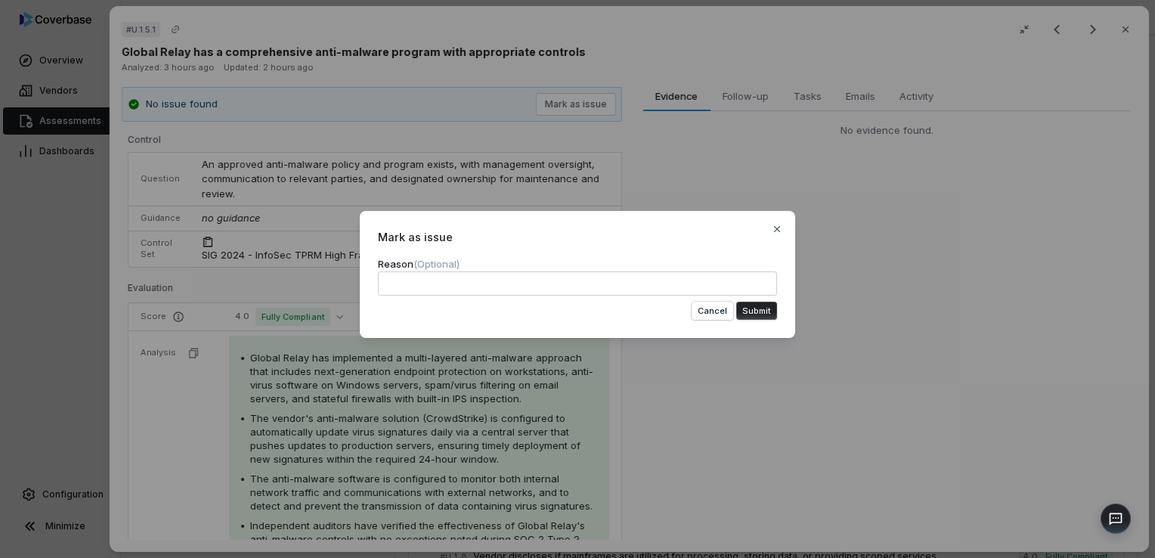
click at [765, 306] on button "Submit" at bounding box center [756, 311] width 41 height 18
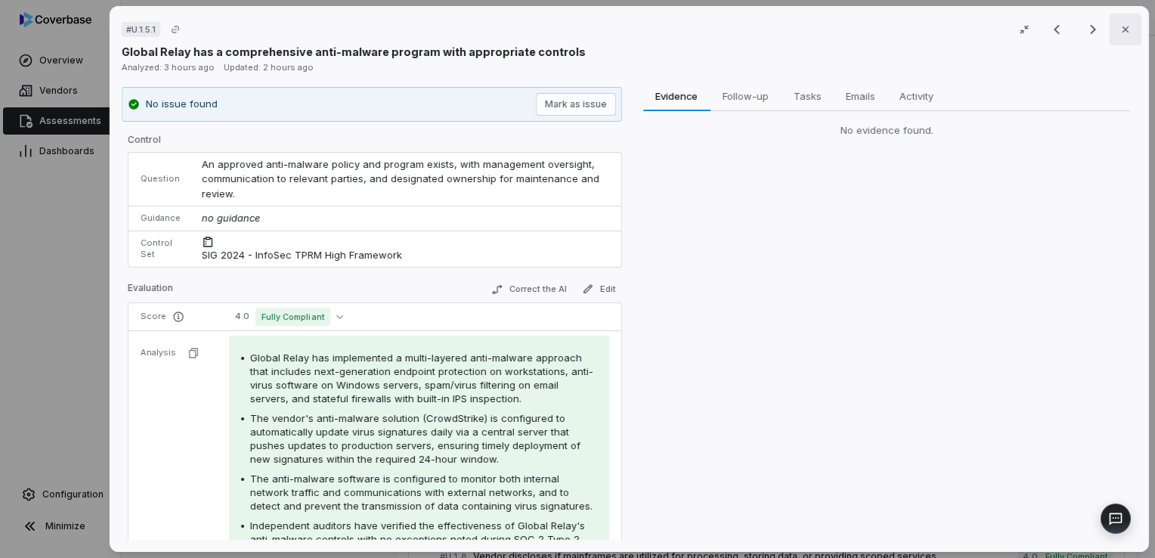
click at [1120, 29] on icon "button" at bounding box center [1126, 29] width 12 height 12
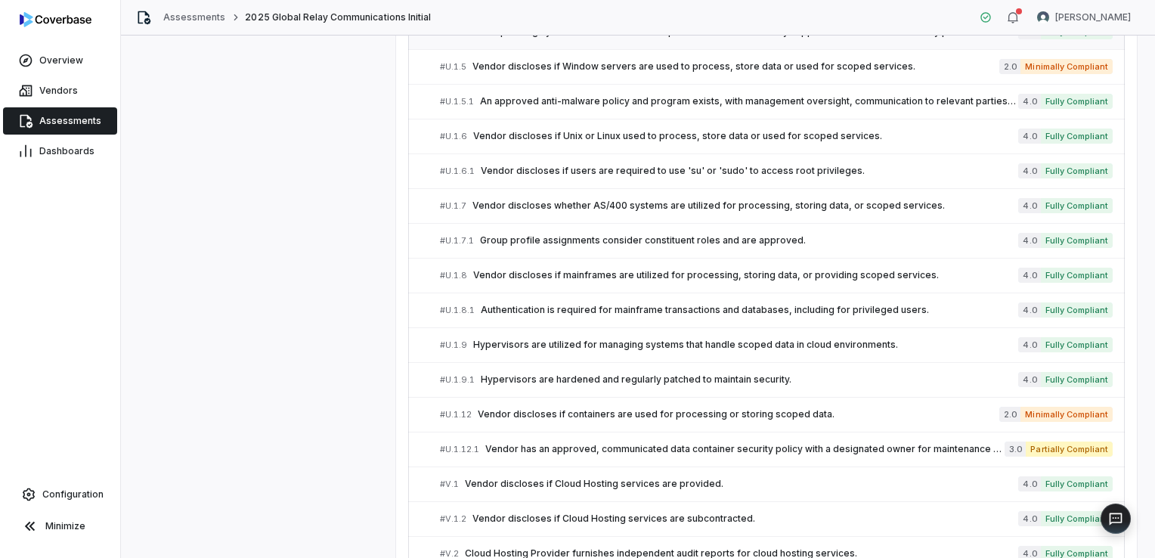
scroll to position [5280, 0]
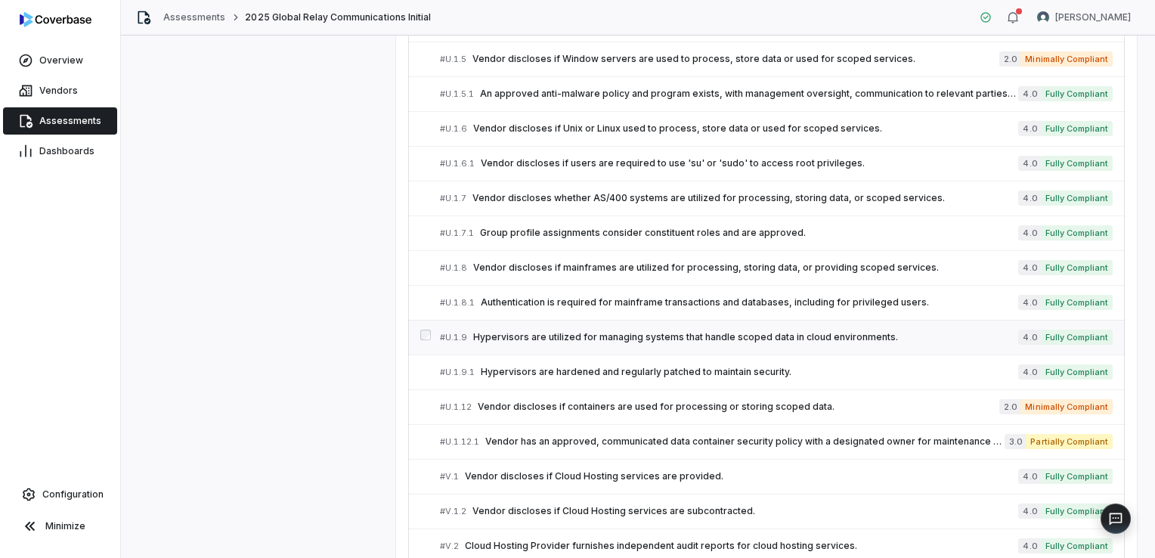
click at [578, 322] on link "# U.1.9 Hypervisors are utilized for managing systems that handle scoped data i…" at bounding box center [776, 338] width 673 height 34
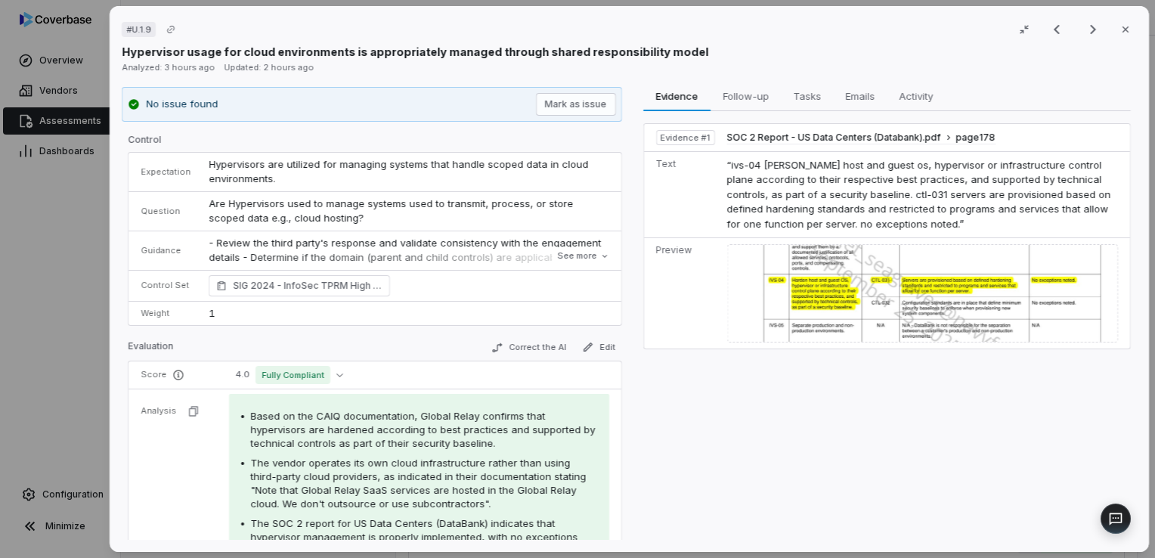
click at [854, 296] on img at bounding box center [922, 293] width 391 height 98
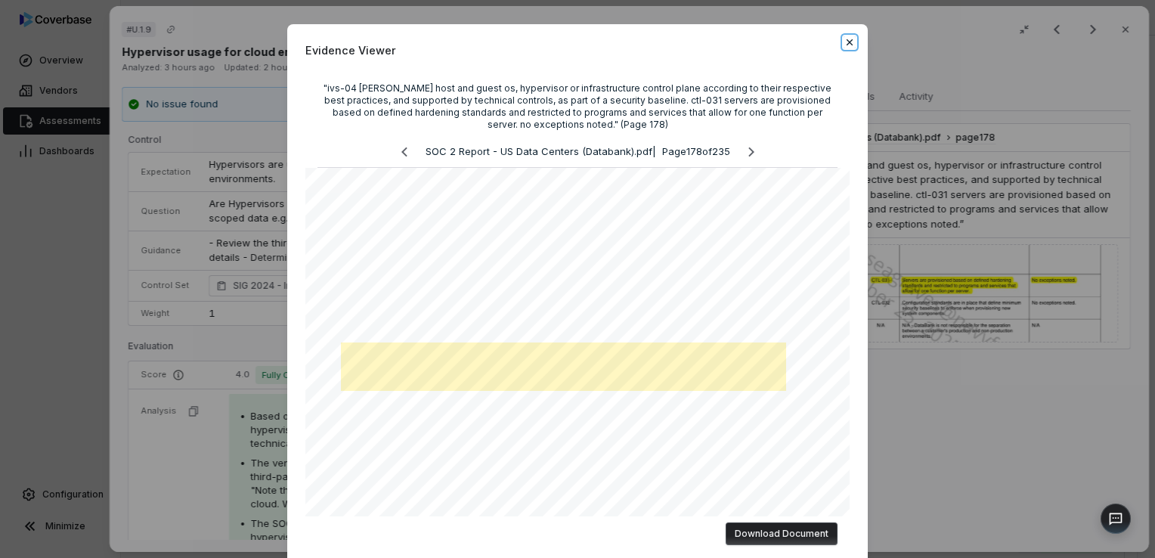
click at [847, 44] on icon "button" at bounding box center [850, 42] width 6 height 6
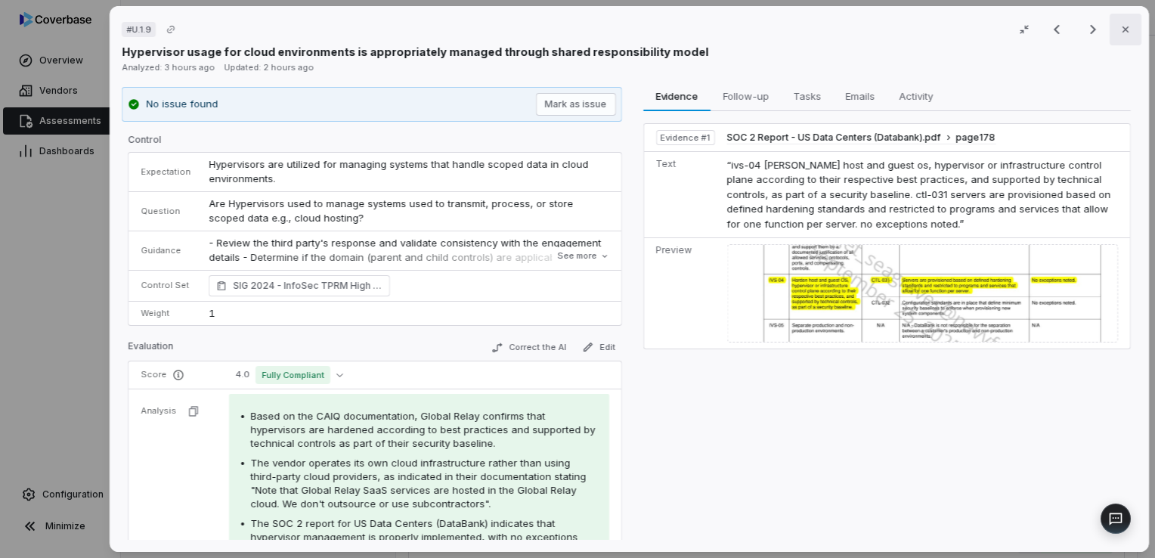
click at [1120, 34] on icon "button" at bounding box center [1126, 29] width 12 height 12
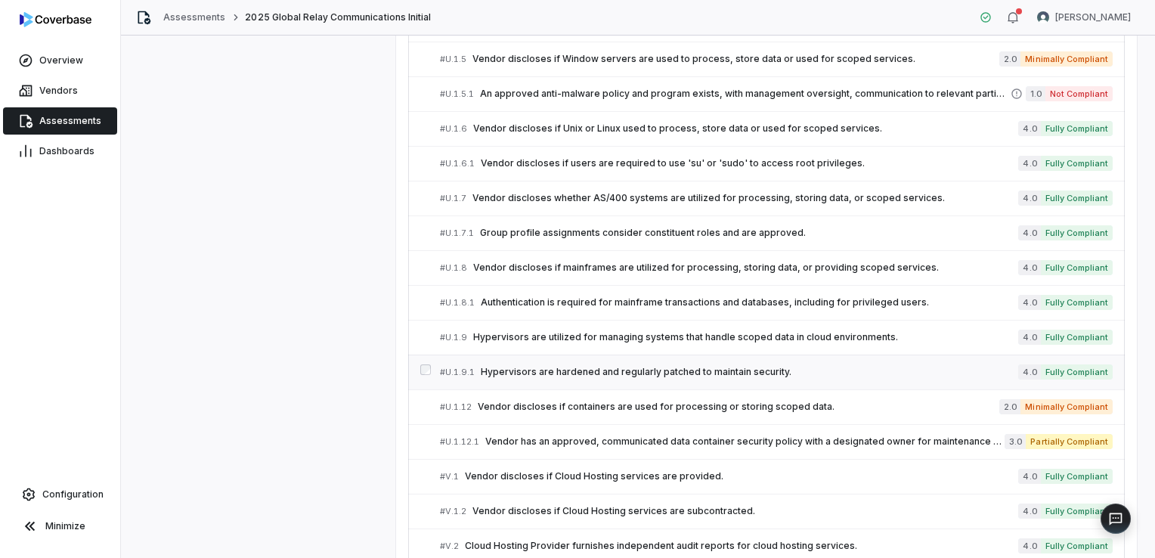
click at [617, 366] on span "Hypervisors are hardened and regularly patched to maintain security." at bounding box center [750, 372] width 538 height 12
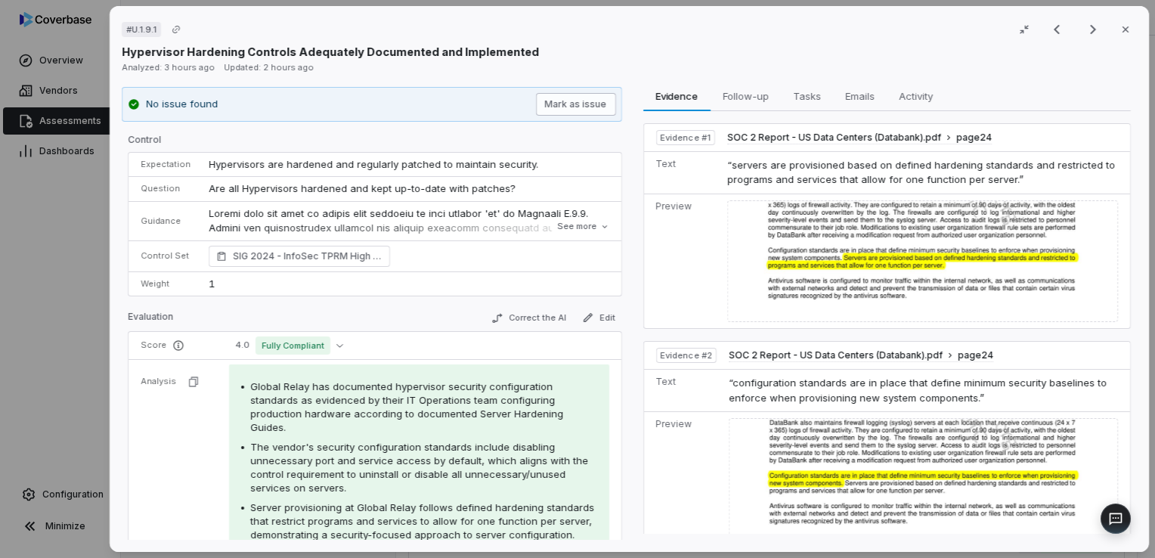
click at [584, 104] on button "Mark as issue" at bounding box center [575, 104] width 80 height 23
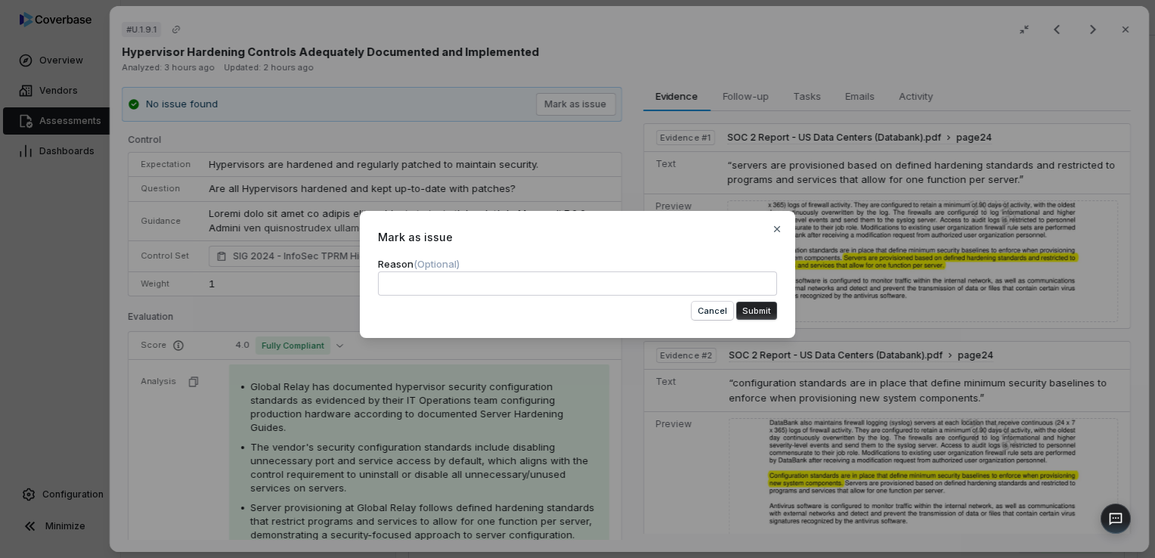
click at [771, 316] on button "Submit" at bounding box center [756, 311] width 41 height 18
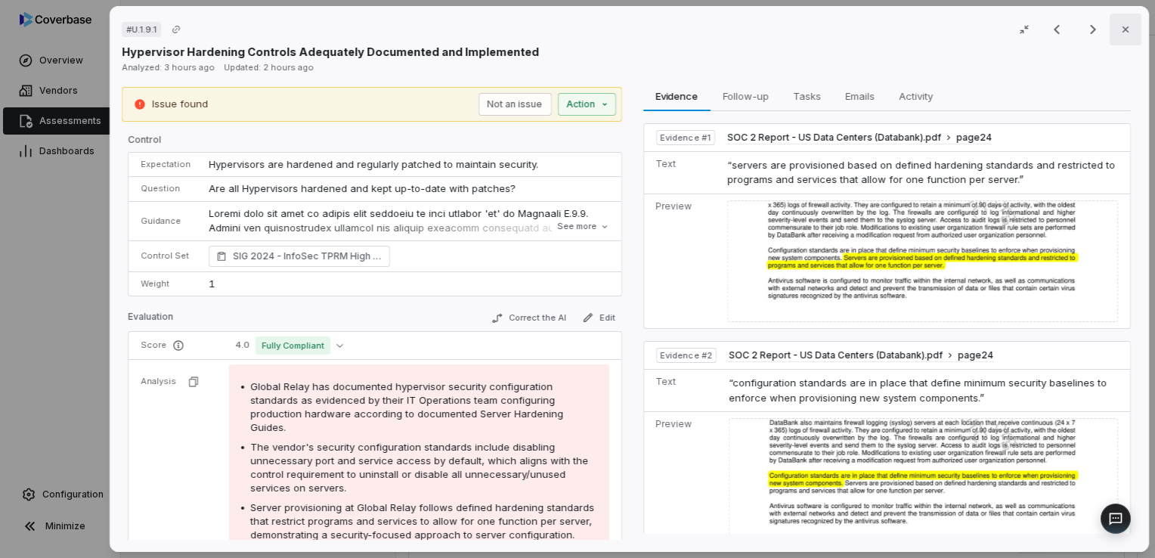
click at [1120, 35] on icon "button" at bounding box center [1126, 29] width 12 height 12
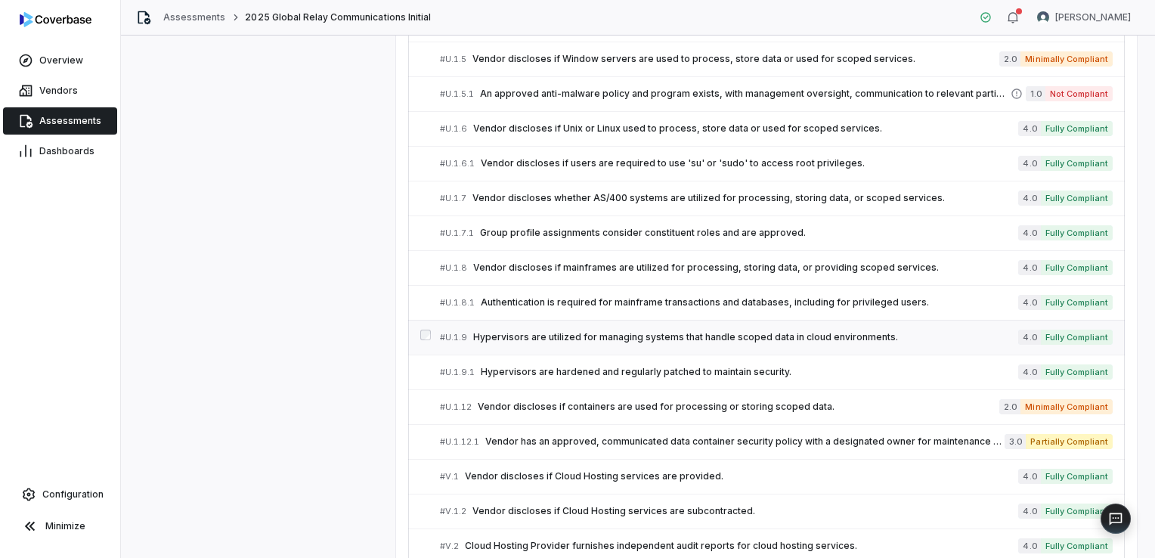
scroll to position [5325, 0]
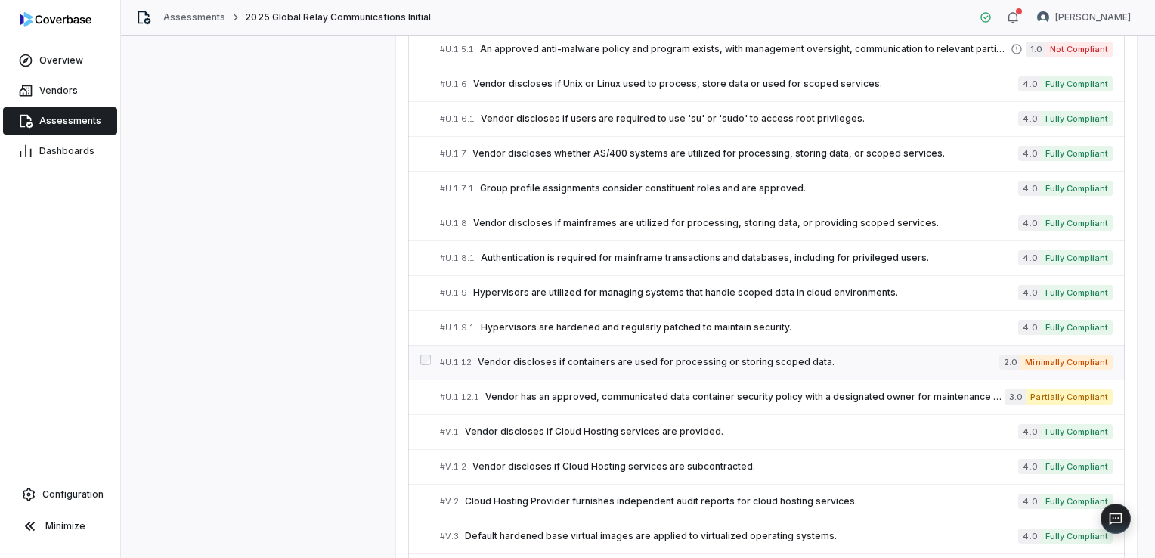
click at [817, 356] on span "Vendor discloses if containers are used for processing or storing scoped data." at bounding box center [739, 362] width 522 height 12
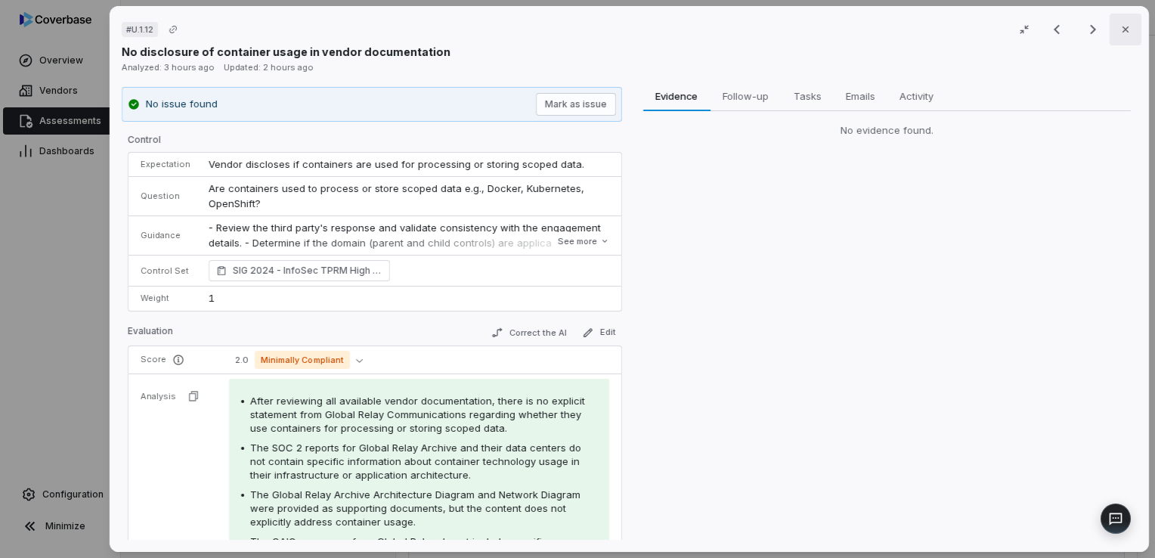
click at [1125, 37] on button "Close" at bounding box center [1126, 30] width 32 height 32
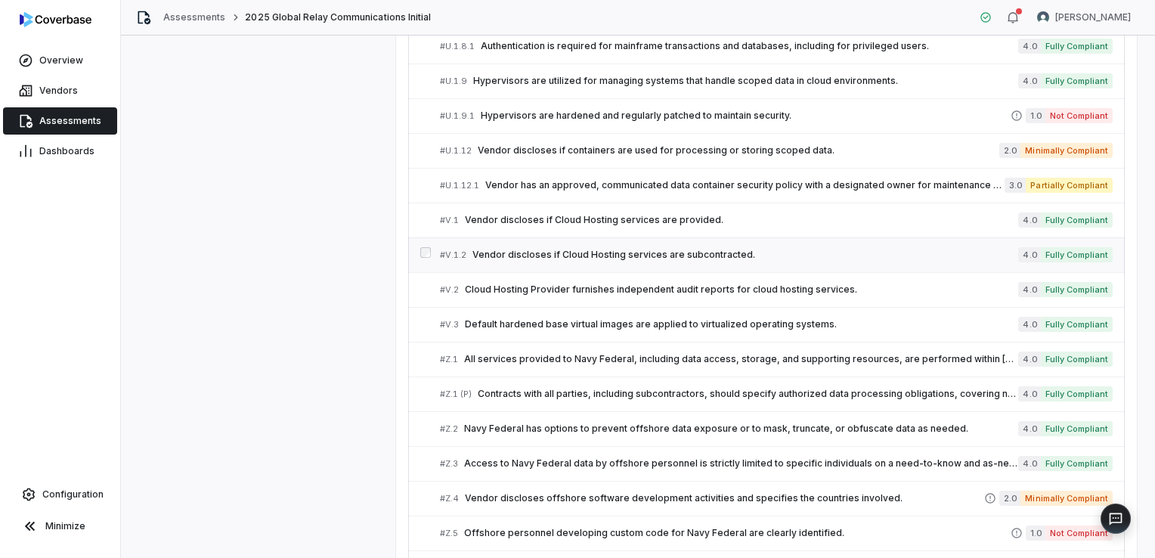
scroll to position [5600, 0]
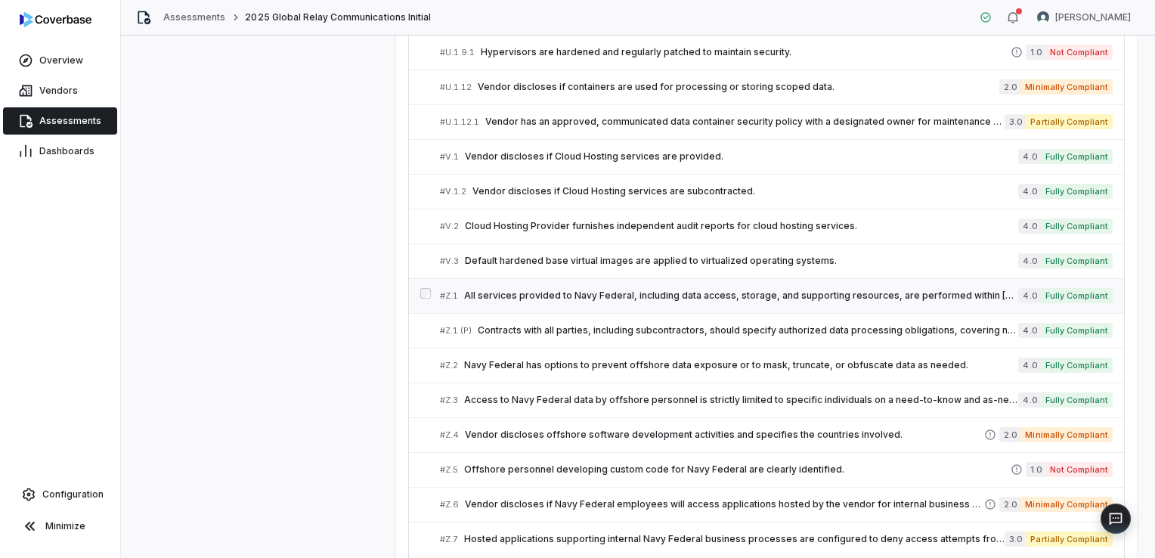
click at [566, 290] on span "All services provided to Navy Federal, including data access, storage, and supp…" at bounding box center [741, 296] width 554 height 12
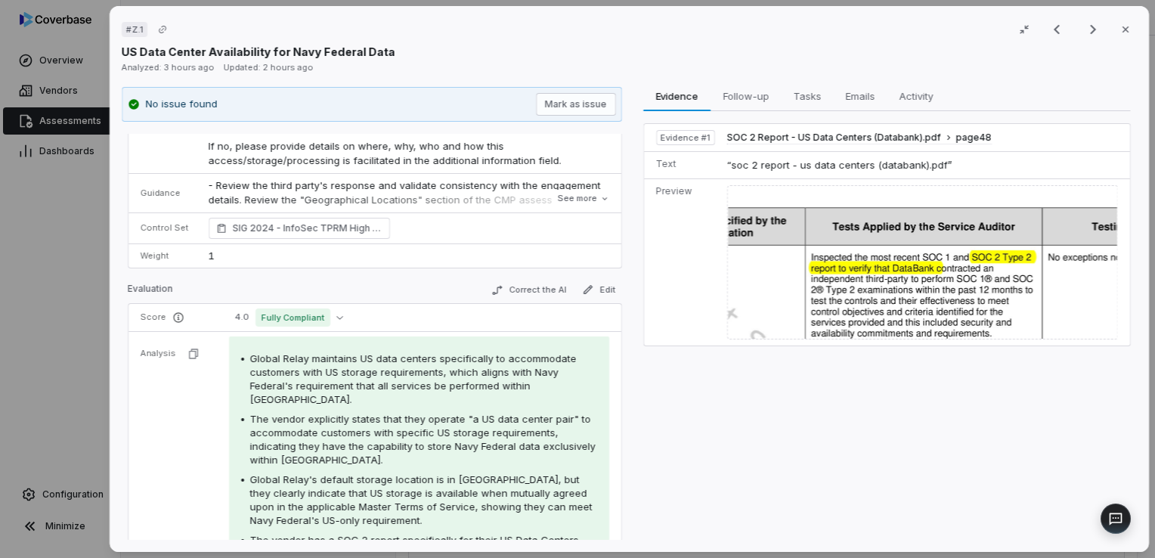
scroll to position [218, 0]
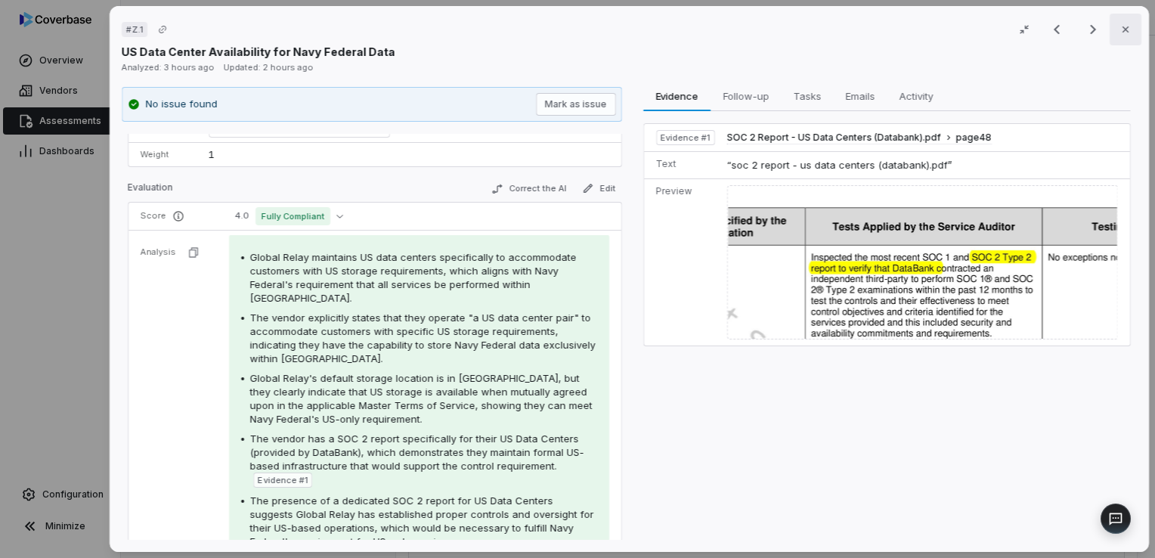
click at [1120, 32] on icon "button" at bounding box center [1126, 29] width 12 height 12
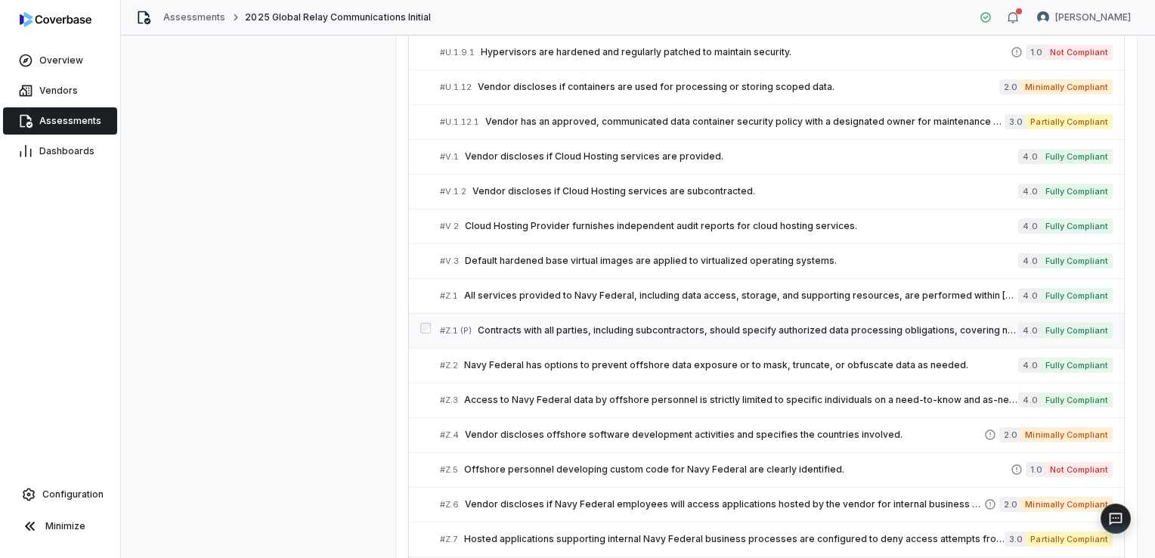
click at [653, 324] on span "Contracts with all parties, including subcontractors, should specify authorized…" at bounding box center [748, 330] width 541 height 12
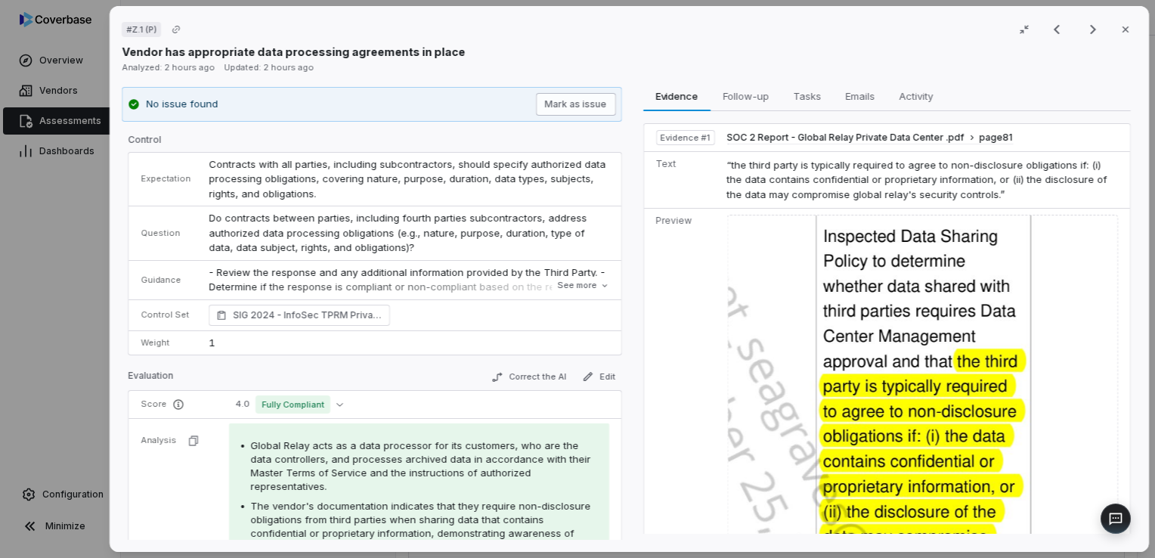
click at [566, 100] on button "Mark as issue" at bounding box center [575, 104] width 80 height 23
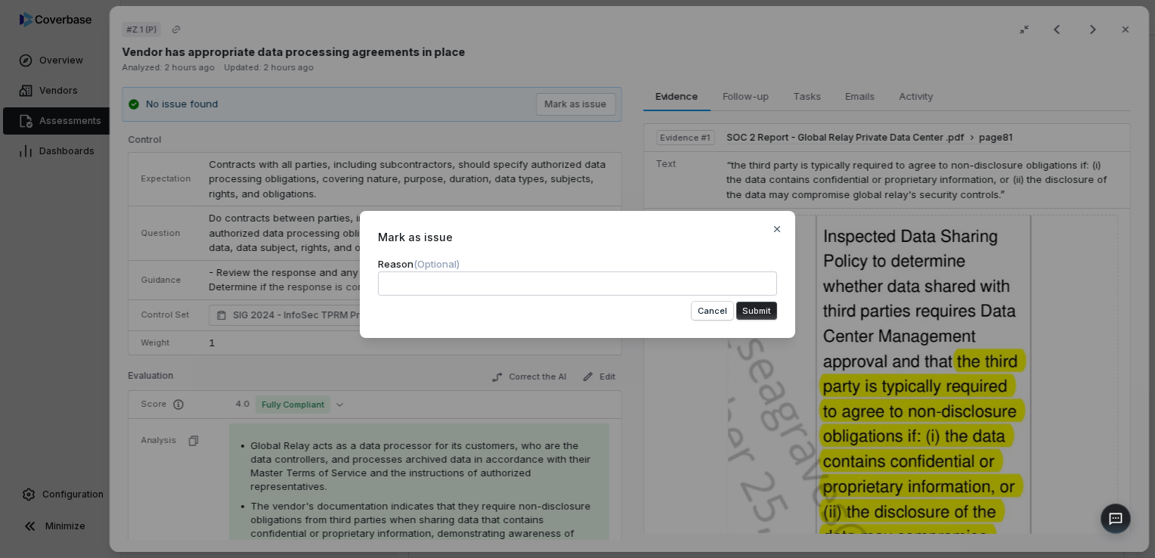
click at [759, 317] on button "Submit" at bounding box center [756, 311] width 41 height 18
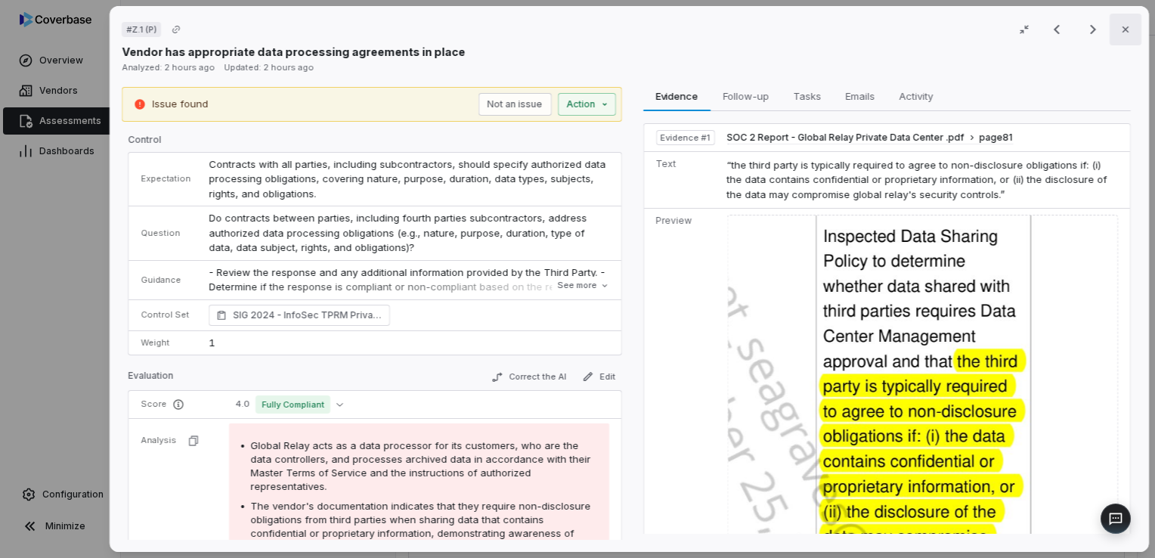
click at [1122, 42] on button "Close" at bounding box center [1126, 30] width 32 height 32
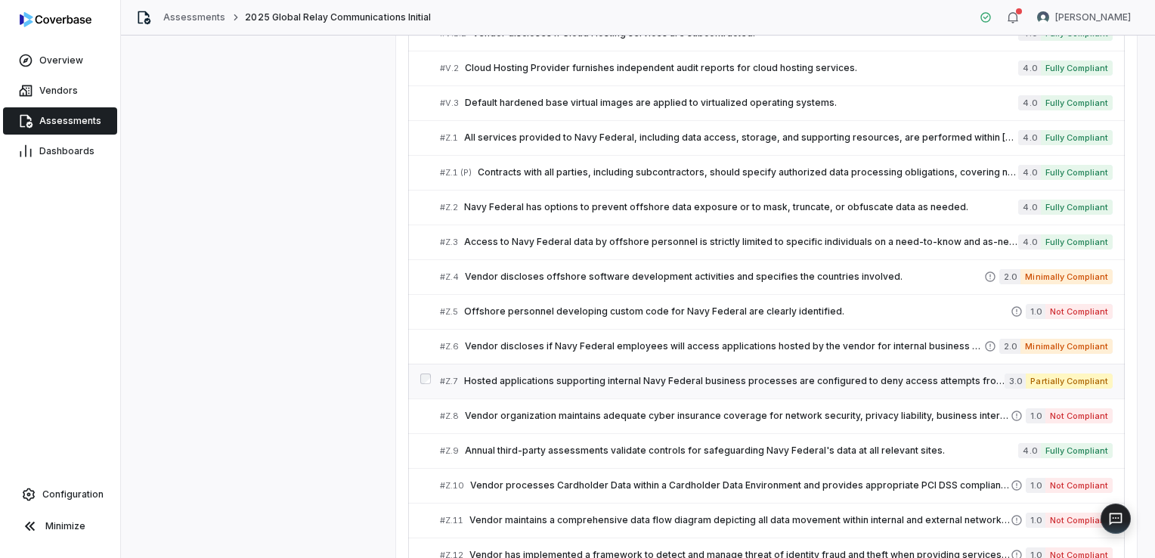
scroll to position [5792, 0]
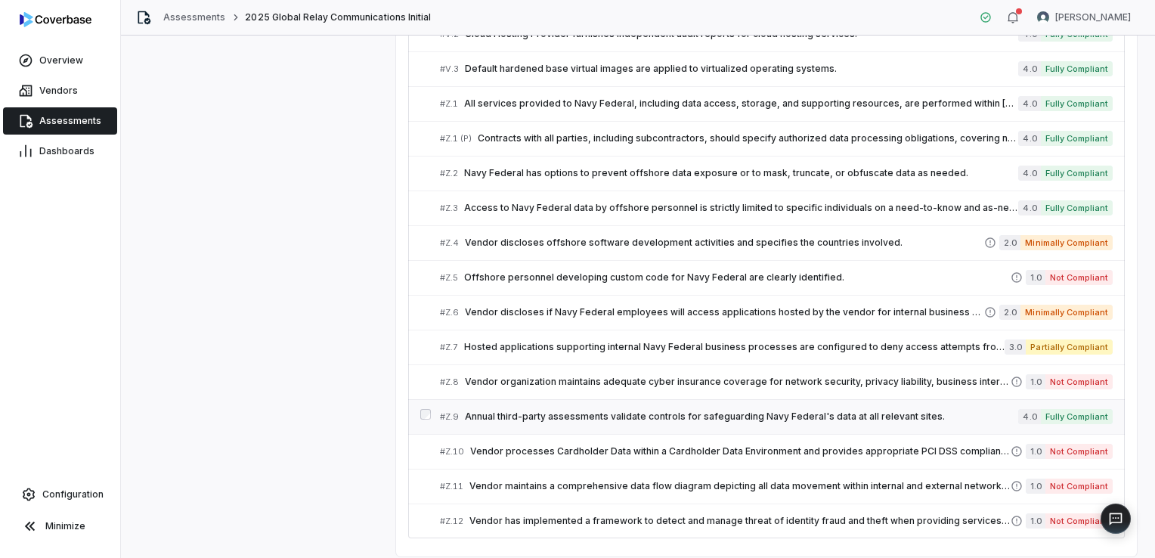
click at [903, 409] on div "# Z.9 Annual third-party assessments validate controls for safeguarding Navy Fe…" at bounding box center [729, 417] width 578 height 16
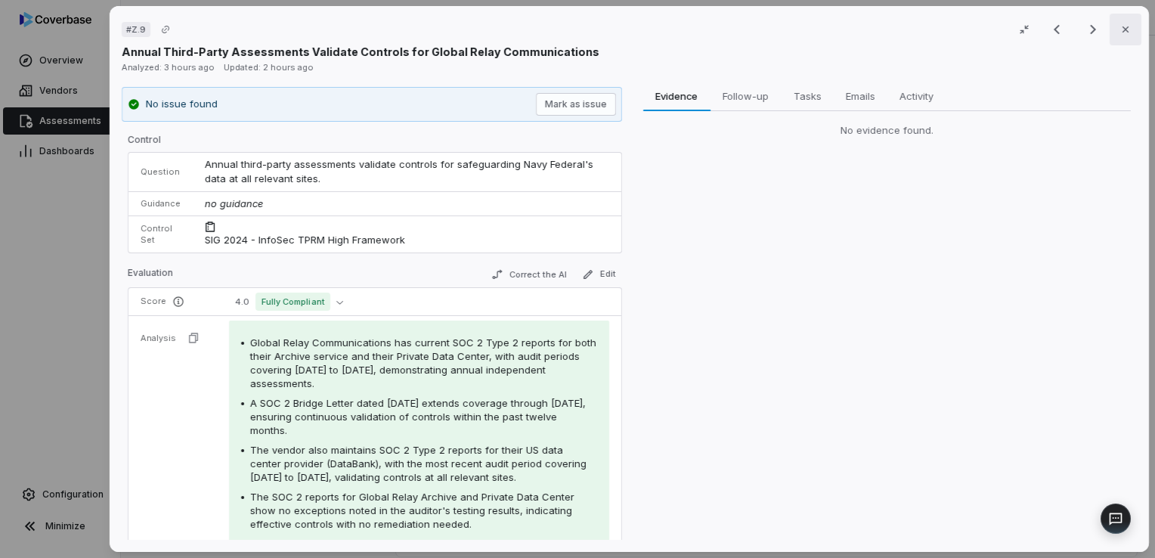
click at [1120, 35] on icon "button" at bounding box center [1126, 29] width 12 height 12
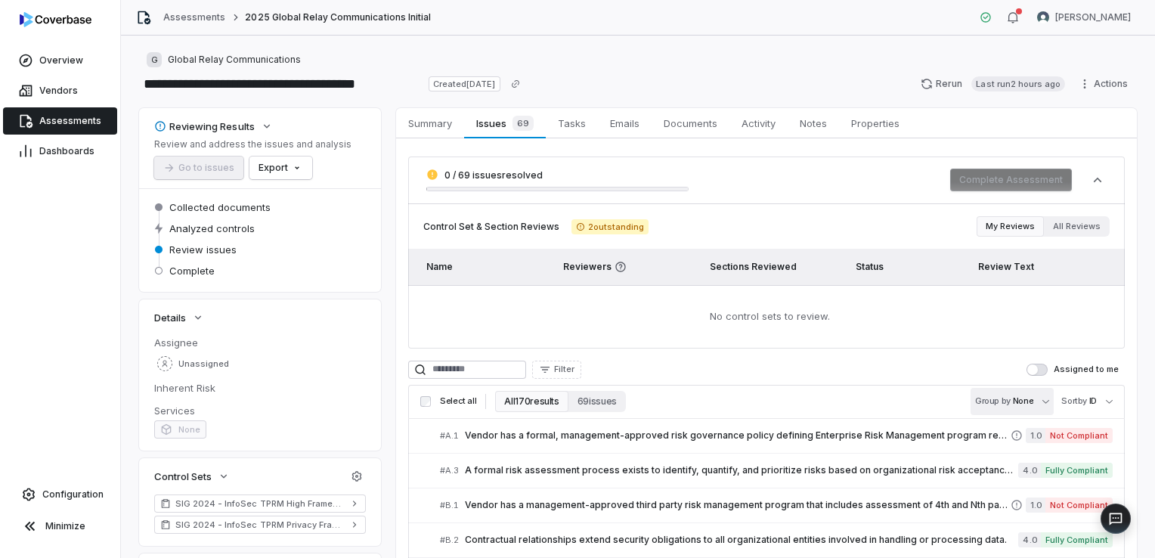
click at [1013, 401] on body "**********" at bounding box center [577, 279] width 1155 height 558
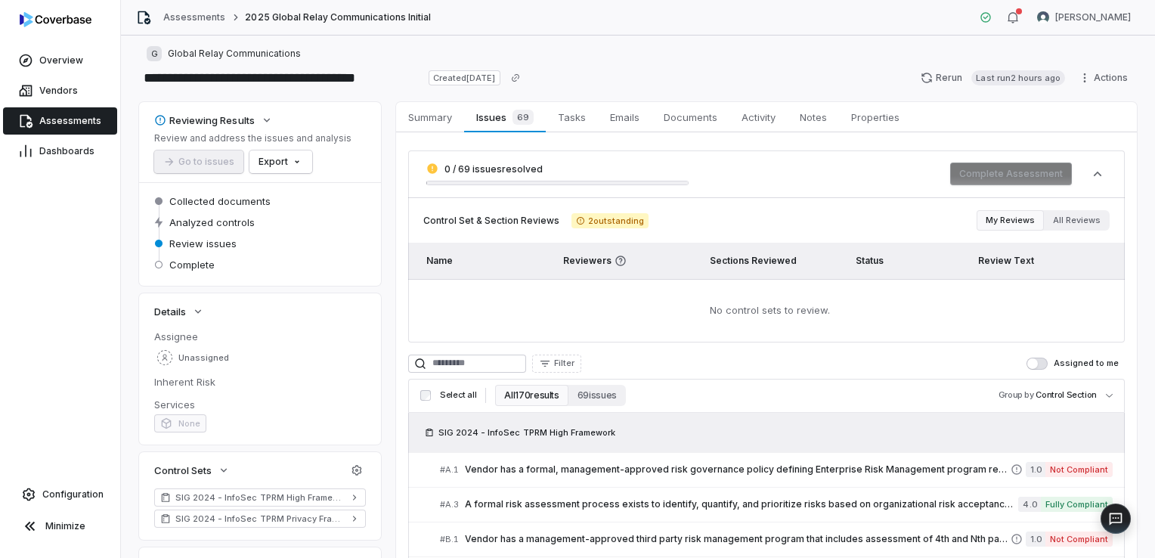
scroll to position [5, 0]
click at [1068, 384] on body "**********" at bounding box center [577, 279] width 1155 height 558
click at [916, 376] on html "**********" at bounding box center [577, 279] width 1155 height 558
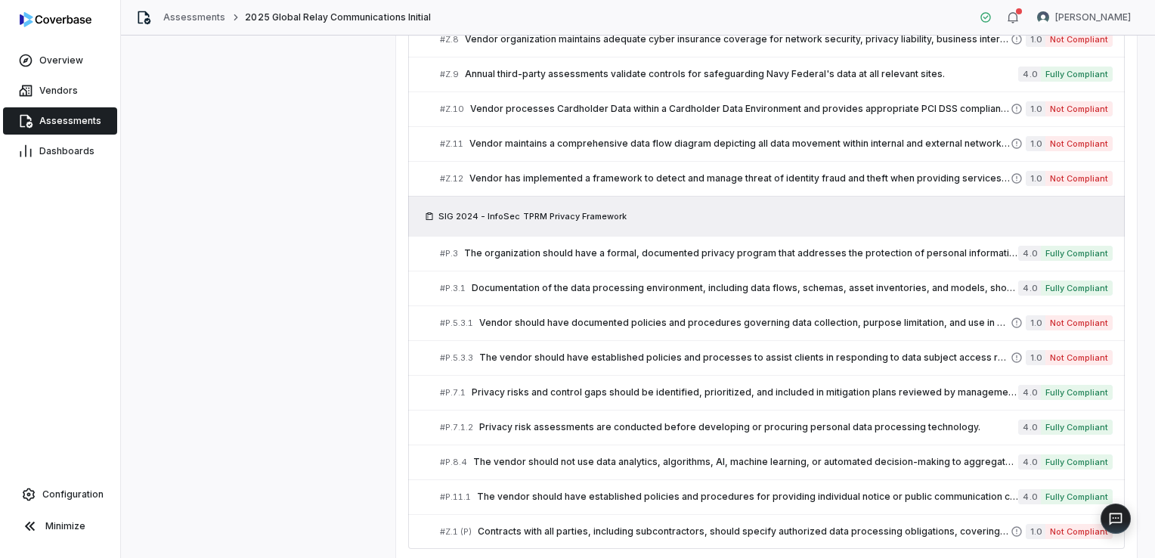
scroll to position [5873, 0]
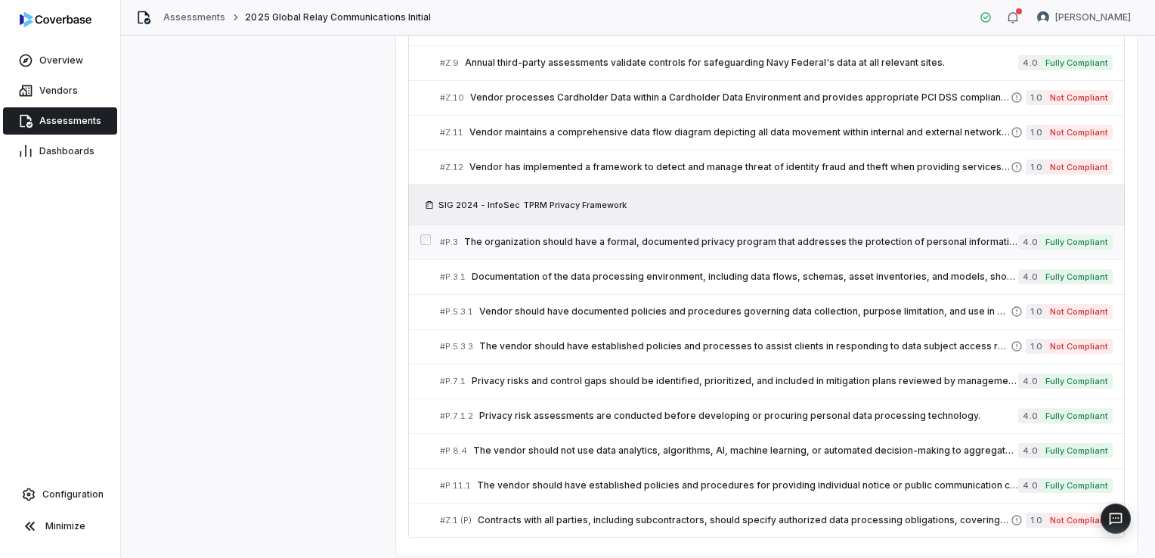
click at [741, 236] on span "The organization should have a formal, documented privacy program that addresse…" at bounding box center [741, 242] width 554 height 12
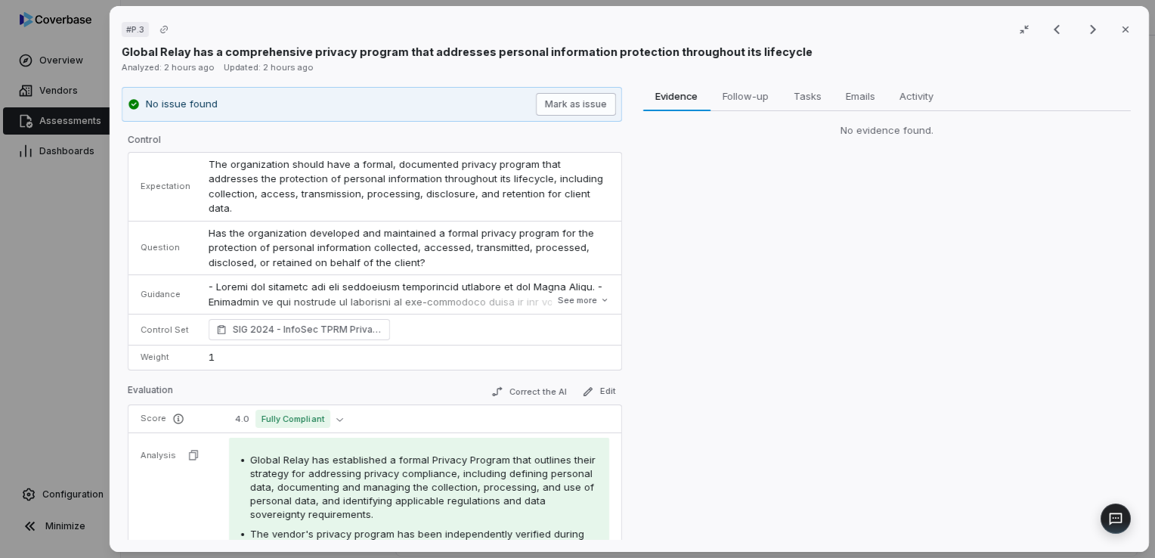
click at [575, 107] on button "Mark as issue" at bounding box center [575, 104] width 80 height 23
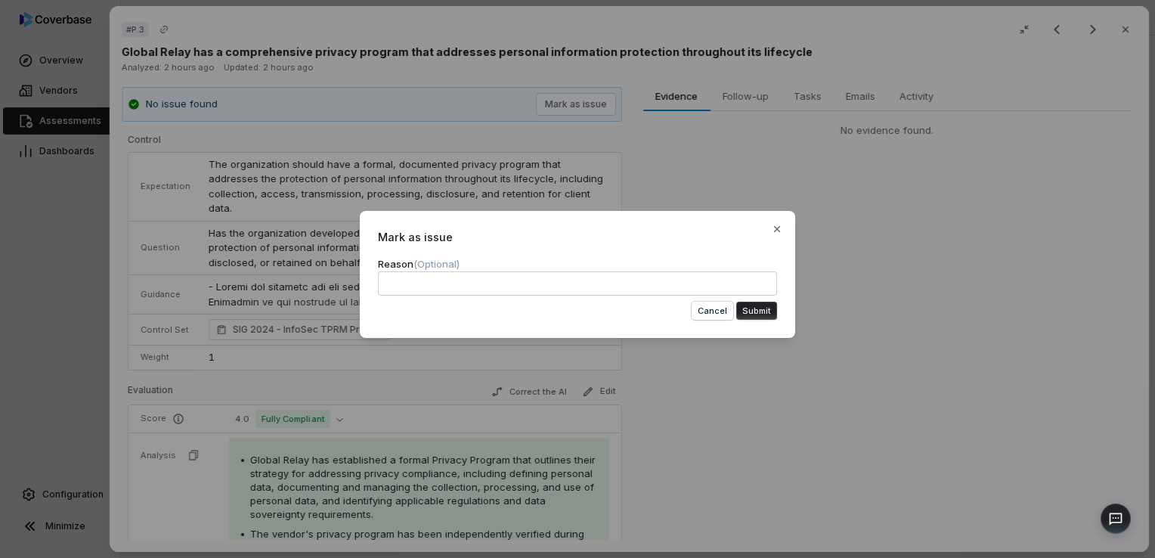
click at [744, 304] on button "Submit" at bounding box center [756, 311] width 41 height 18
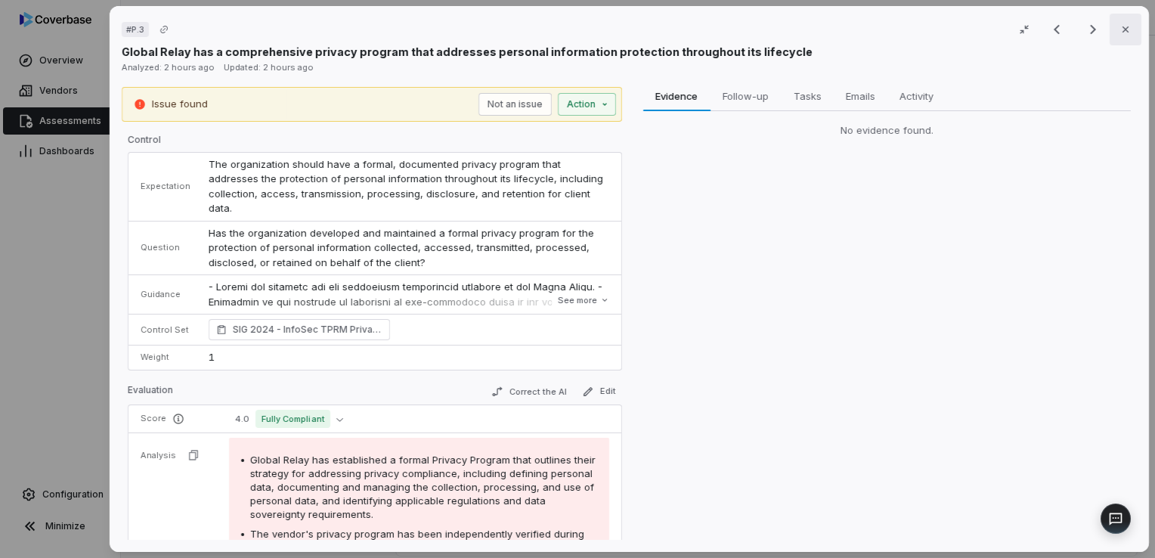
click at [1110, 33] on button "Close" at bounding box center [1126, 30] width 32 height 32
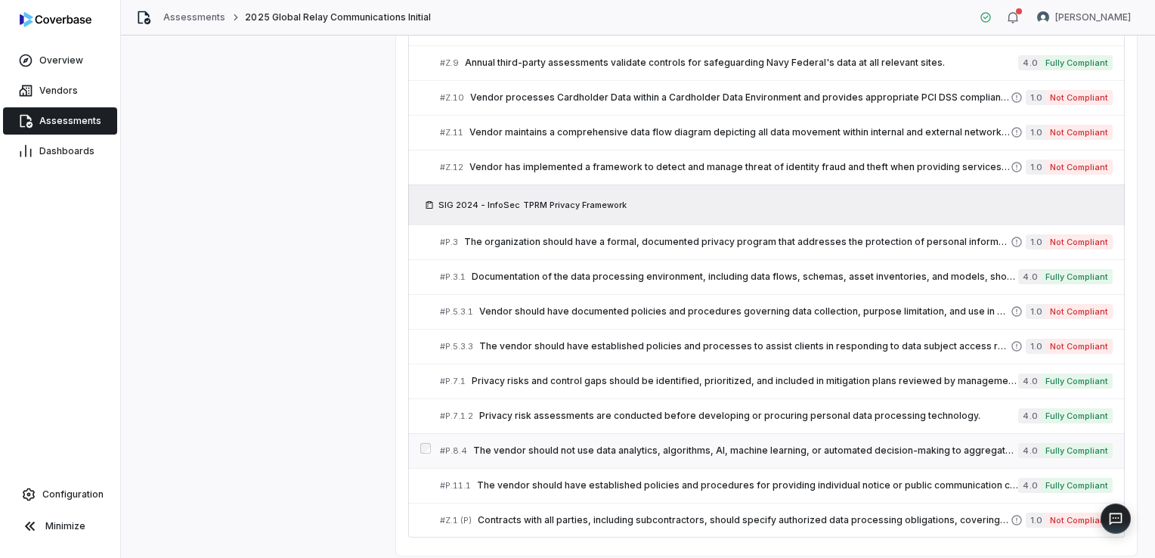
click at [659, 445] on span "The vendor should not use data analytics, algorithms, AI, machine learning, or …" at bounding box center [745, 451] width 545 height 12
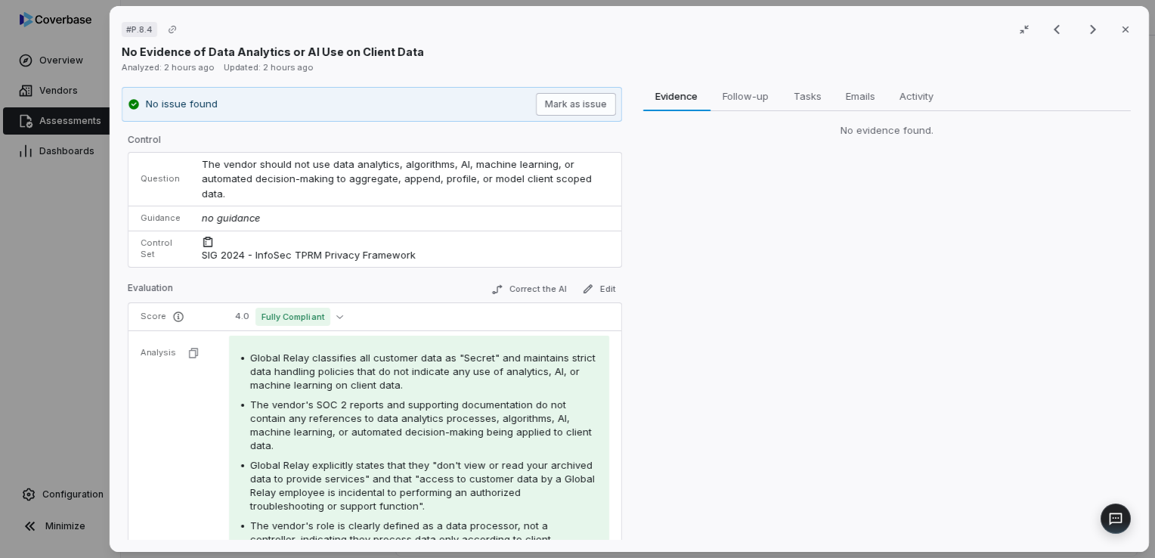
click at [543, 99] on button "Mark as issue" at bounding box center [575, 104] width 80 height 23
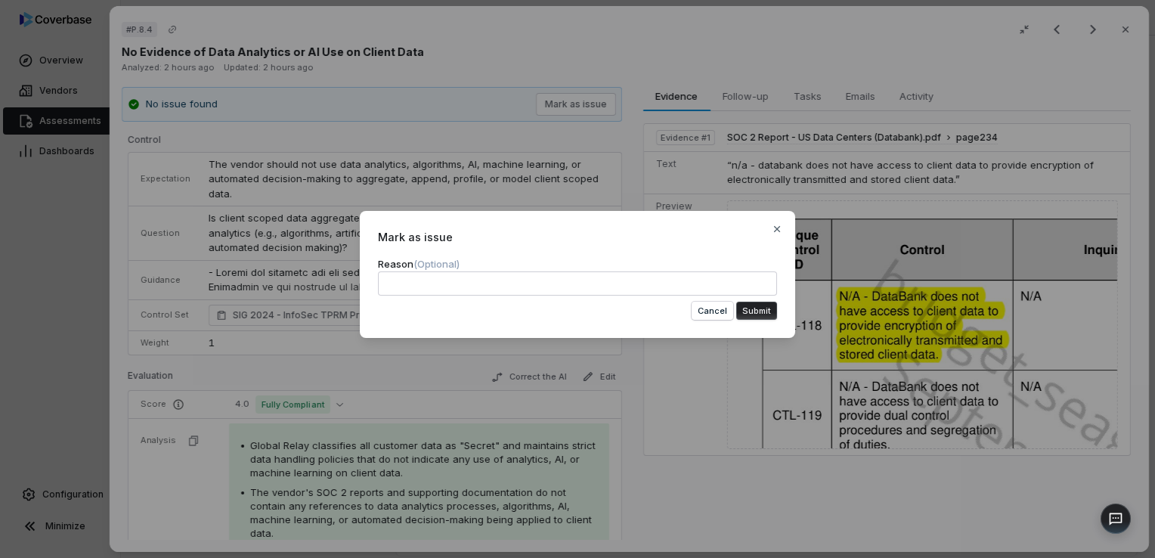
click at [759, 313] on button "Submit" at bounding box center [756, 311] width 41 height 18
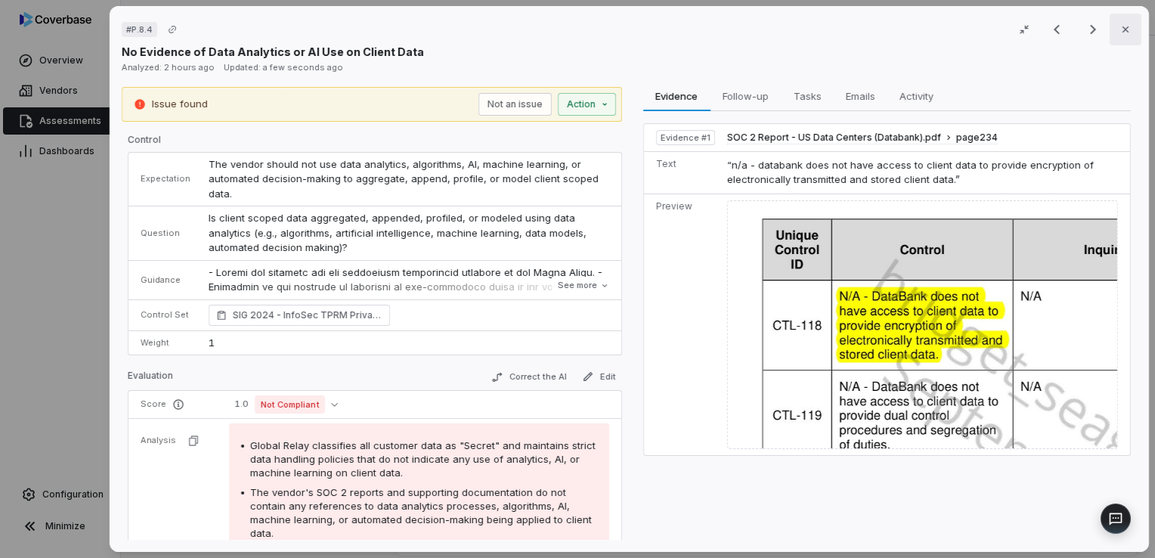
click at [1117, 36] on button "Close" at bounding box center [1126, 30] width 32 height 32
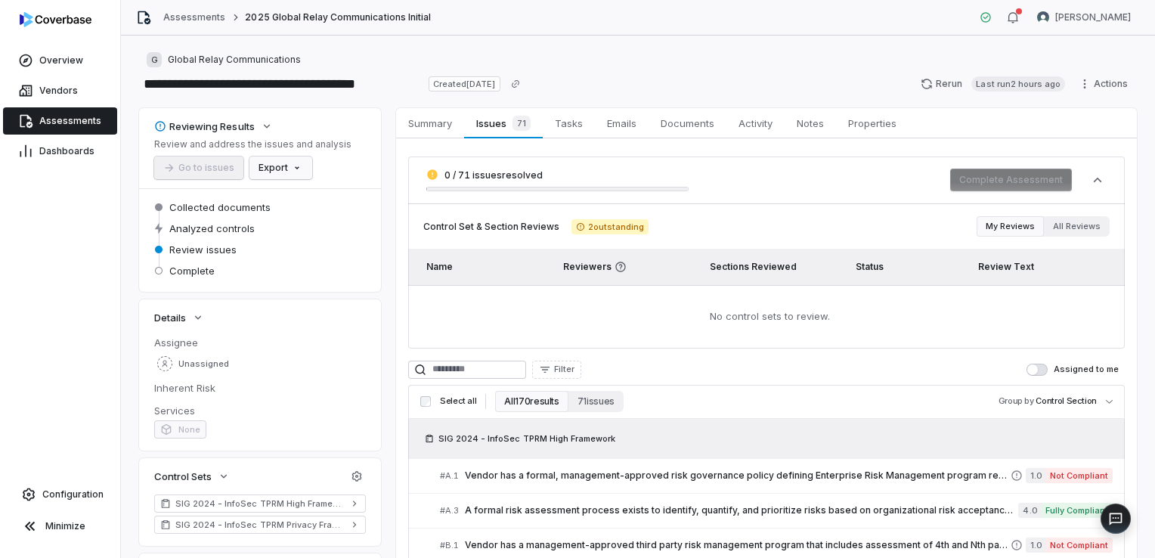
click at [287, 172] on html "**********" at bounding box center [577, 279] width 1155 height 558
click at [318, 218] on div "Export as Excel" at bounding box center [306, 224] width 107 height 24
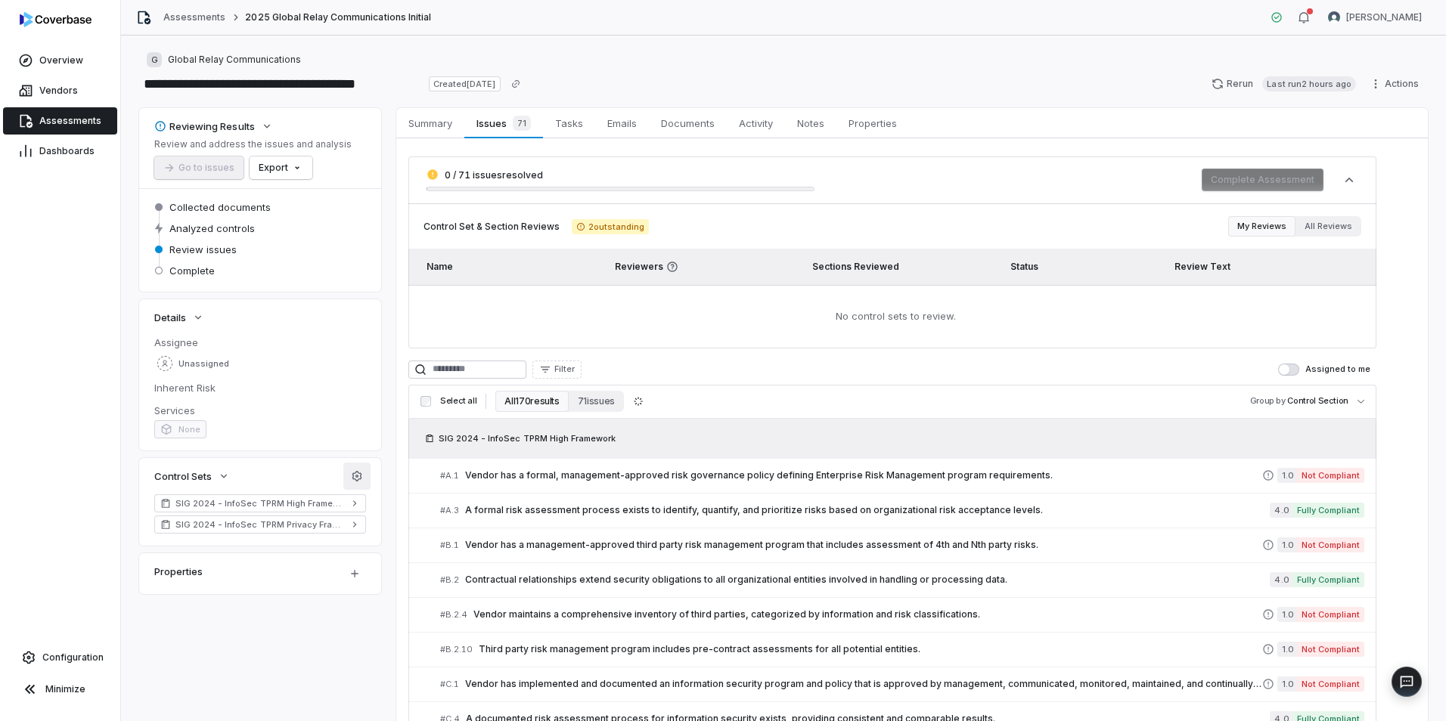
click at [358, 482] on button "button" at bounding box center [356, 476] width 27 height 27
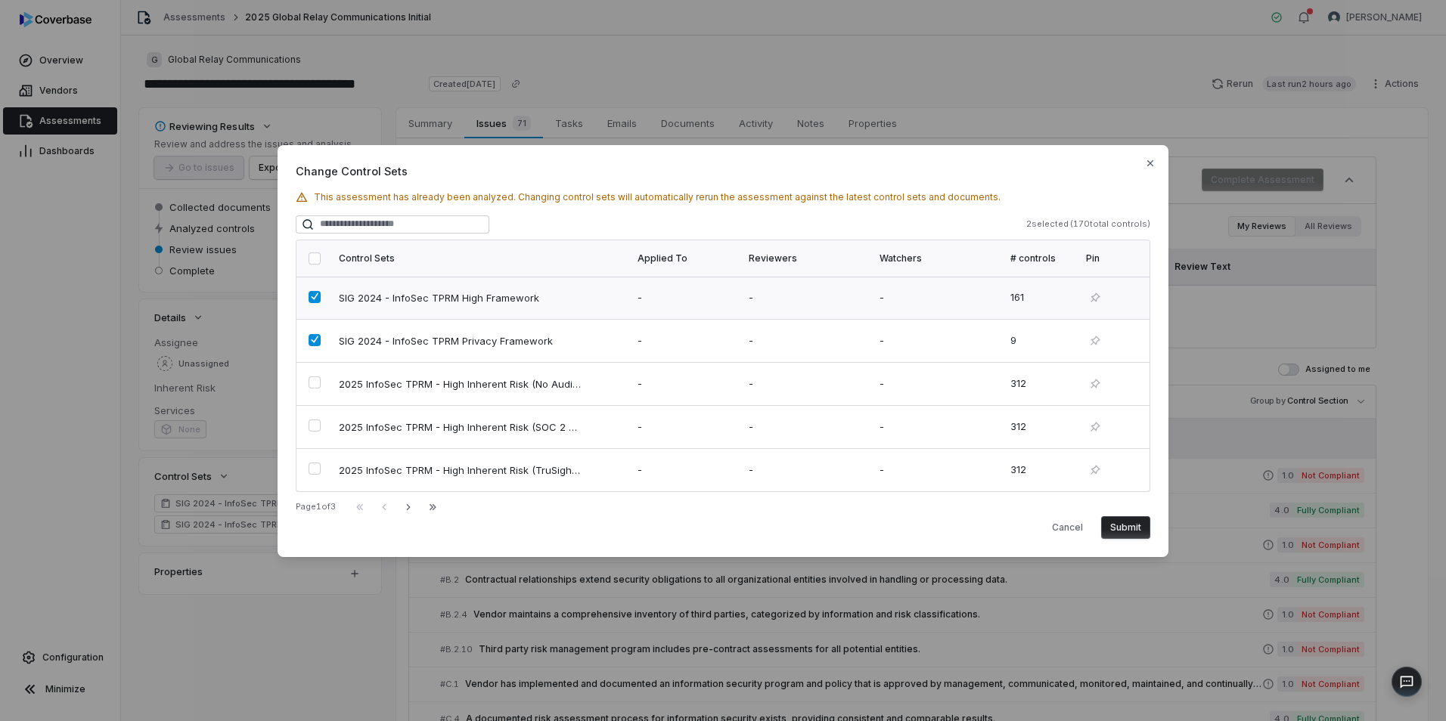
click at [317, 305] on td at bounding box center [312, 298] width 33 height 43
click at [315, 334] on button "button" at bounding box center [314, 340] width 12 height 12
click at [312, 425] on button "button" at bounding box center [314, 426] width 12 height 12
click at [411, 507] on icon "button" at bounding box center [408, 507] width 12 height 12
click at [414, 505] on icon "button" at bounding box center [408, 507] width 12 height 12
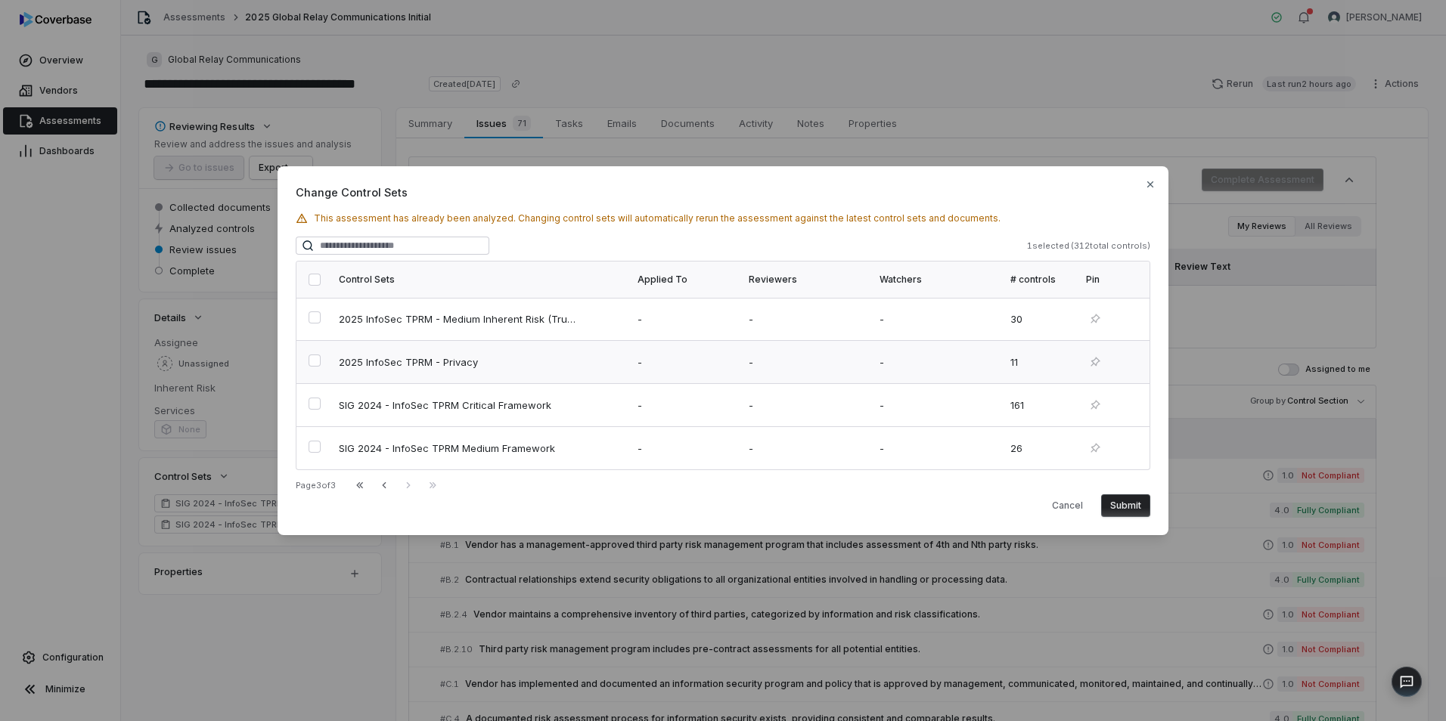
click at [313, 367] on button "button" at bounding box center [314, 361] width 12 height 12
click at [1130, 514] on button "Submit" at bounding box center [1125, 505] width 49 height 23
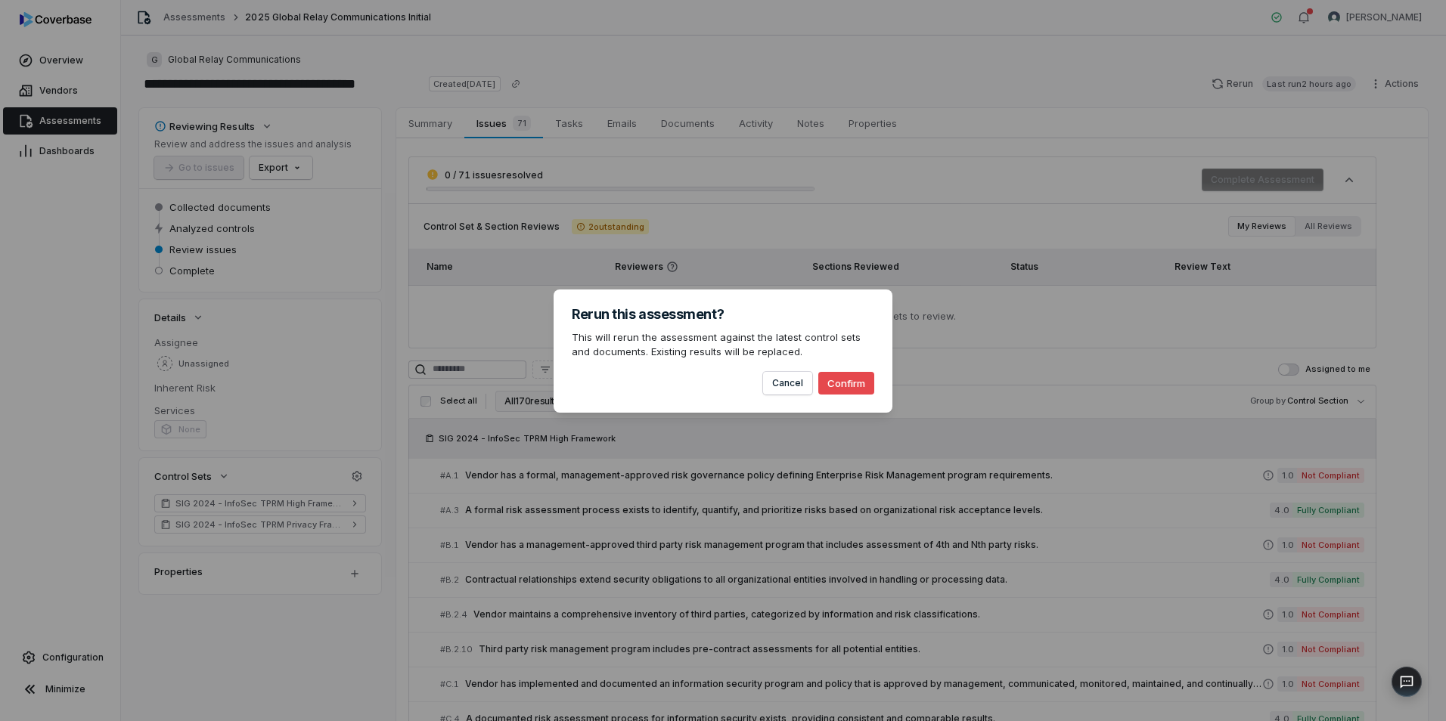
click at [856, 379] on button "Confirm" at bounding box center [846, 383] width 56 height 23
